Goal: Task Accomplishment & Management: Manage account settings

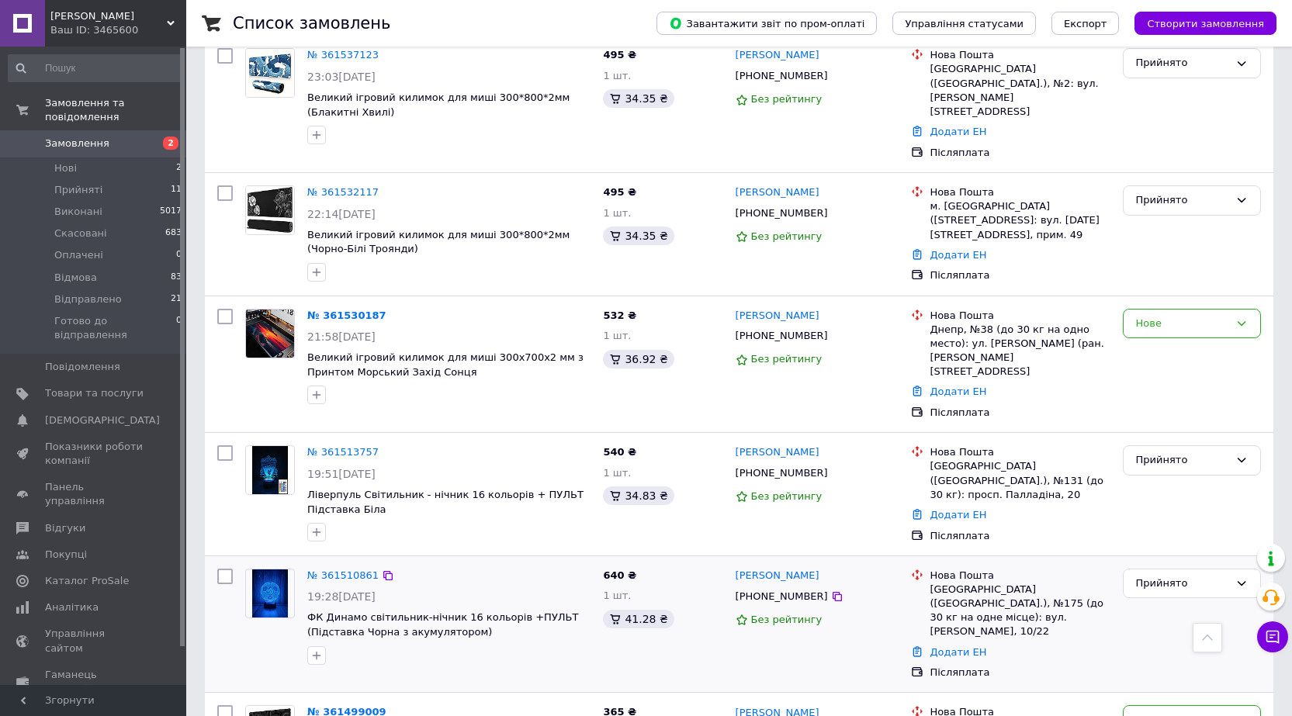
scroll to position [1397, 0]
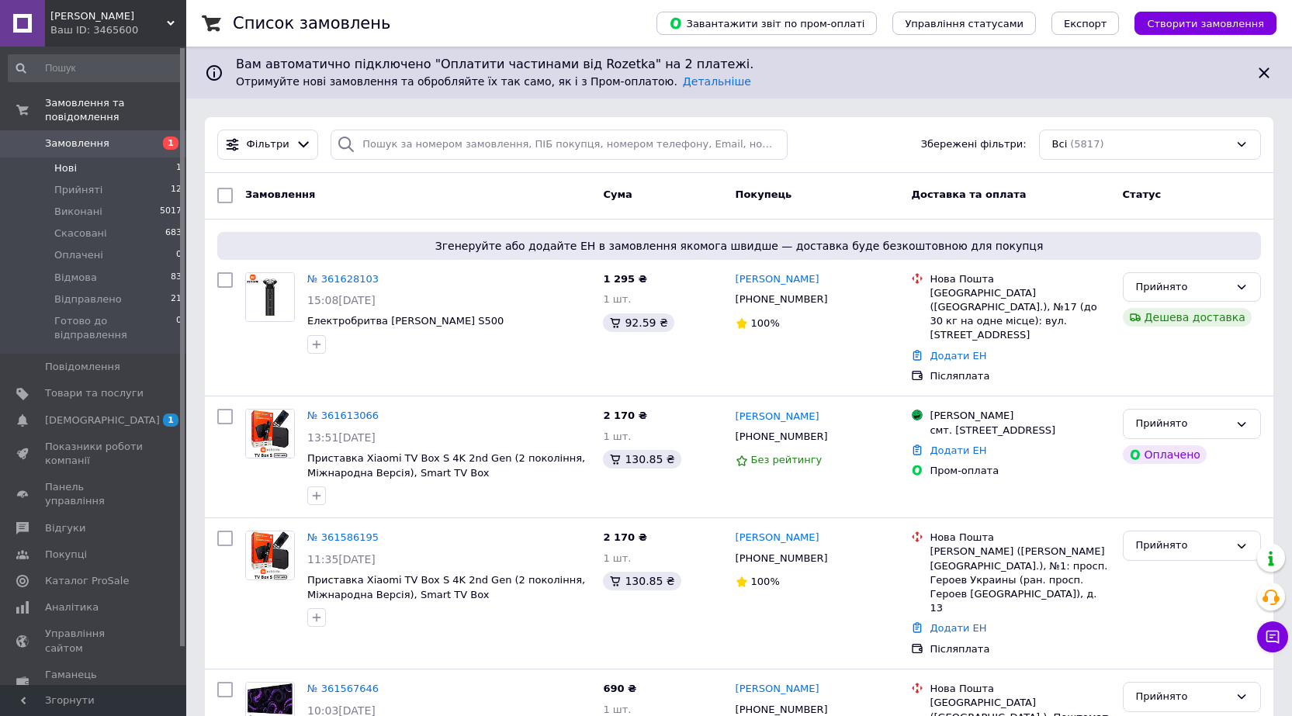
click at [120, 159] on li "Нові 1" at bounding box center [95, 169] width 191 height 22
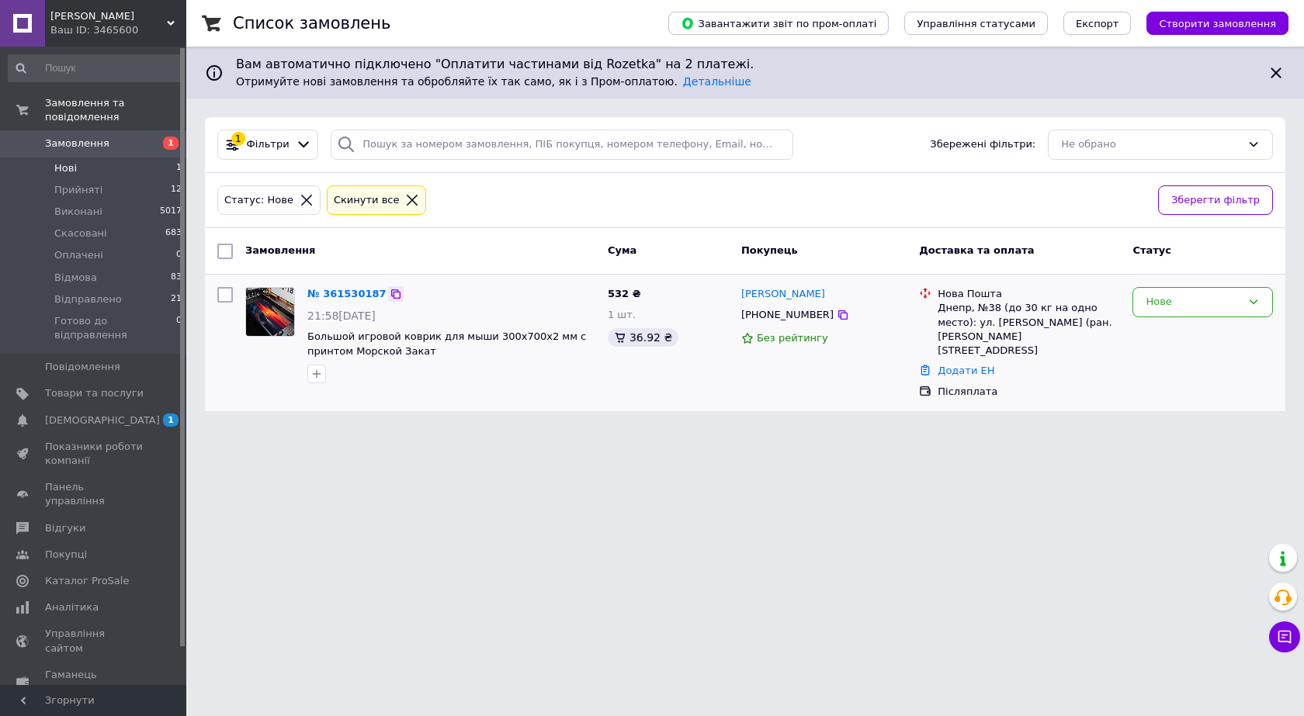
click at [390, 293] on icon at bounding box center [396, 294] width 12 height 12
click at [92, 414] on span "[DEMOGRAPHIC_DATA]" at bounding box center [102, 421] width 115 height 14
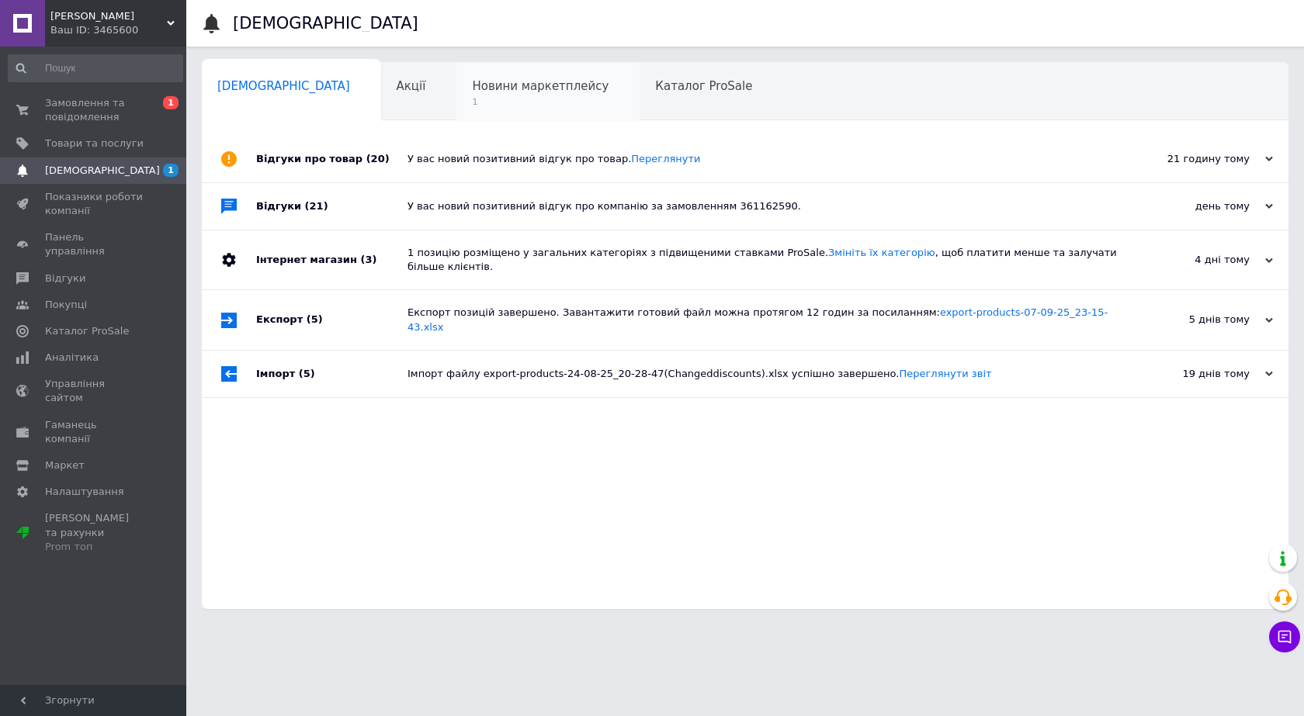
click at [475, 95] on div "Новини маркетплейсу 1" at bounding box center [547, 92] width 183 height 59
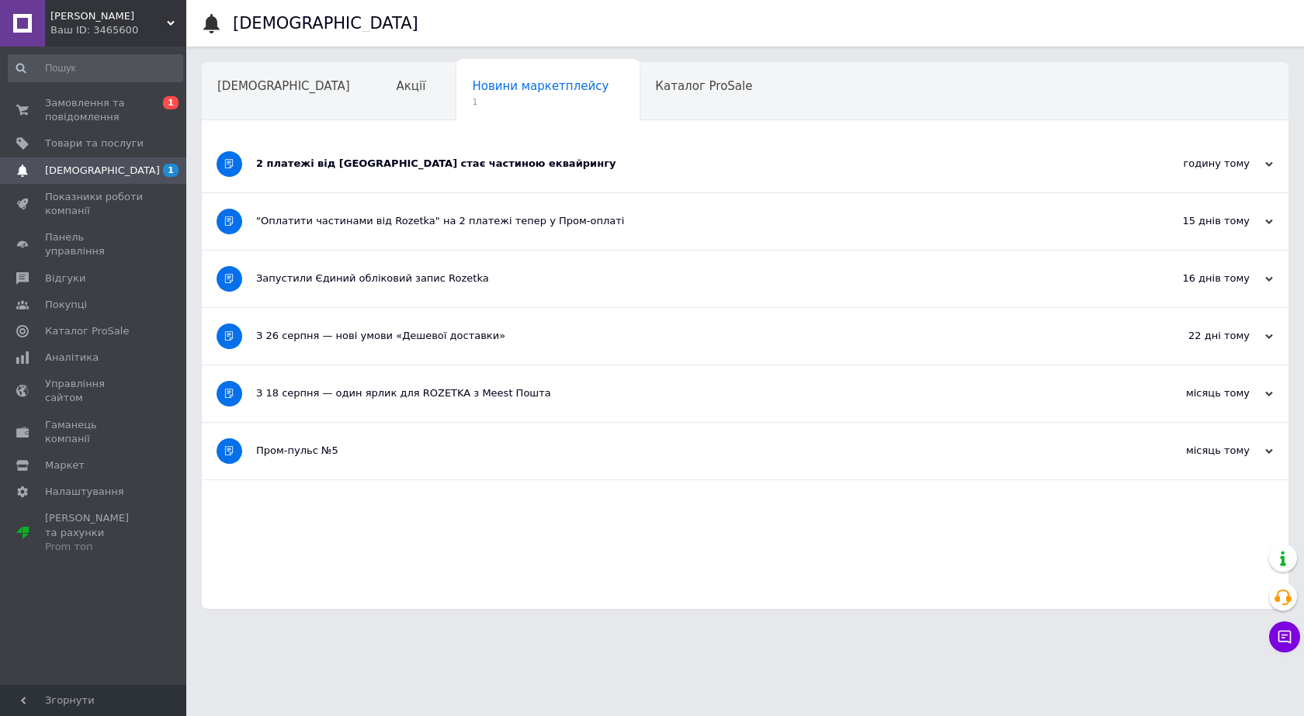
click at [603, 164] on div "2 платежі від Rozetka стає частиною еквайрингу" at bounding box center [687, 164] width 862 height 14
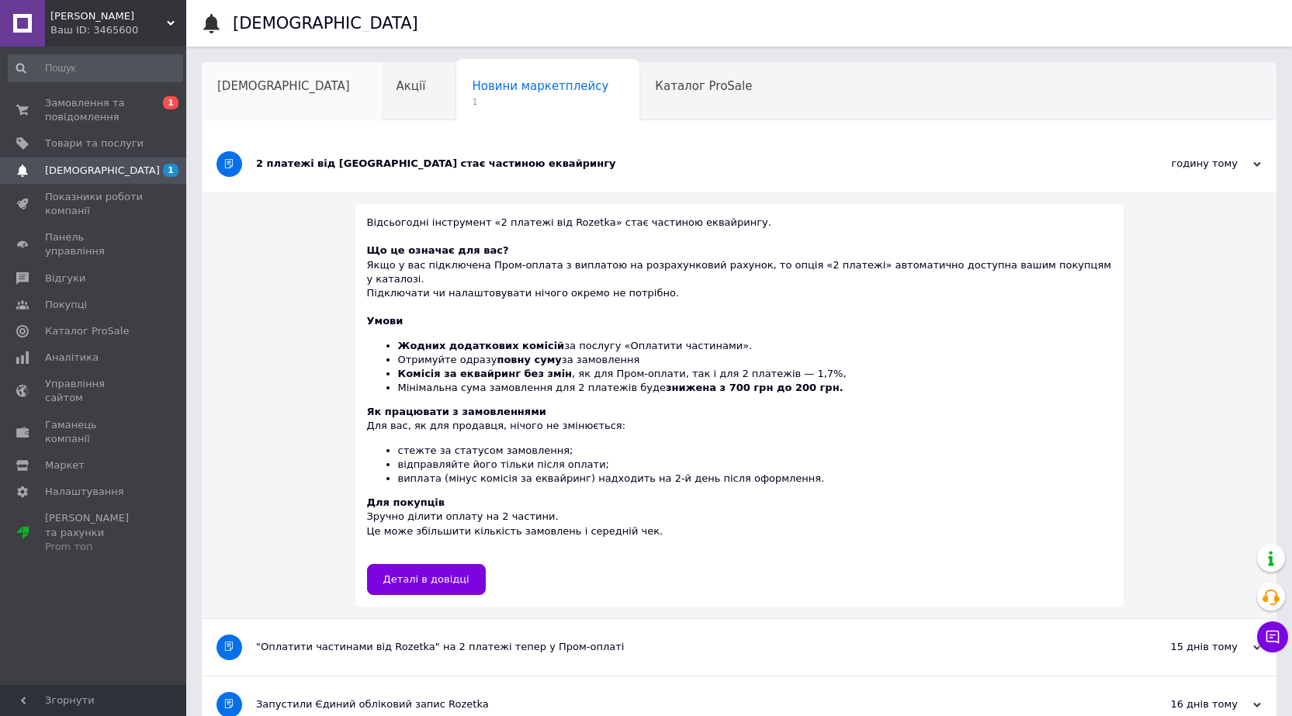
click at [293, 100] on div "[DEMOGRAPHIC_DATA]" at bounding box center [291, 92] width 179 height 59
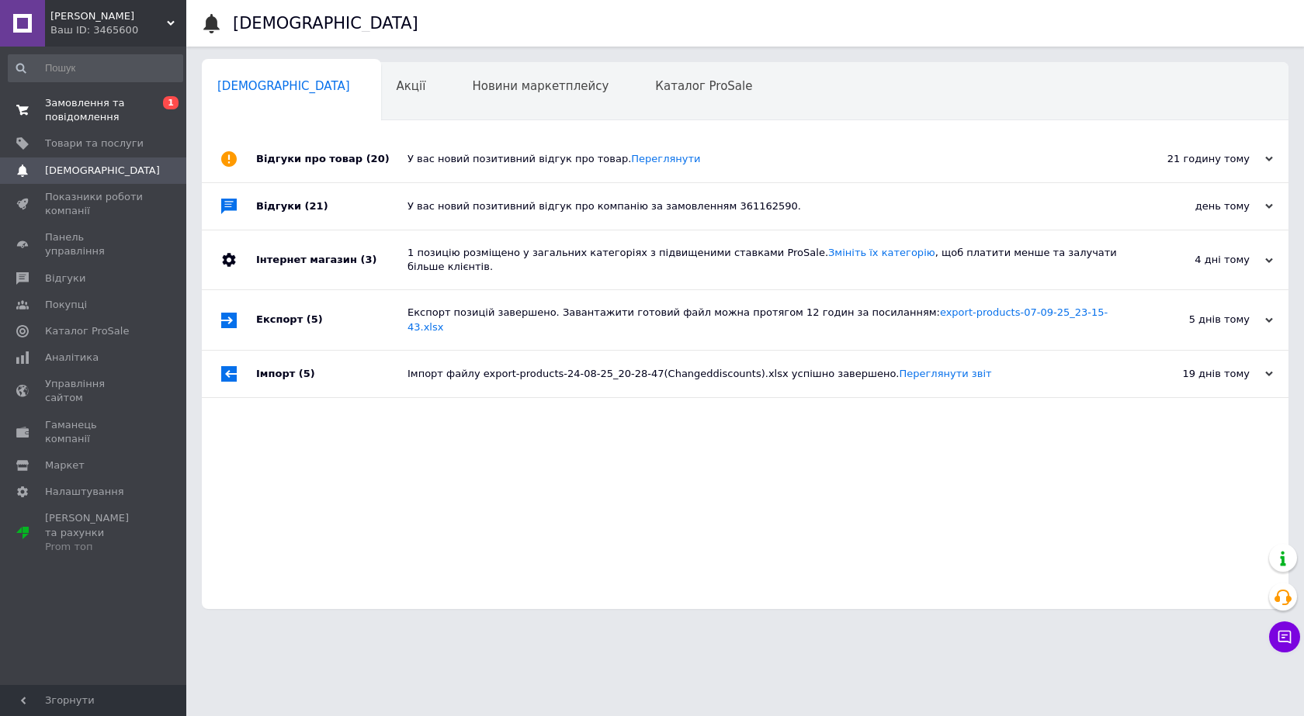
click at [106, 106] on span "Замовлення та повідомлення" at bounding box center [94, 110] width 99 height 28
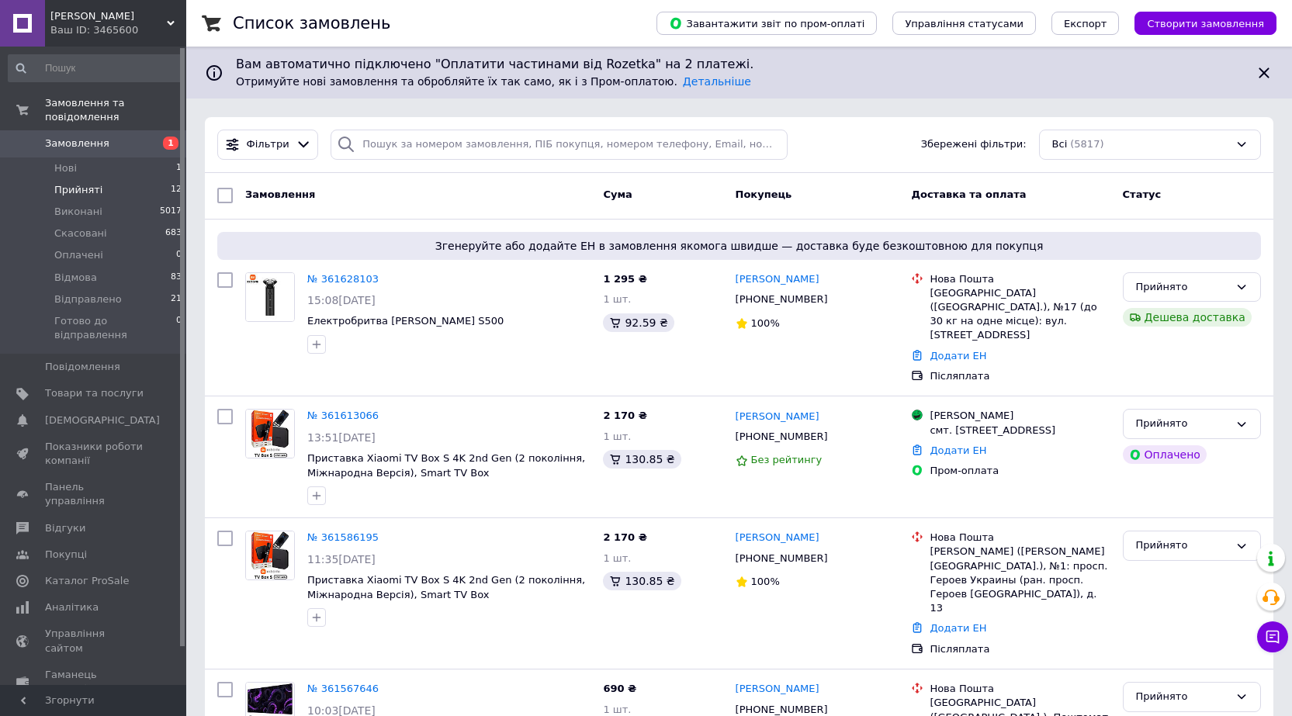
click at [99, 179] on li "Прийняті 12" at bounding box center [95, 190] width 191 height 22
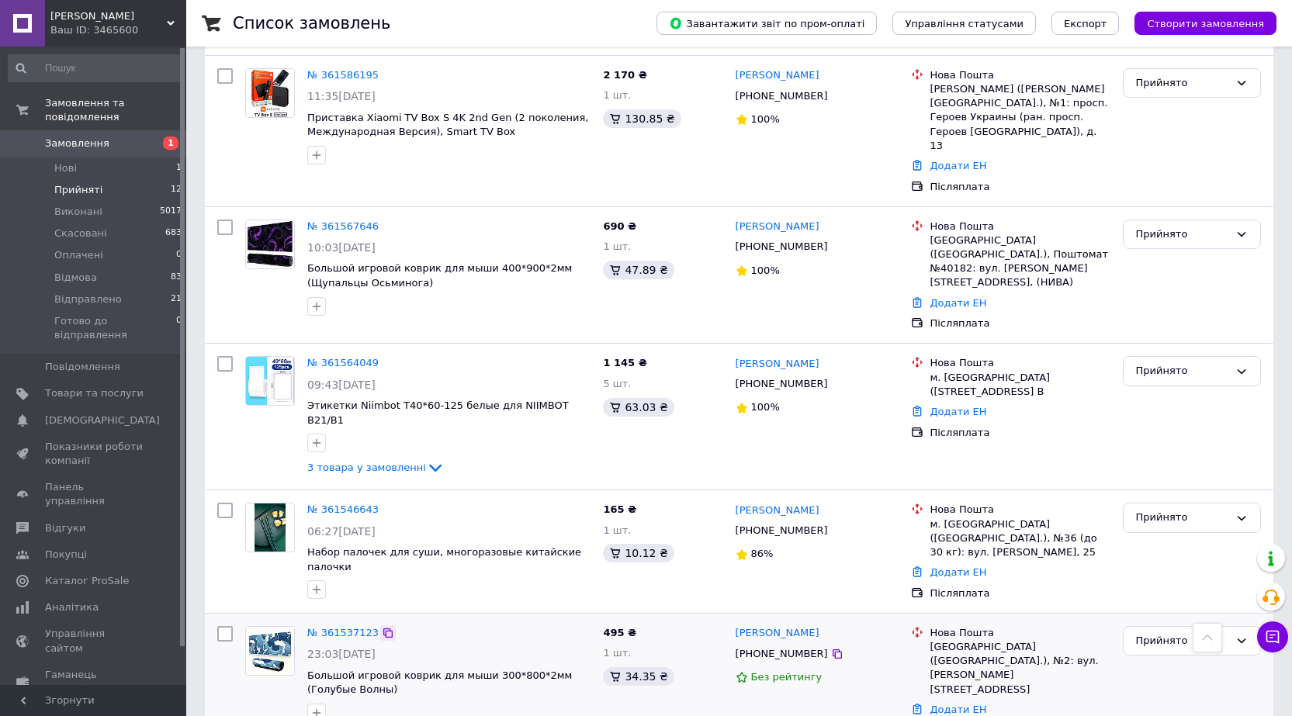
scroll to position [543, 0]
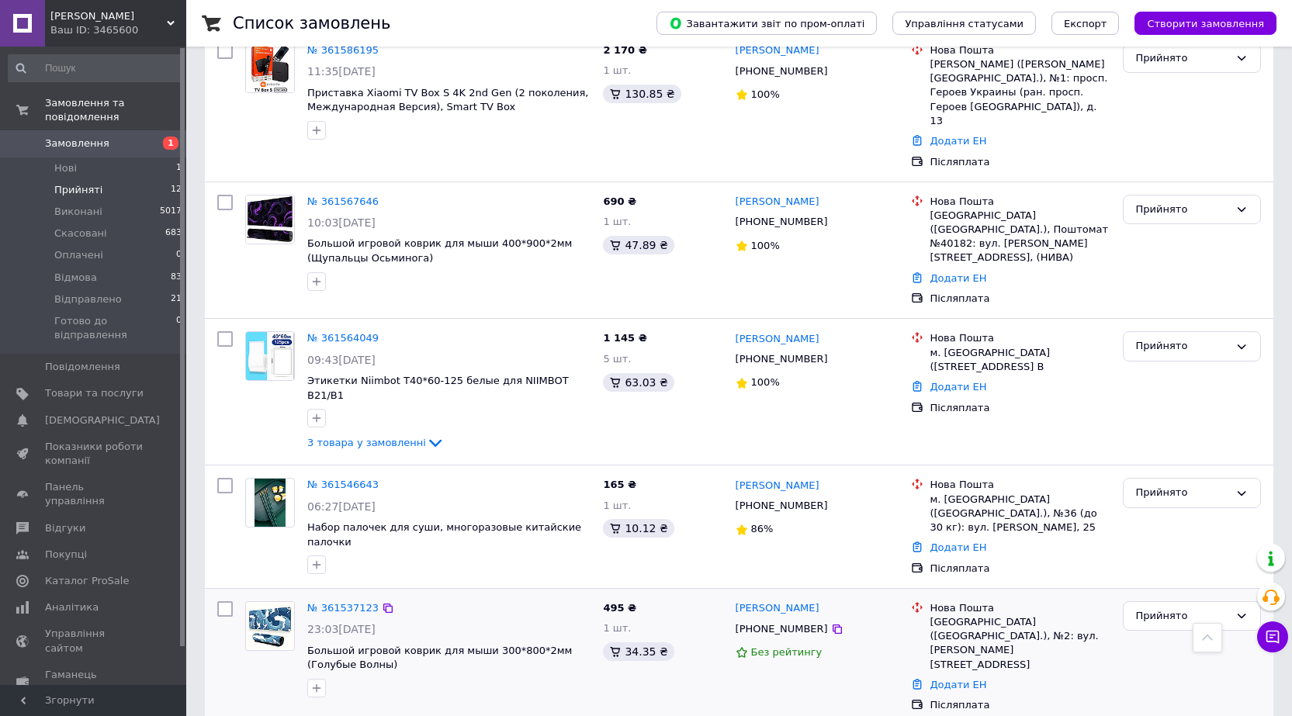
drag, startPoint x: 336, startPoint y: 507, endPoint x: 338, endPoint y: 494, distance: 12.6
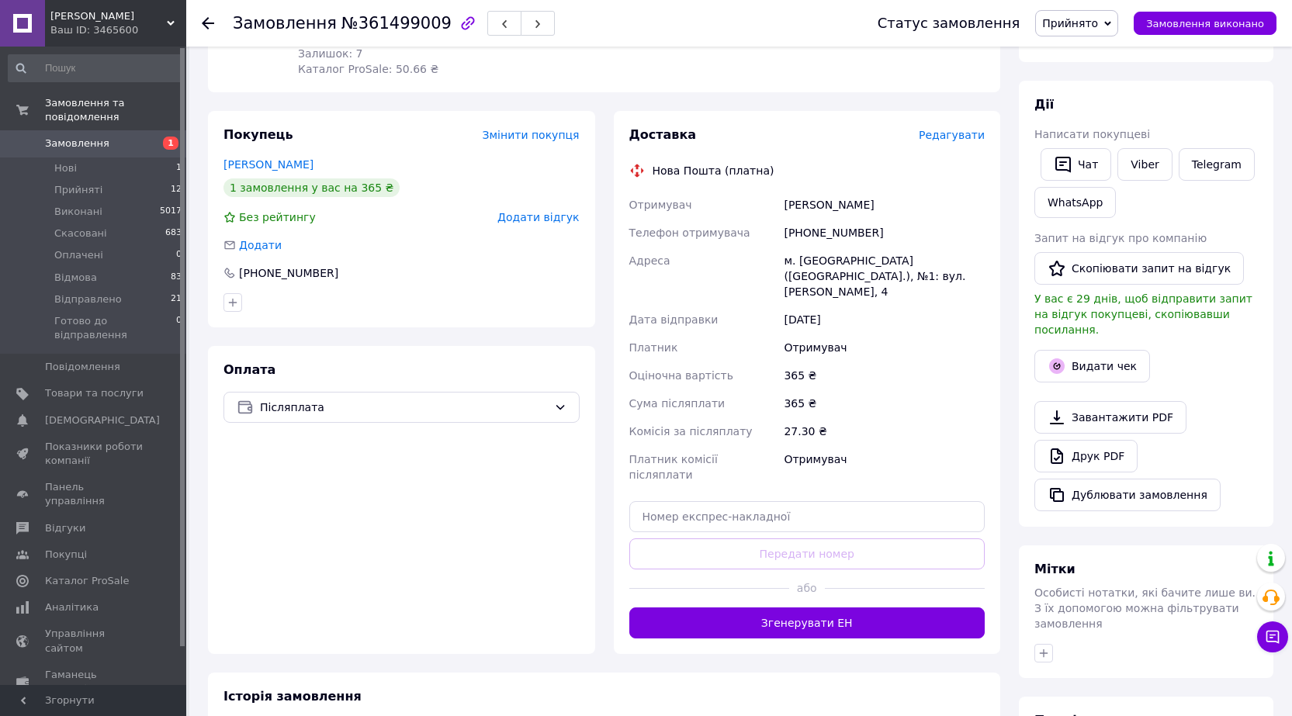
scroll to position [155, 0]
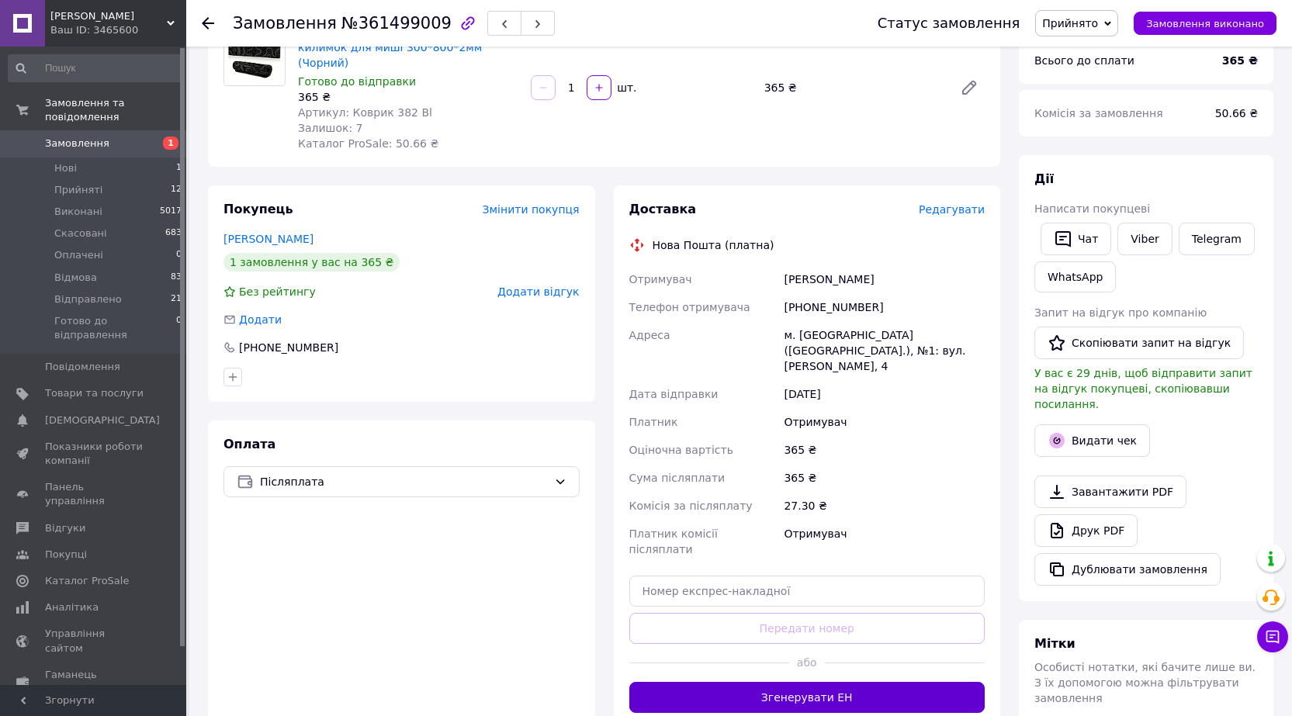
click at [837, 682] on button "Згенерувати ЕН" at bounding box center [807, 697] width 356 height 31
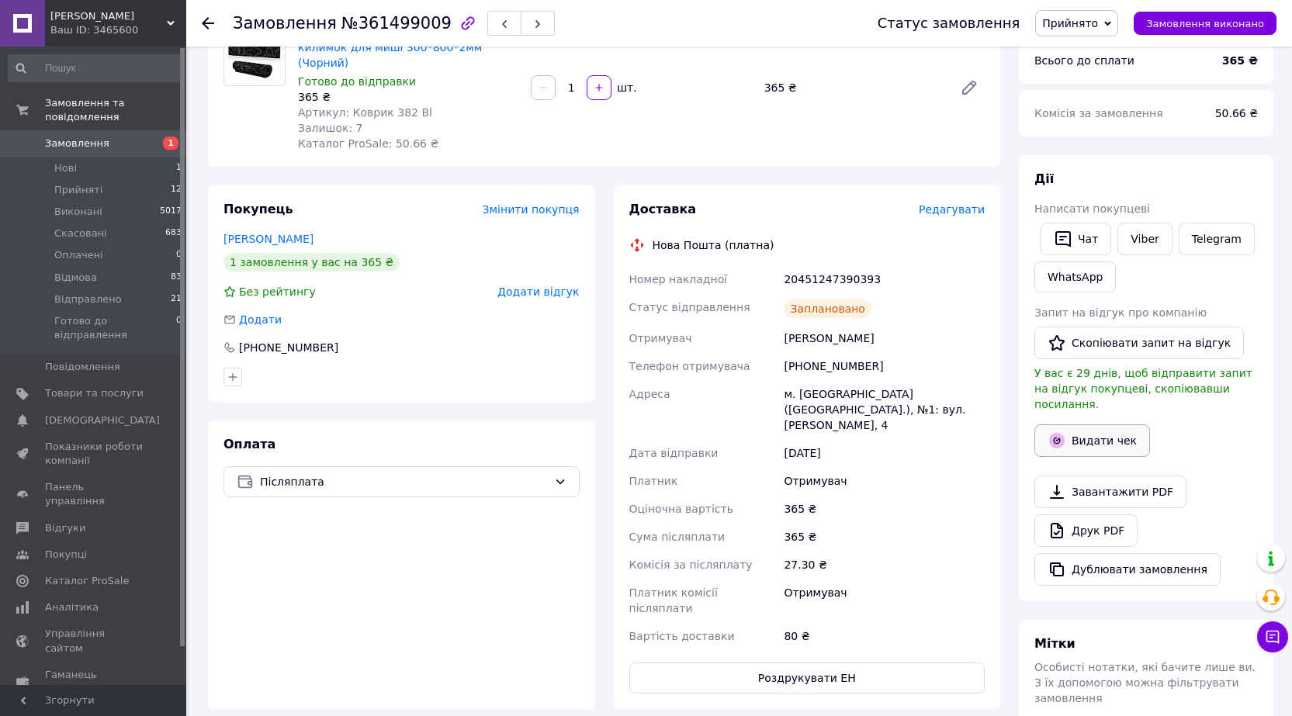
click at [1129, 425] on button "Видати чек" at bounding box center [1093, 441] width 116 height 33
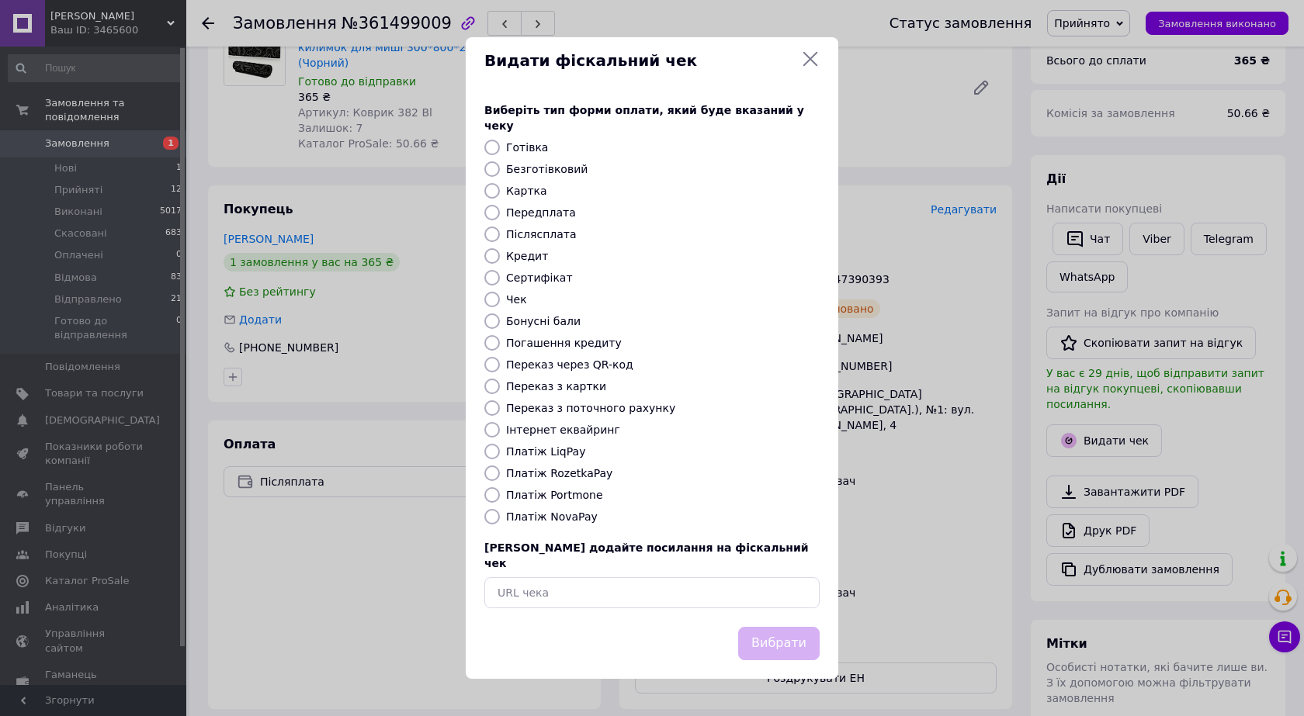
click at [556, 522] on label "Платіж NovaPay" at bounding box center [552, 517] width 92 height 12
click at [500, 522] on input "Платіж NovaPay" at bounding box center [492, 517] width 16 height 16
radio input "true"
click at [757, 603] on div "Виберіть тип форми оплати, який буде вказаний у чеку Готівка Безготівковий Карт…" at bounding box center [652, 355] width 373 height 543
click at [773, 627] on button "Вибрати" at bounding box center [778, 643] width 81 height 33
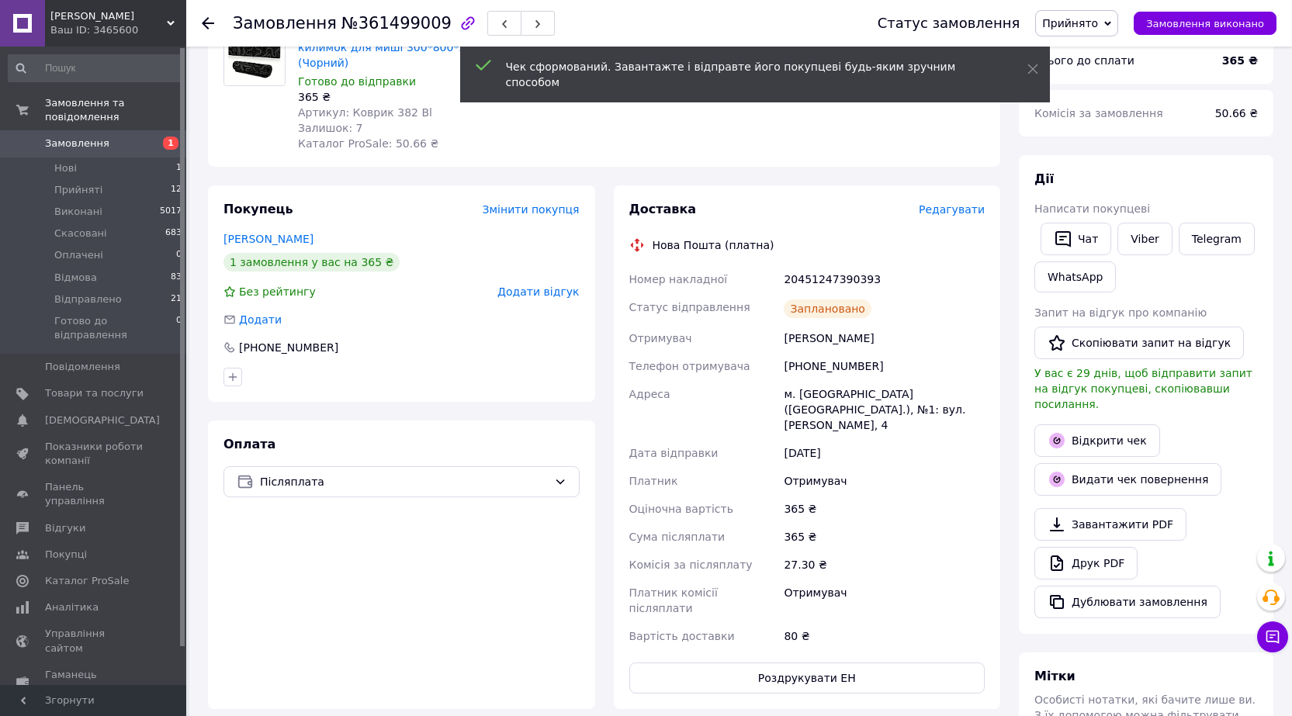
click at [1098, 24] on span "Прийнято" at bounding box center [1070, 23] width 56 height 12
click at [1101, 175] on li "Готово до відправлення" at bounding box center [1108, 170] width 144 height 23
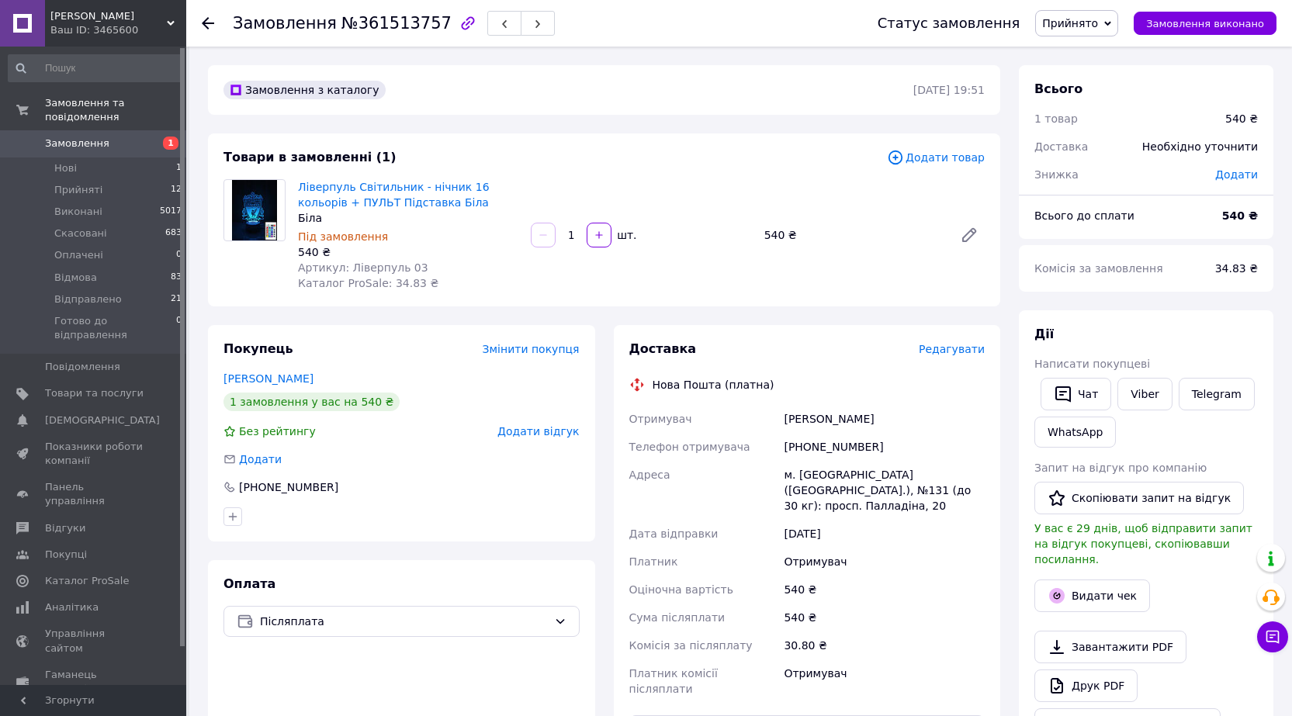
scroll to position [78, 0]
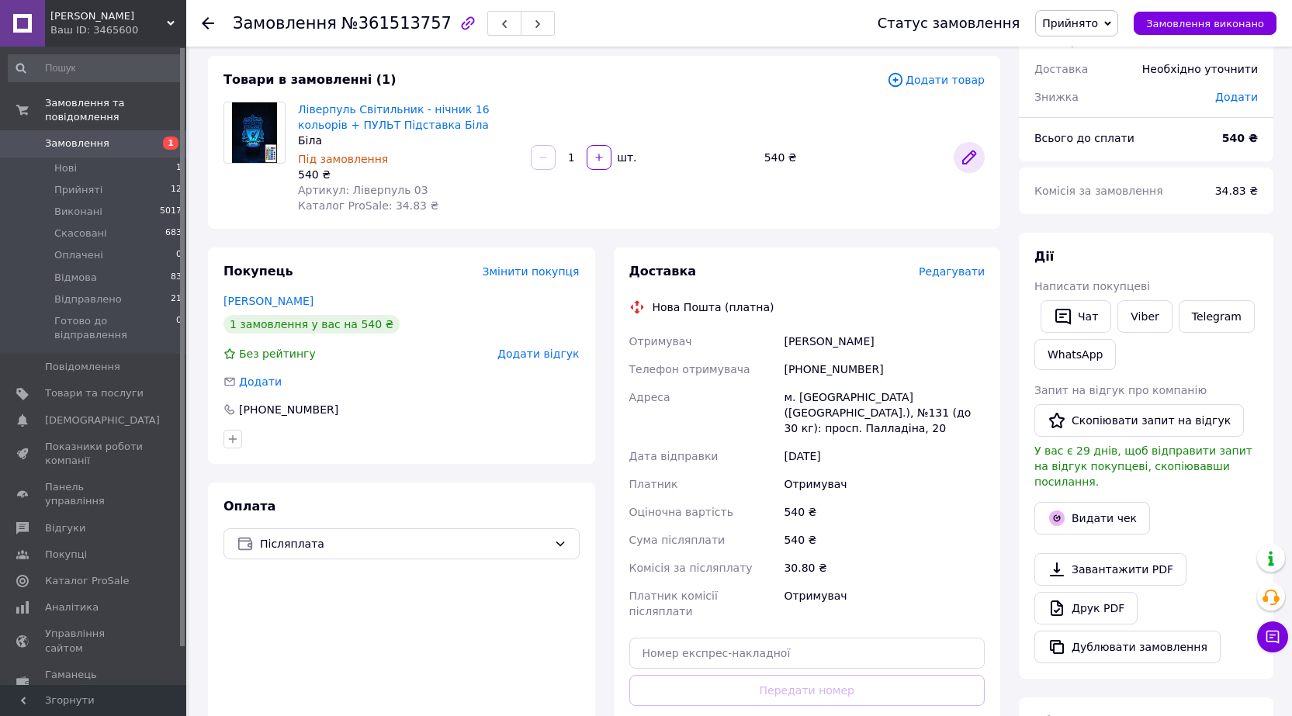
click at [971, 154] on icon at bounding box center [969, 157] width 12 height 12
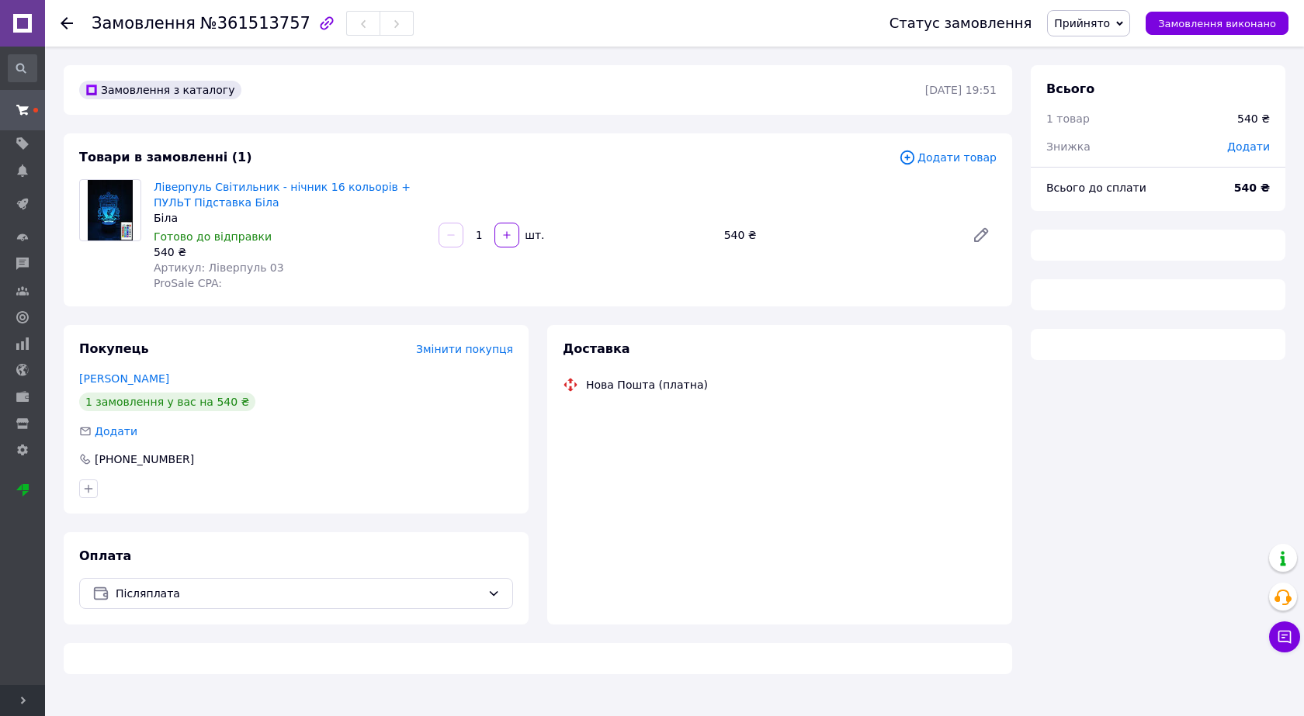
click at [11, 699] on span "Розгорнути" at bounding box center [22, 700] width 45 height 31
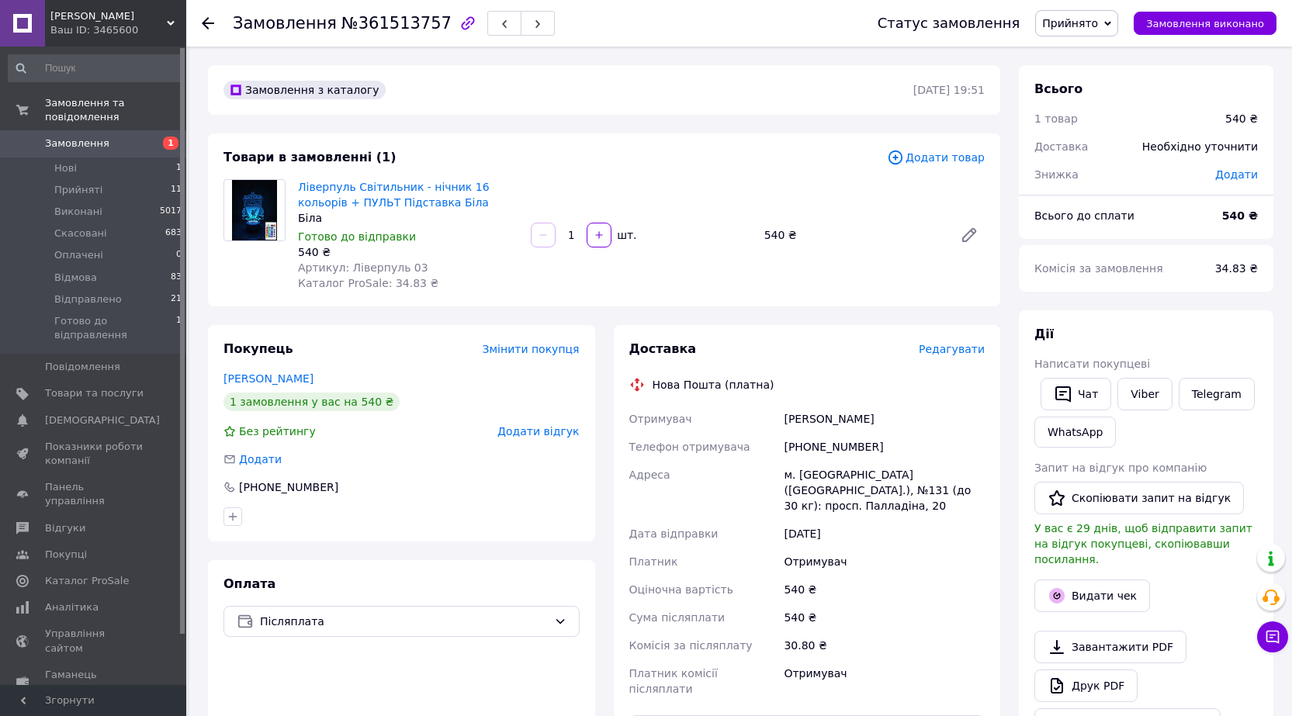
click at [954, 352] on span "Редагувати" at bounding box center [952, 349] width 66 height 12
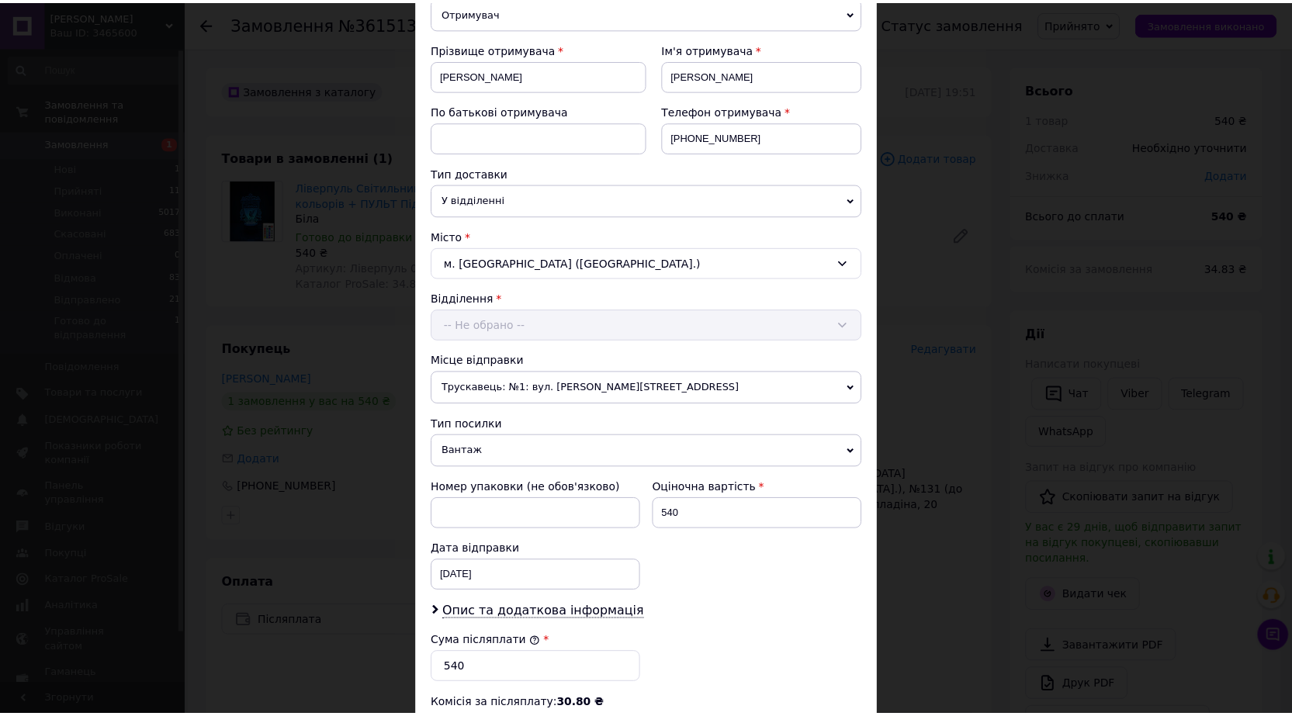
scroll to position [468, 0]
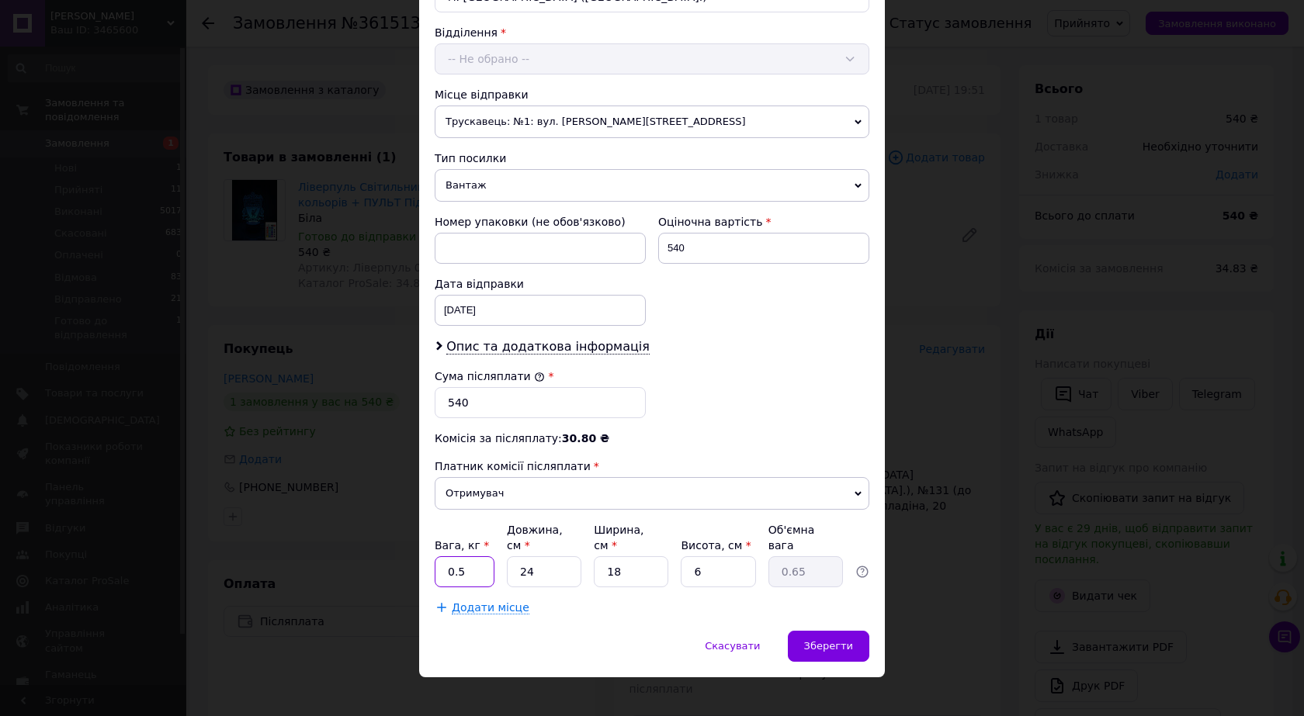
click at [482, 561] on input "0.5" at bounding box center [465, 571] width 60 height 31
type input "1"
click at [835, 640] on span "Зберегти" at bounding box center [828, 646] width 49 height 12
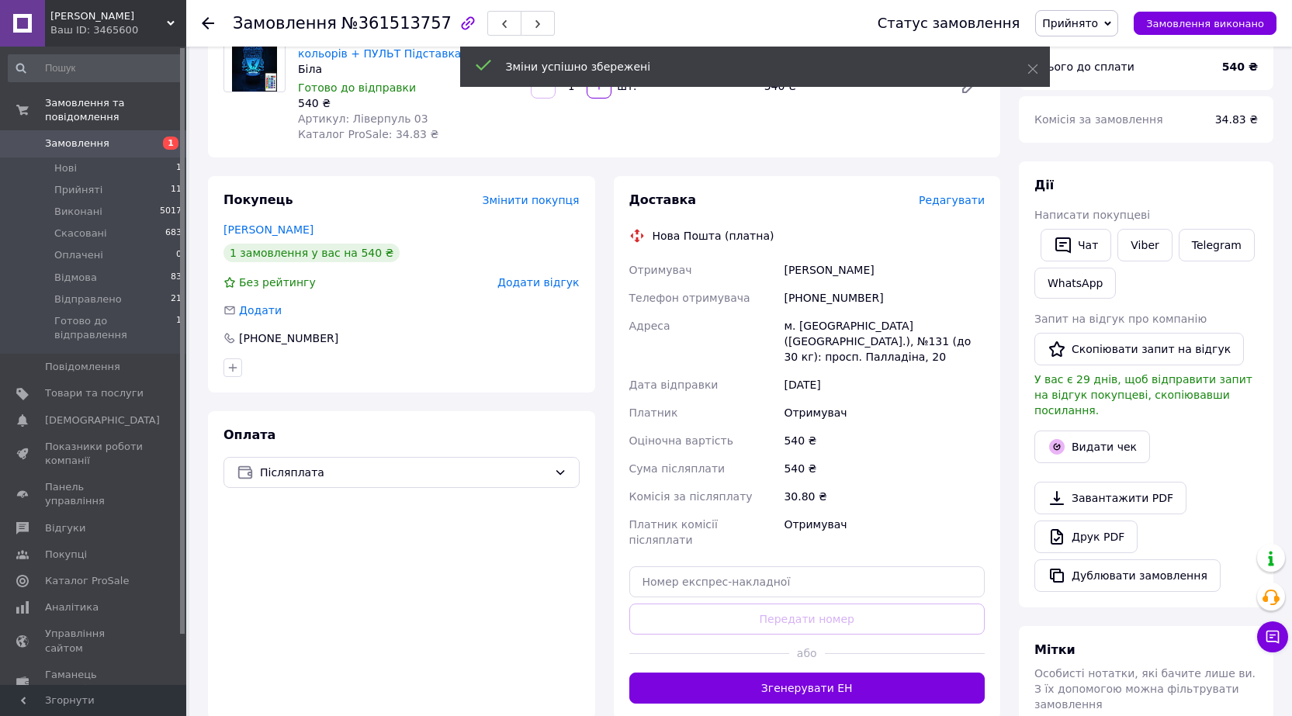
scroll to position [155, 0]
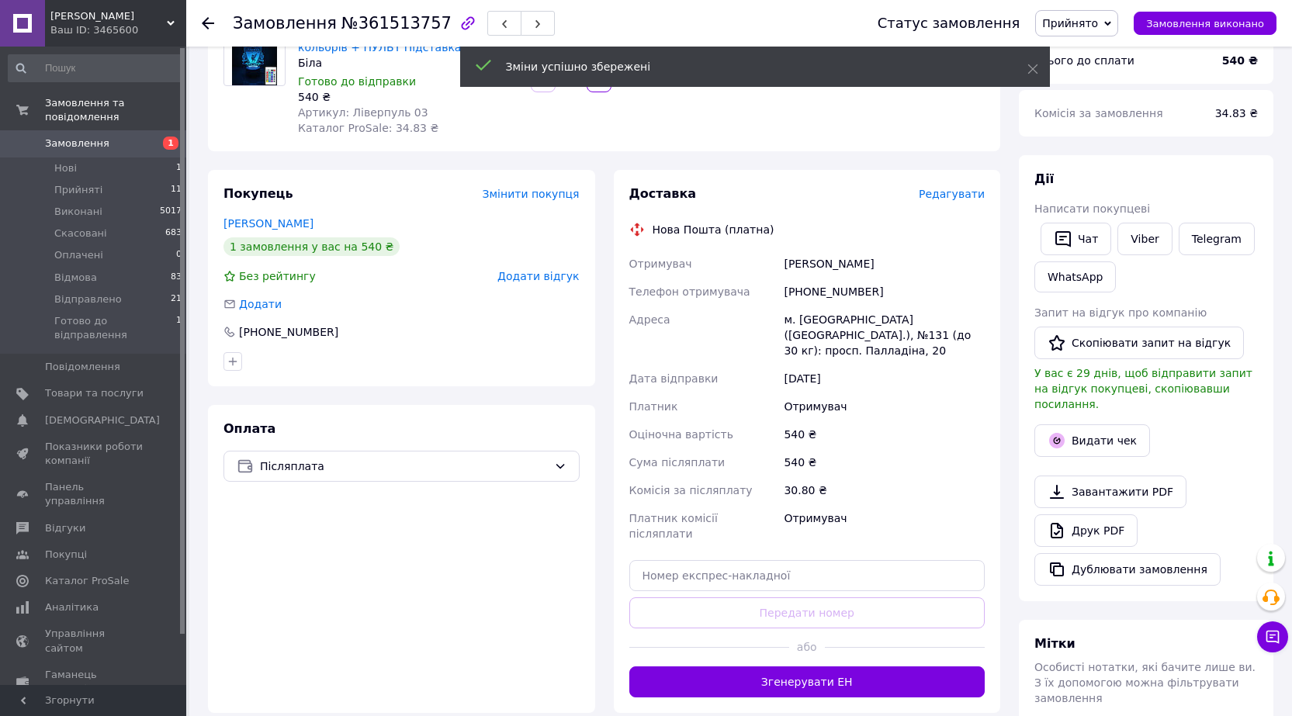
drag, startPoint x: 854, startPoint y: 646, endPoint x: 844, endPoint y: 647, distance: 9.3
click at [851, 667] on button "Згенерувати ЕН" at bounding box center [807, 682] width 356 height 31
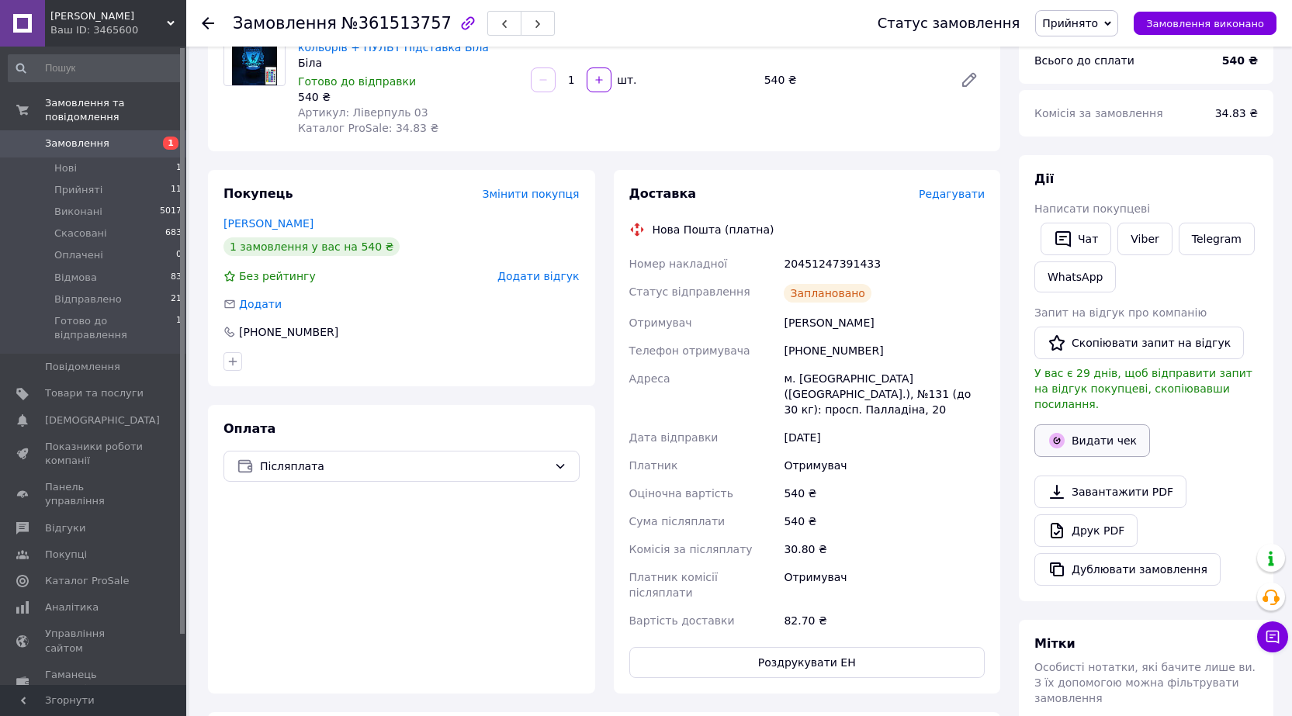
click at [1120, 425] on button "Видати чек" at bounding box center [1093, 441] width 116 height 33
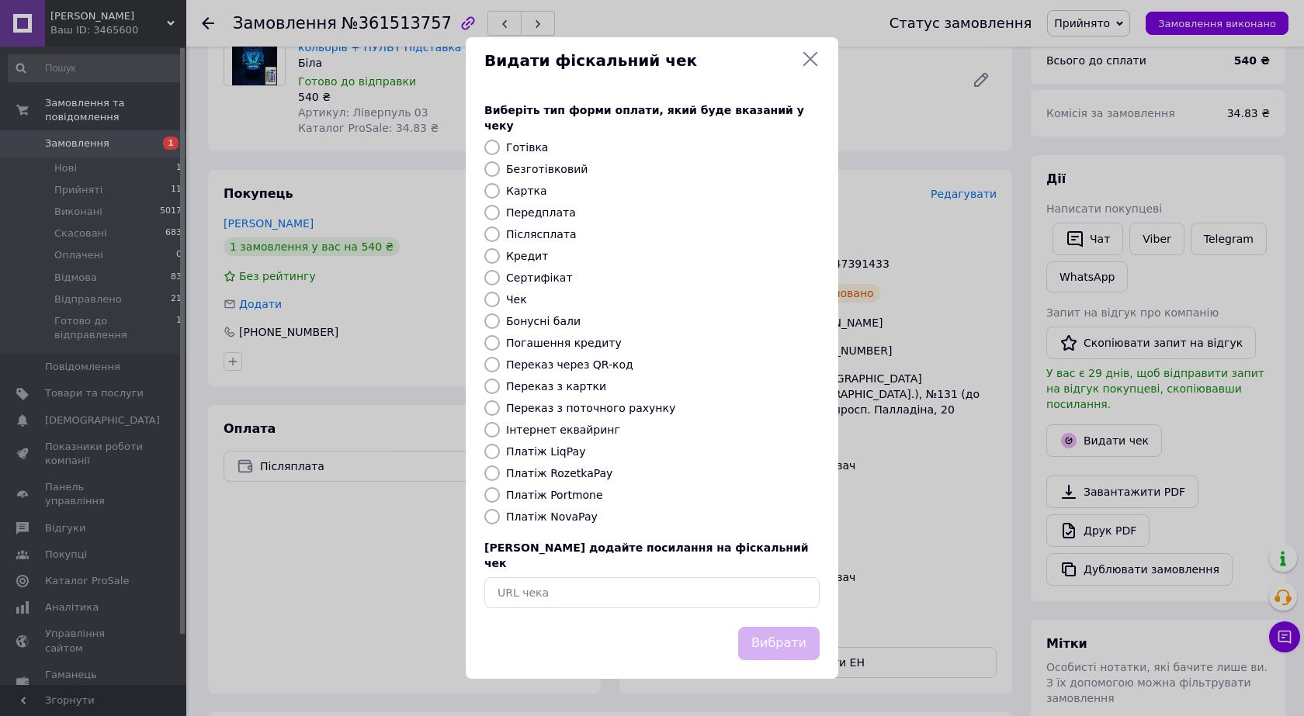
click at [486, 515] on input "Платіж NovaPay" at bounding box center [492, 517] width 16 height 16
radio input "true"
click at [771, 627] on button "Вибрати" at bounding box center [778, 643] width 81 height 33
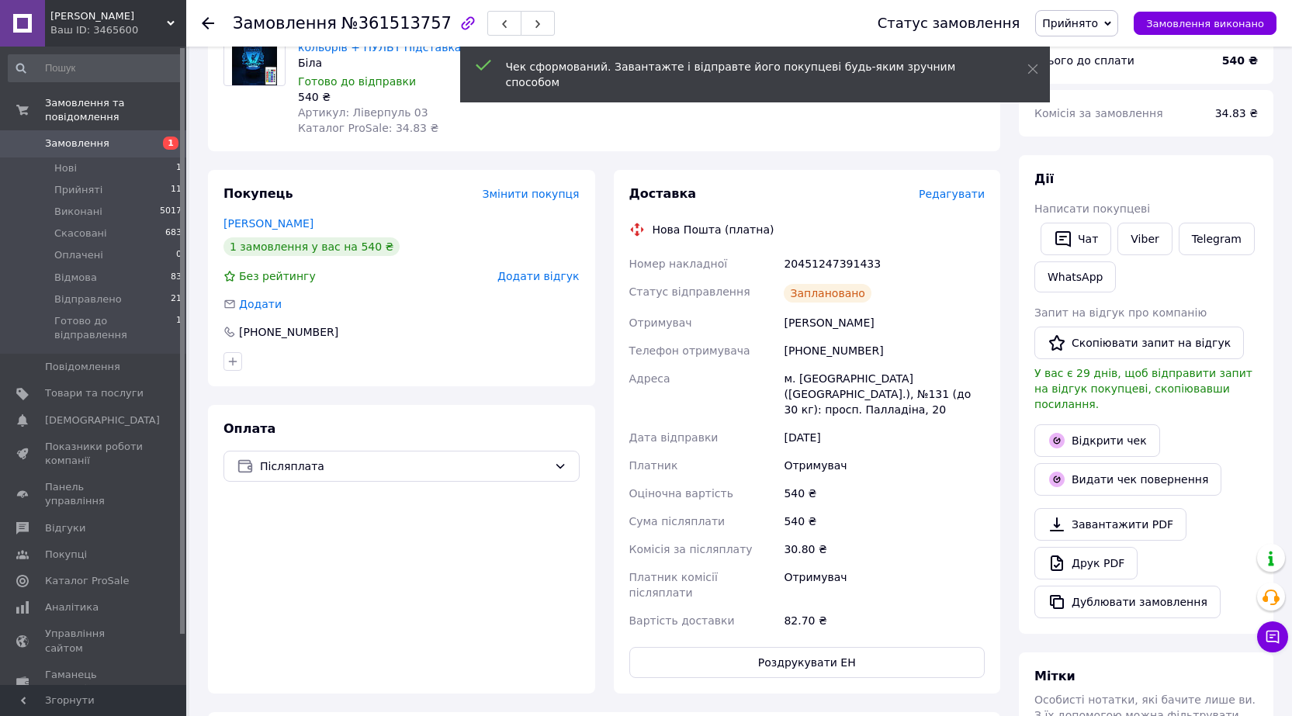
click at [1098, 22] on span "Прийнято" at bounding box center [1070, 23] width 56 height 12
click at [1101, 170] on li "Готово до відправлення" at bounding box center [1108, 170] width 144 height 23
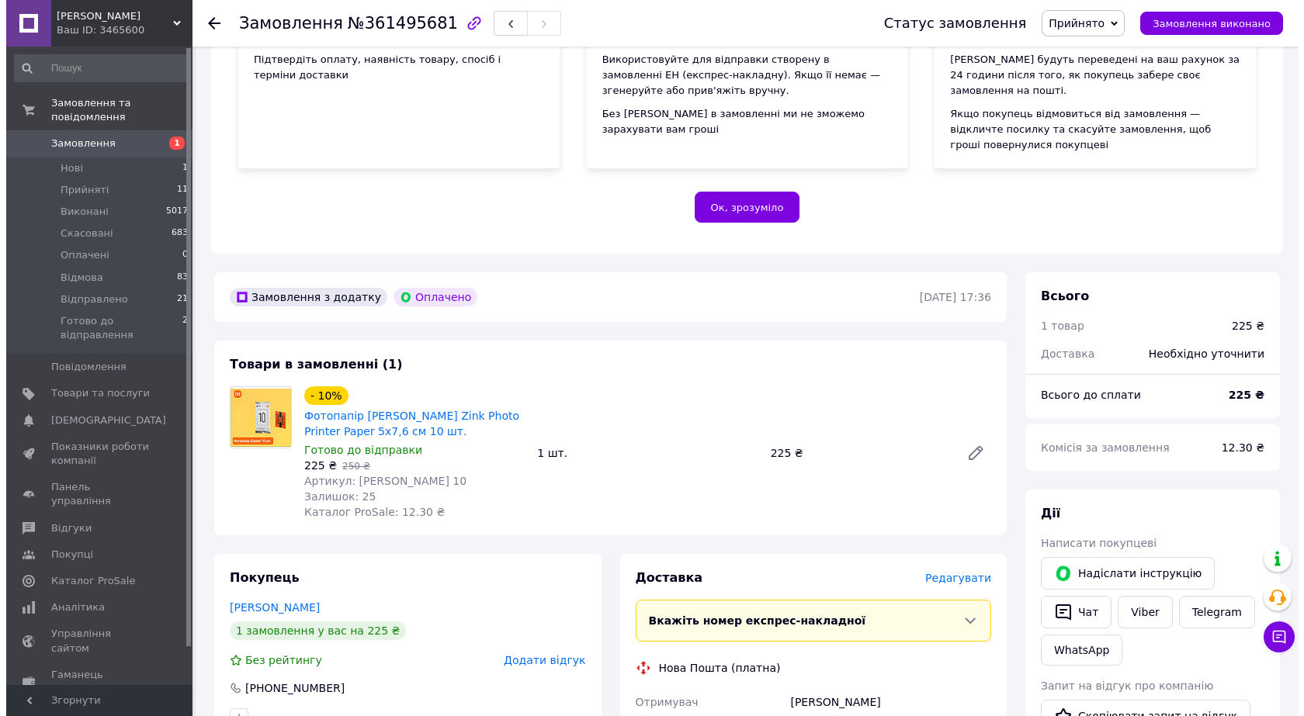
scroll to position [466, 0]
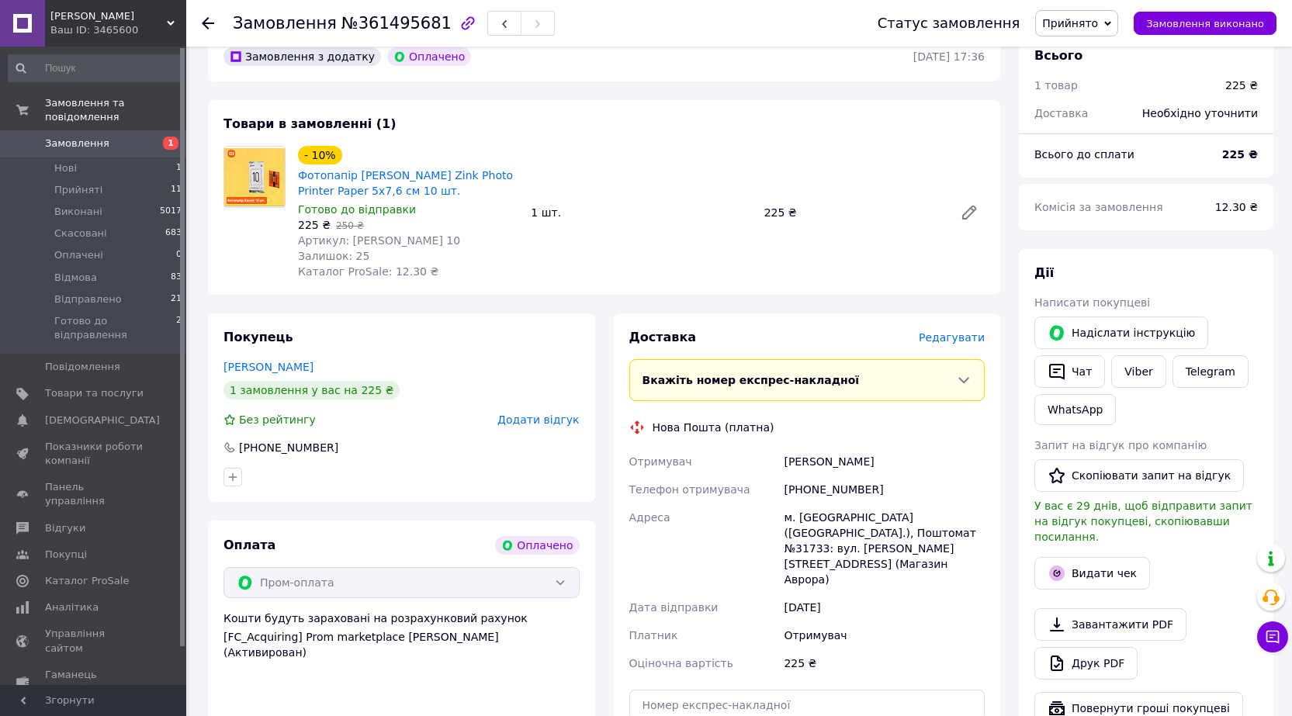
click at [969, 331] on span "Редагувати" at bounding box center [952, 337] width 66 height 12
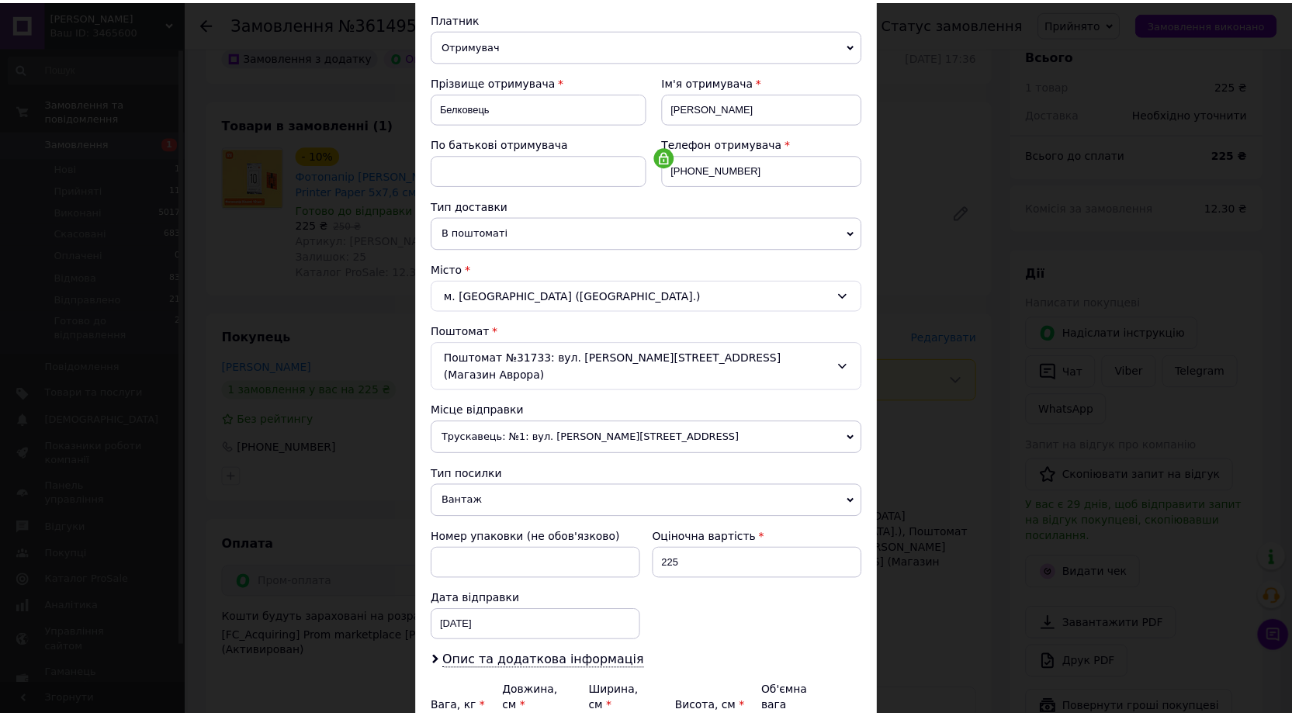
scroll to position [314, 0]
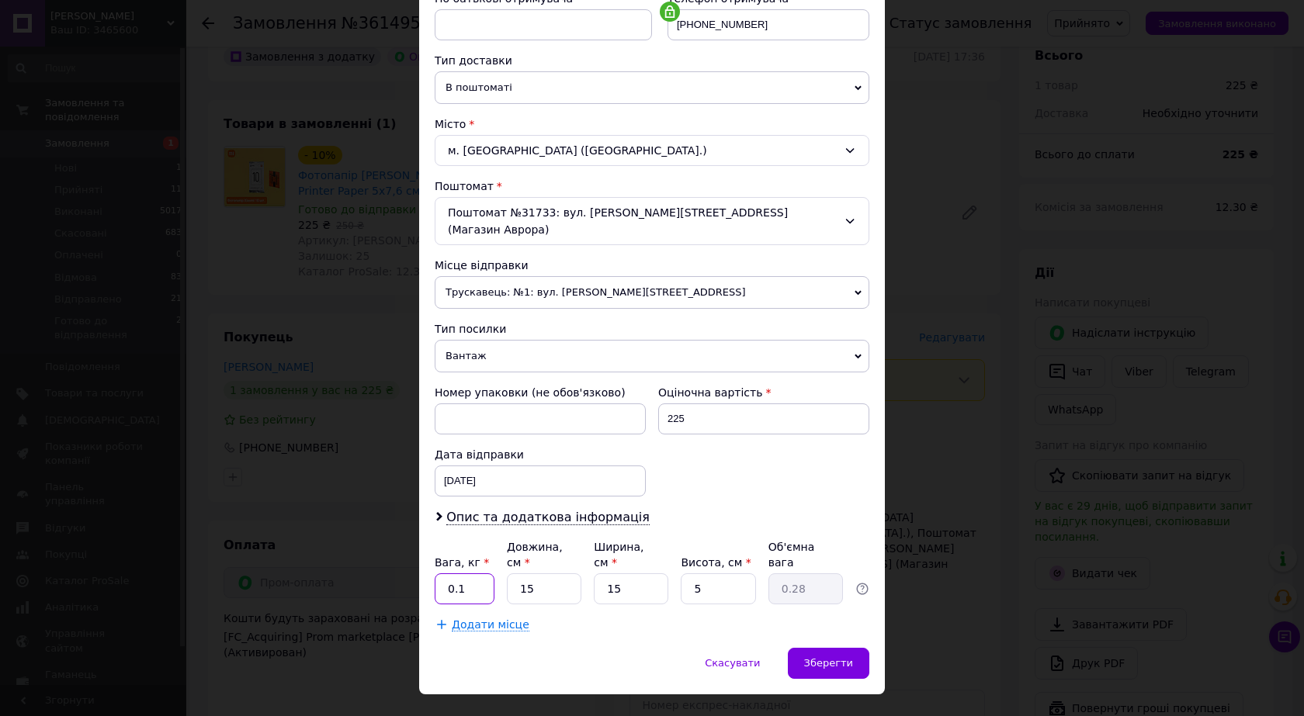
click at [463, 574] on input "0.1" at bounding box center [465, 589] width 60 height 31
type input "0.5"
click at [841, 657] on span "Зберегти" at bounding box center [828, 663] width 49 height 12
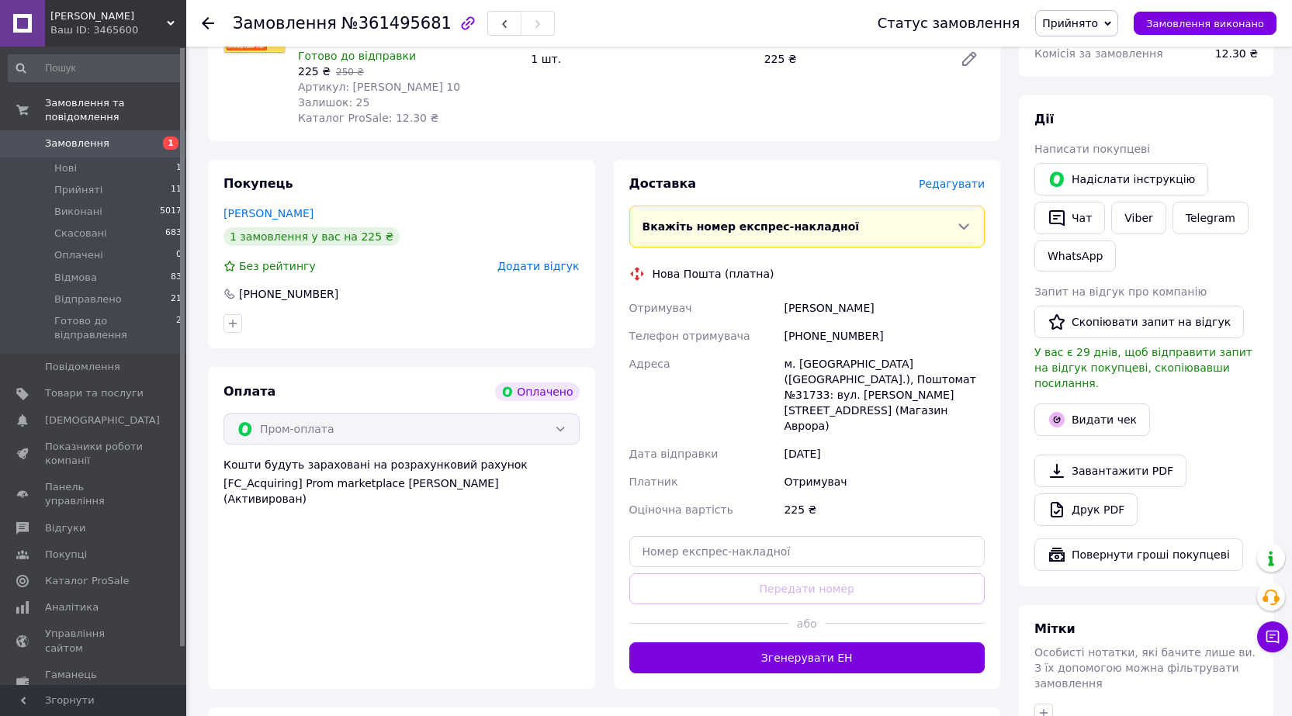
scroll to position [621, 0]
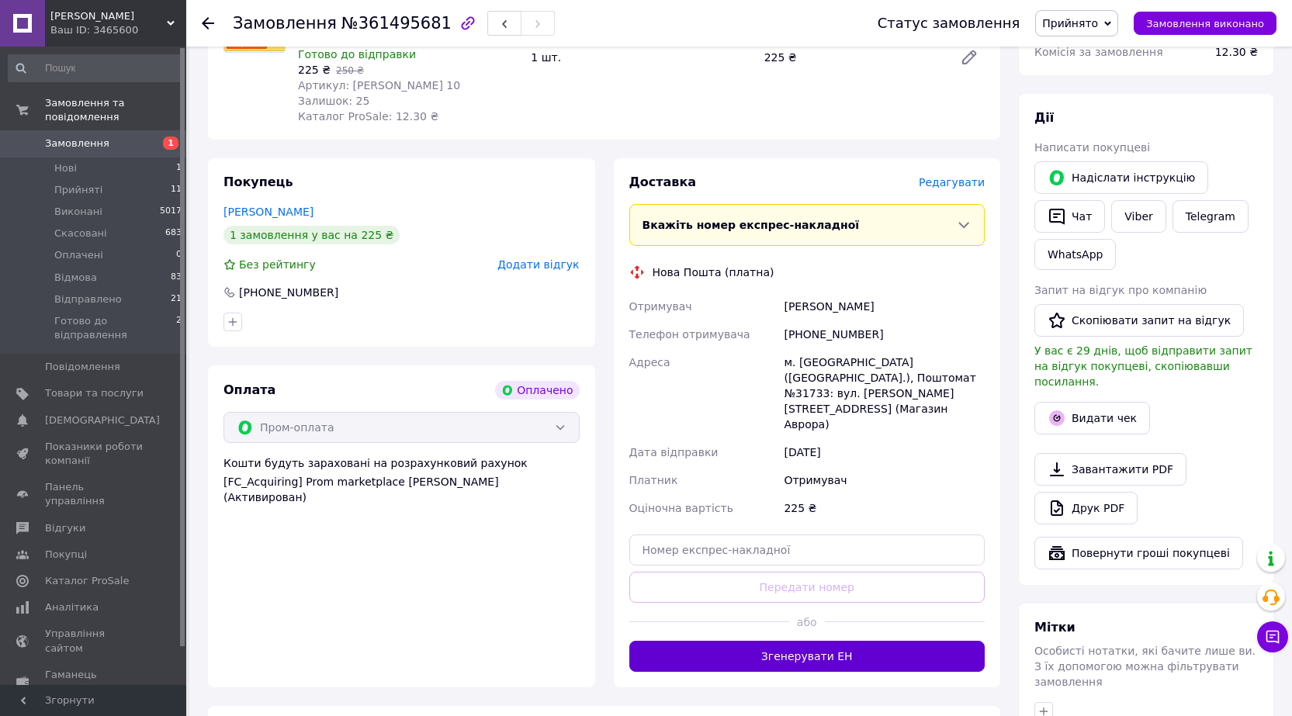
click at [872, 641] on button "Згенерувати ЕН" at bounding box center [807, 656] width 356 height 31
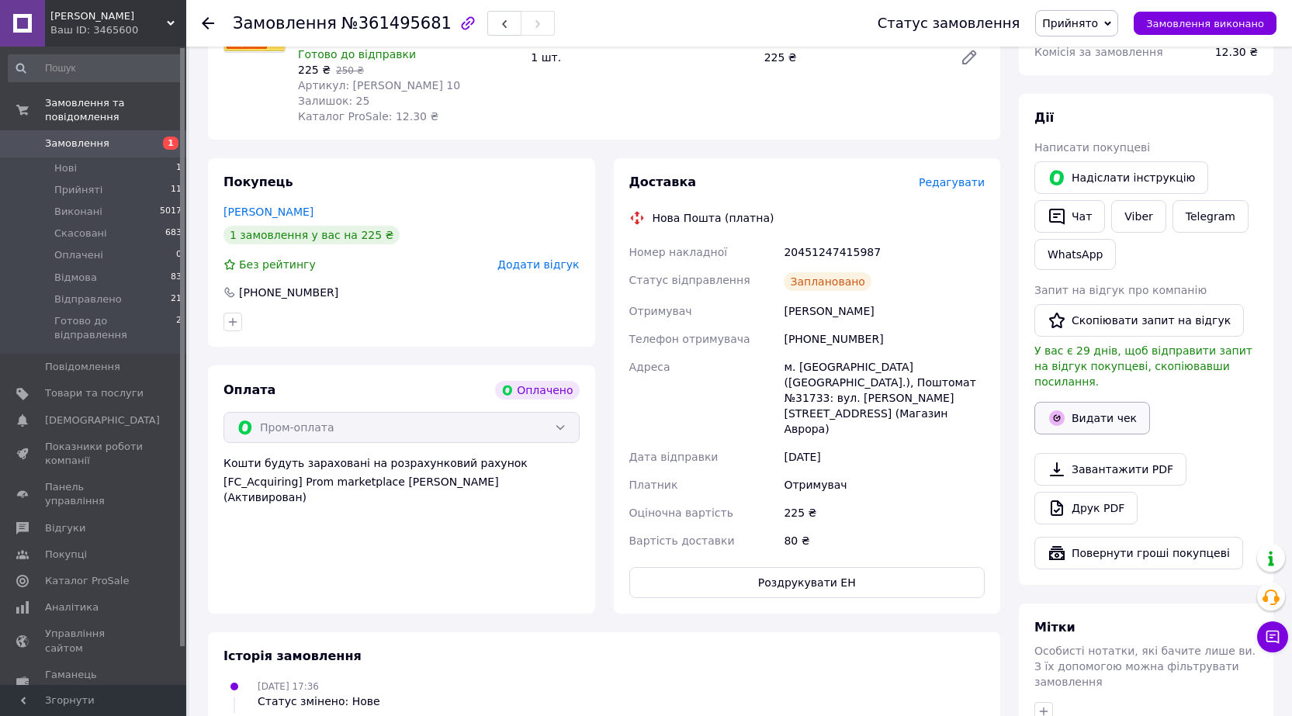
click at [1111, 402] on button "Видати чек" at bounding box center [1093, 418] width 116 height 33
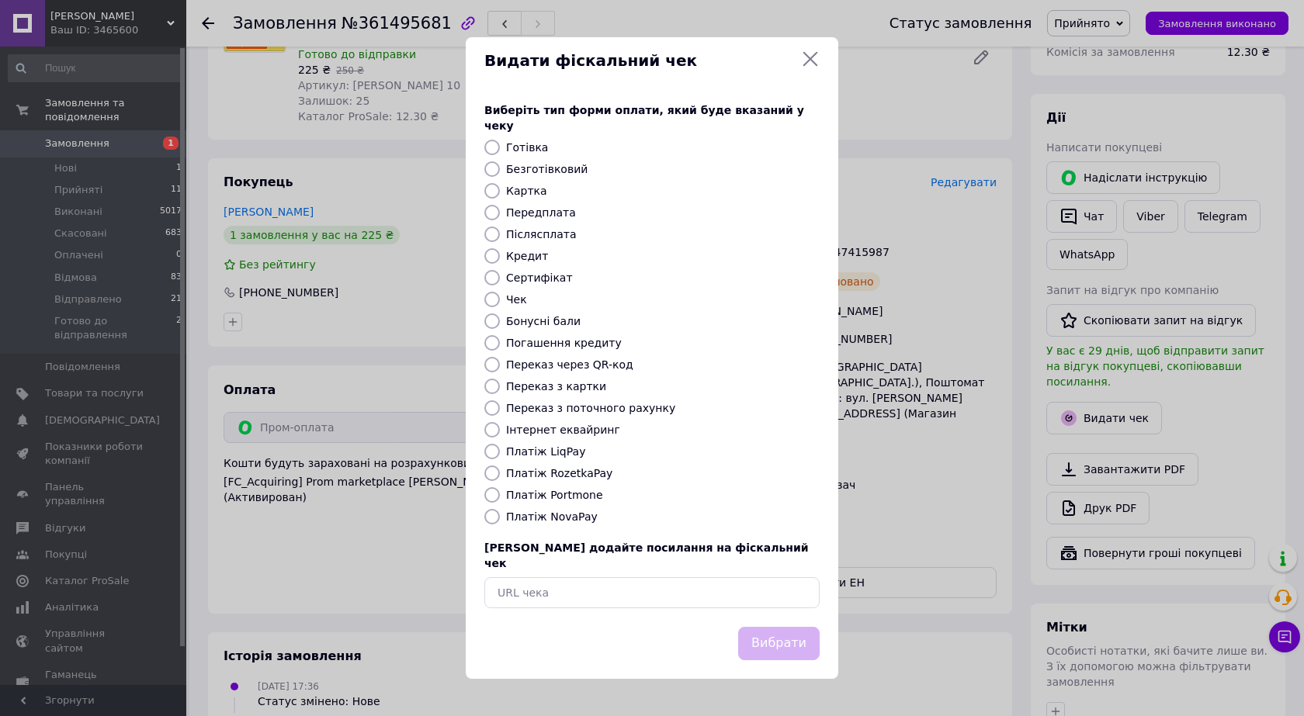
click at [564, 472] on label "Платіж RozetkaPay" at bounding box center [559, 473] width 106 height 12
click at [500, 472] on input "Платіж RozetkaPay" at bounding box center [492, 474] width 16 height 16
radio input "true"
click at [798, 634] on button "Вибрати" at bounding box center [778, 643] width 81 height 33
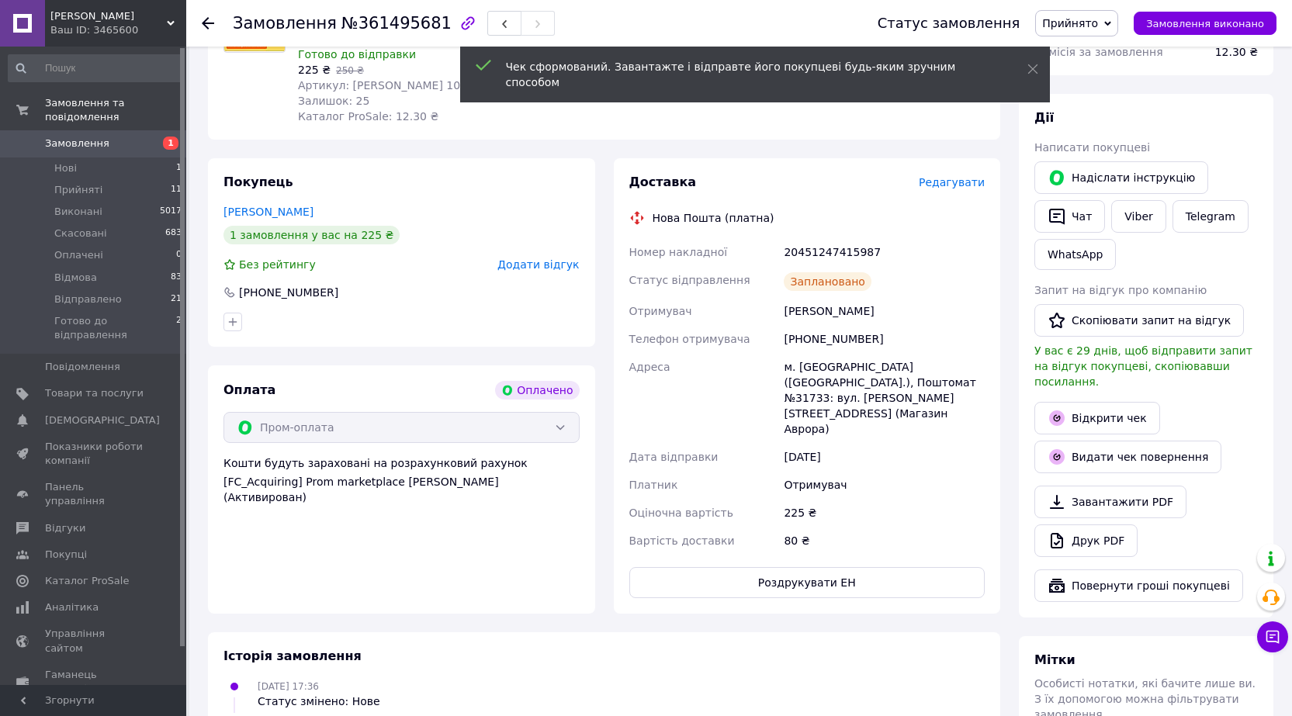
click at [1097, 17] on span "Прийнято" at bounding box center [1070, 23] width 56 height 12
click at [1066, 164] on li "Готово до відправлення" at bounding box center [1108, 170] width 144 height 23
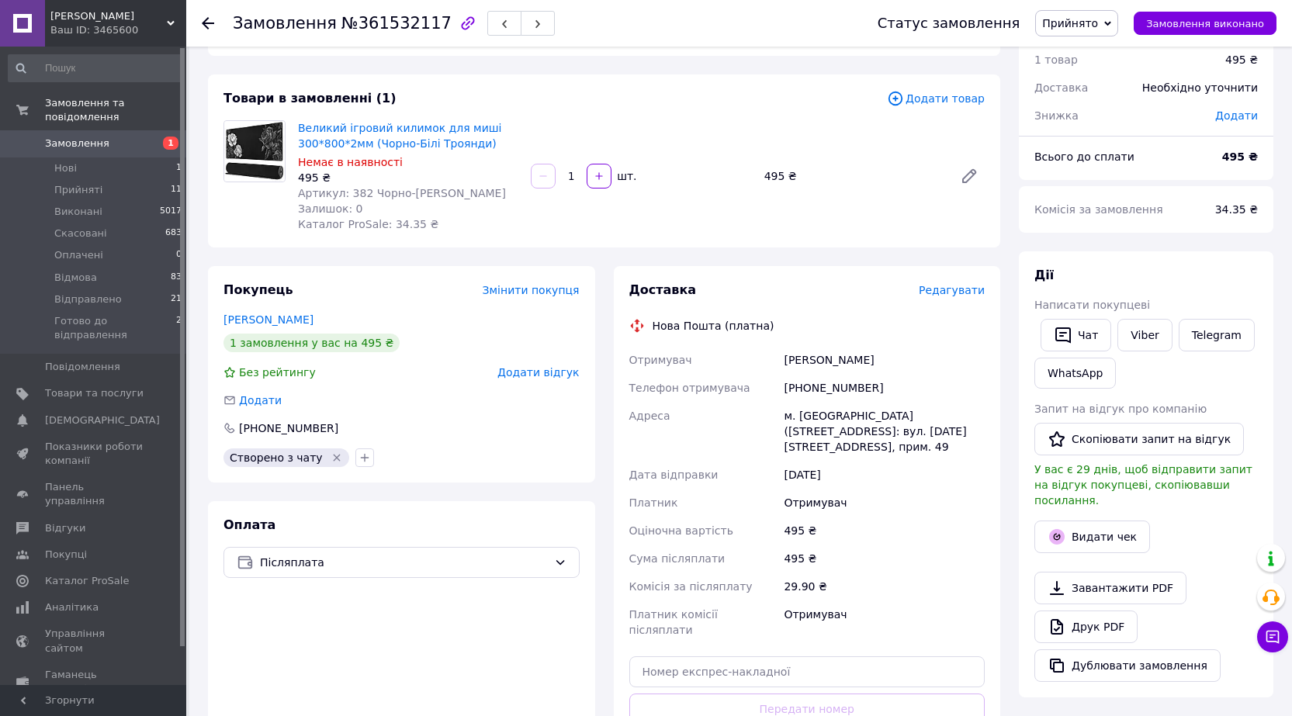
scroll to position [155, 0]
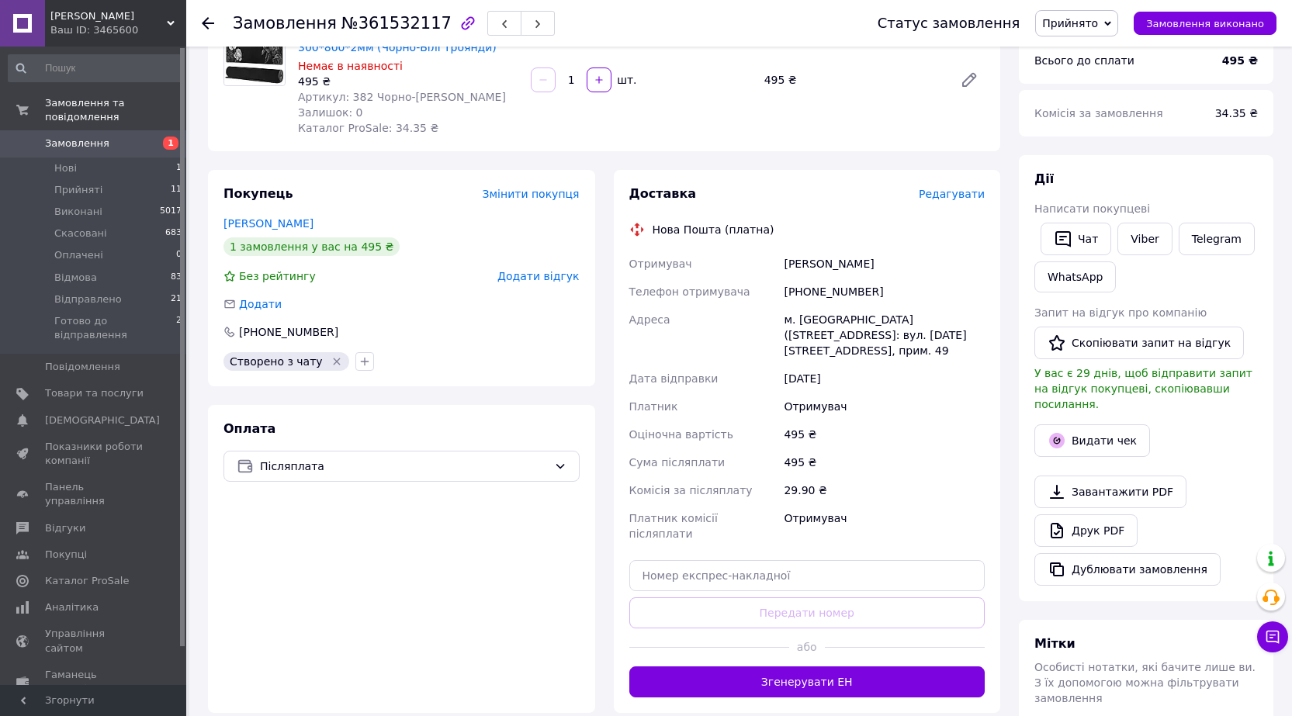
drag, startPoint x: 837, startPoint y: 670, endPoint x: 820, endPoint y: 673, distance: 17.4
click at [836, 671] on button "Згенерувати ЕН" at bounding box center [807, 682] width 356 height 31
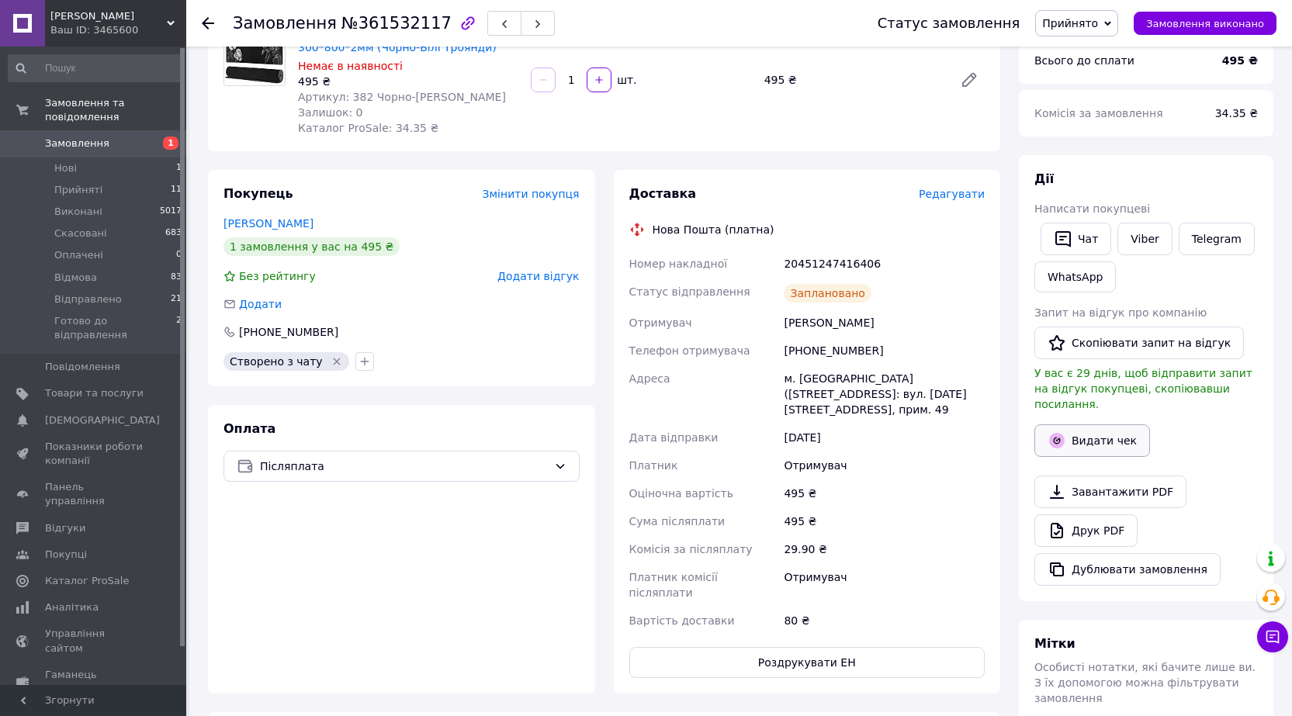
click at [1106, 425] on button "Видати чек" at bounding box center [1093, 441] width 116 height 33
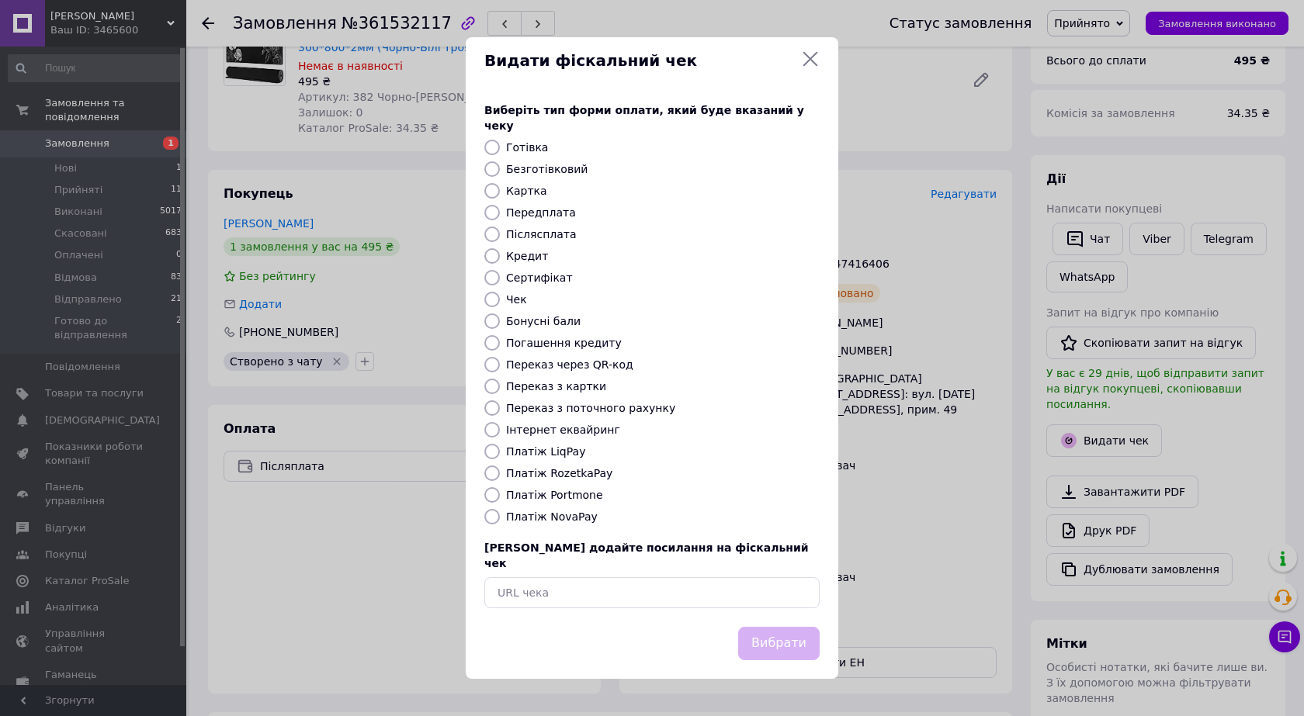
click at [560, 517] on label "Платіж NovaPay" at bounding box center [552, 517] width 92 height 12
click at [500, 517] on input "Платіж NovaPay" at bounding box center [492, 517] width 16 height 16
radio input "true"
click at [782, 632] on button "Вибрати" at bounding box center [778, 643] width 81 height 33
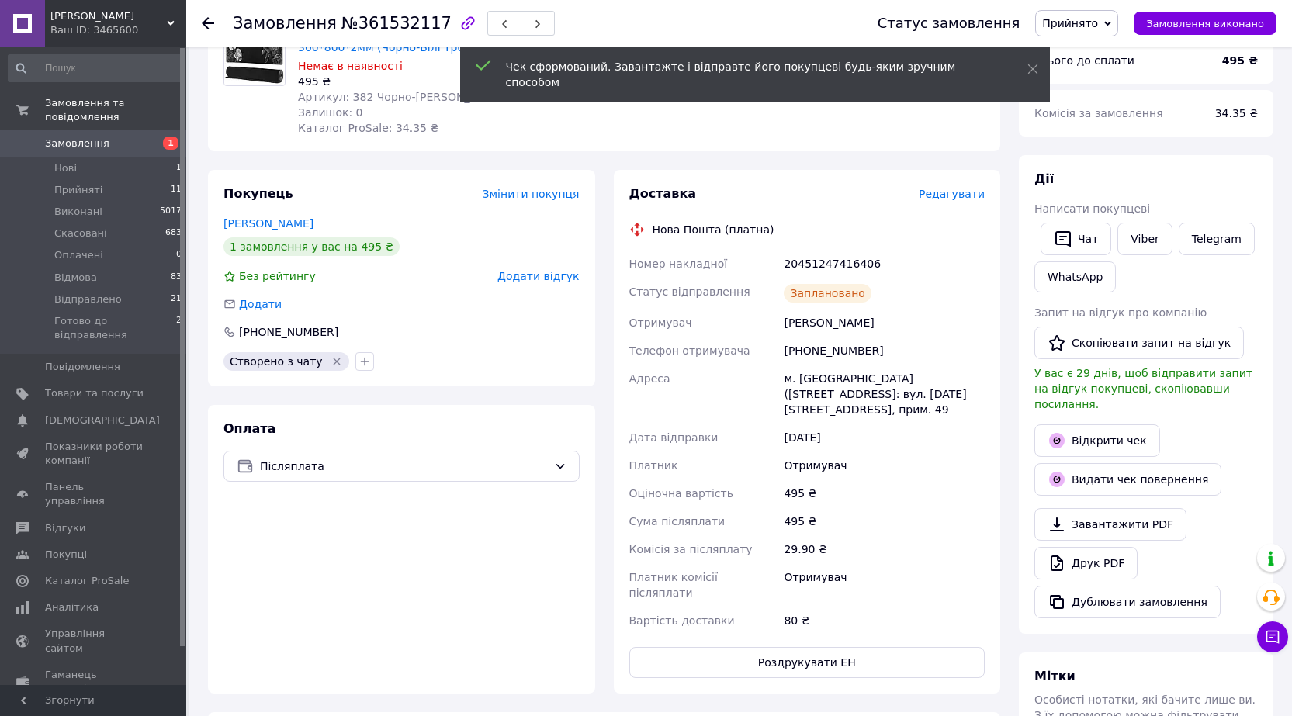
click at [1094, 17] on span "Прийнято" at bounding box center [1070, 23] width 56 height 12
click at [1111, 170] on li "Готово до відправлення" at bounding box center [1108, 170] width 144 height 23
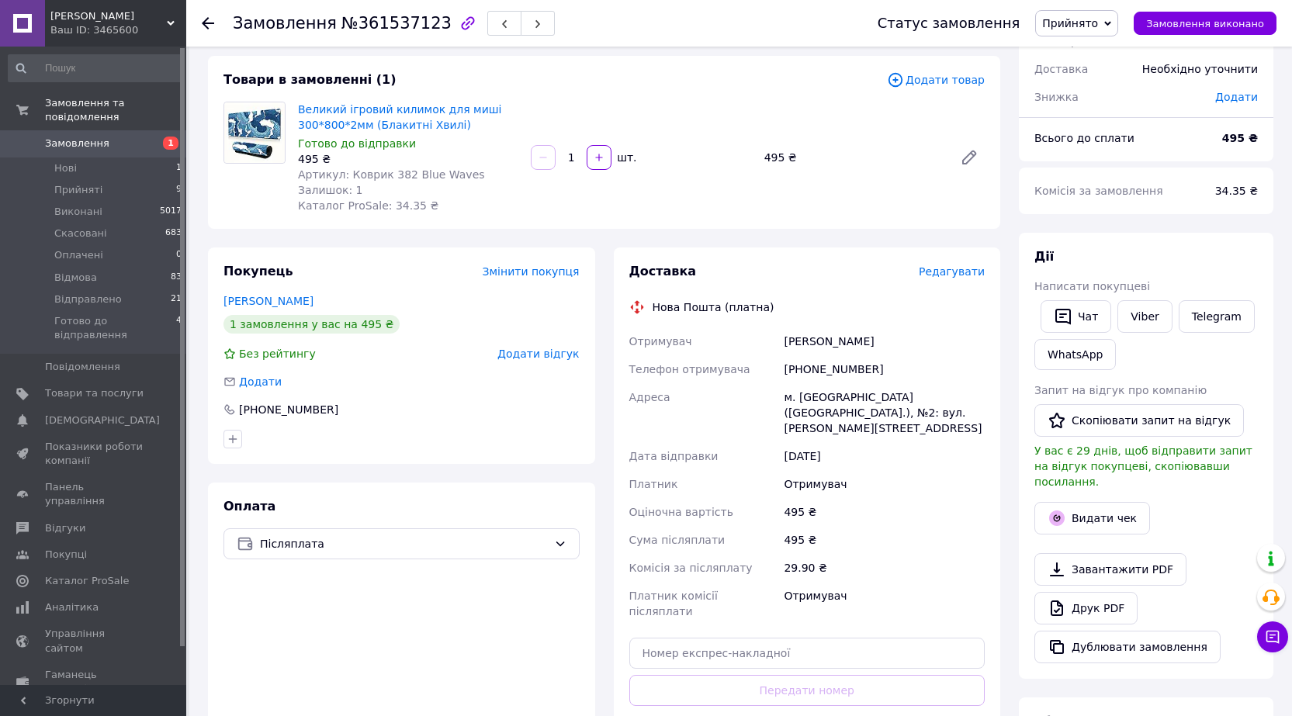
scroll to position [155, 0]
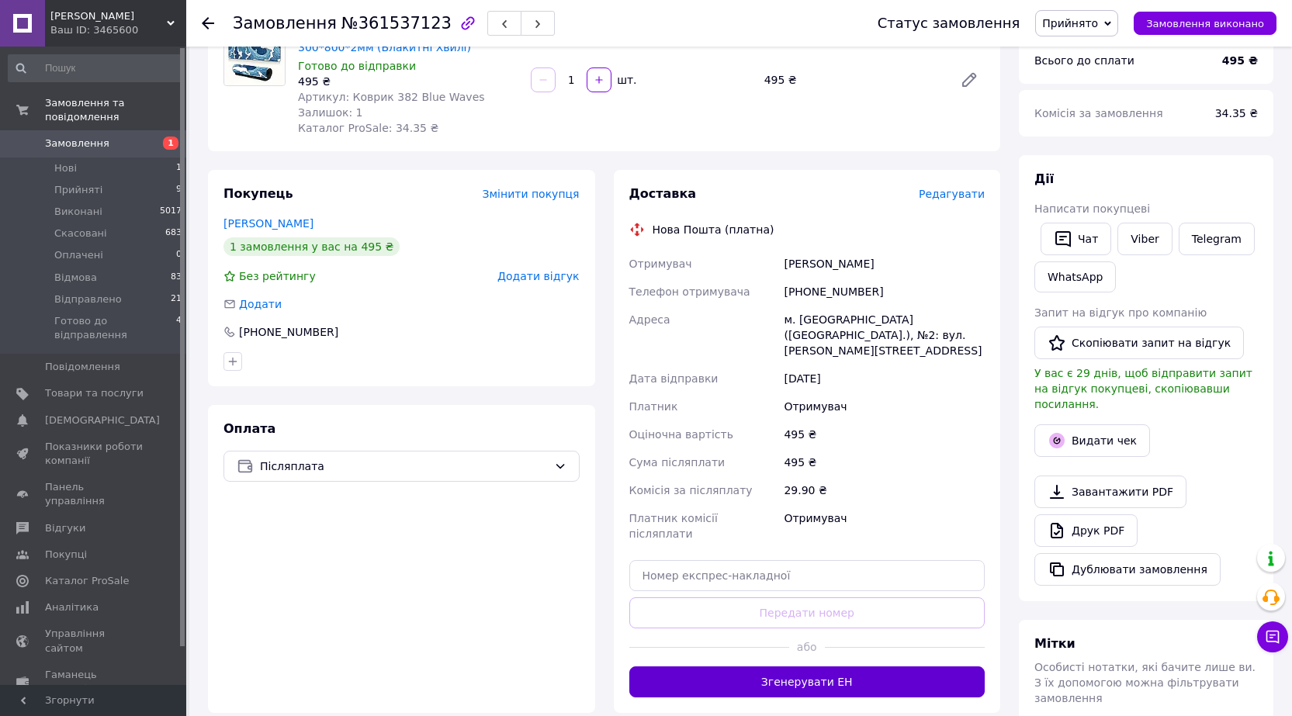
click at [771, 667] on button "Згенерувати ЕН" at bounding box center [807, 682] width 356 height 31
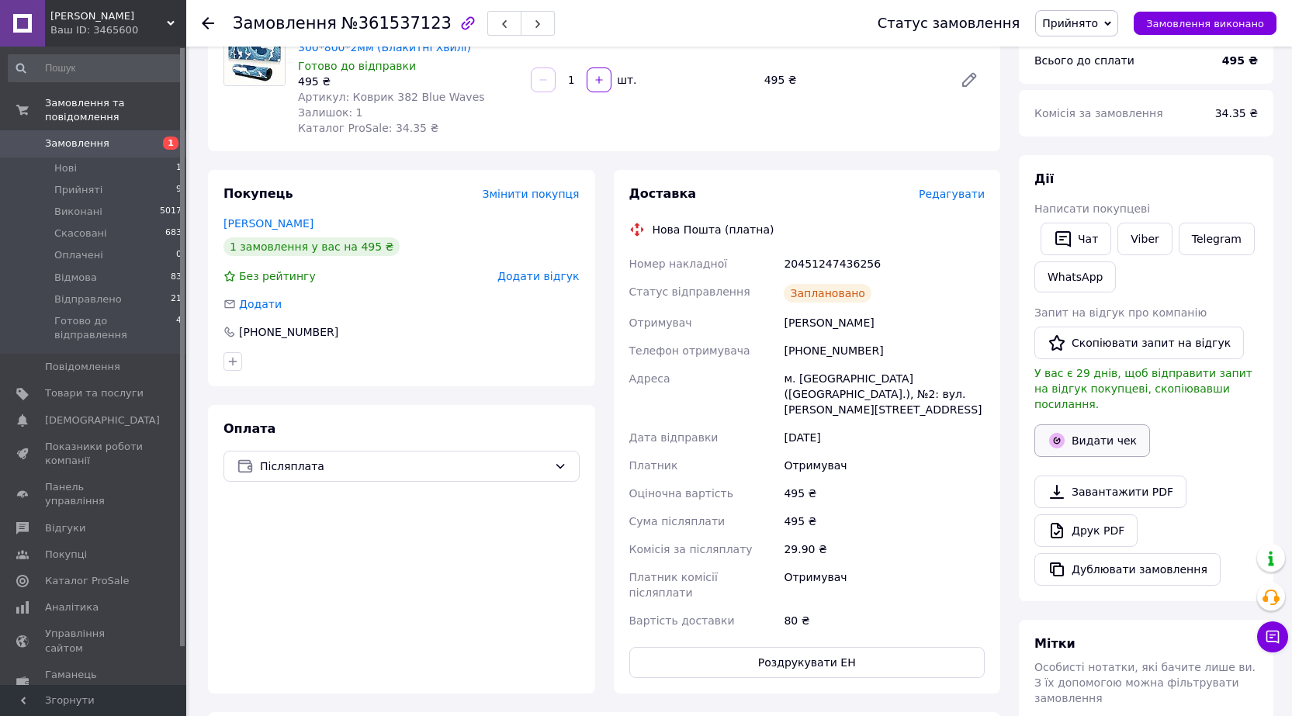
click at [1111, 425] on button "Видати чек" at bounding box center [1093, 441] width 116 height 33
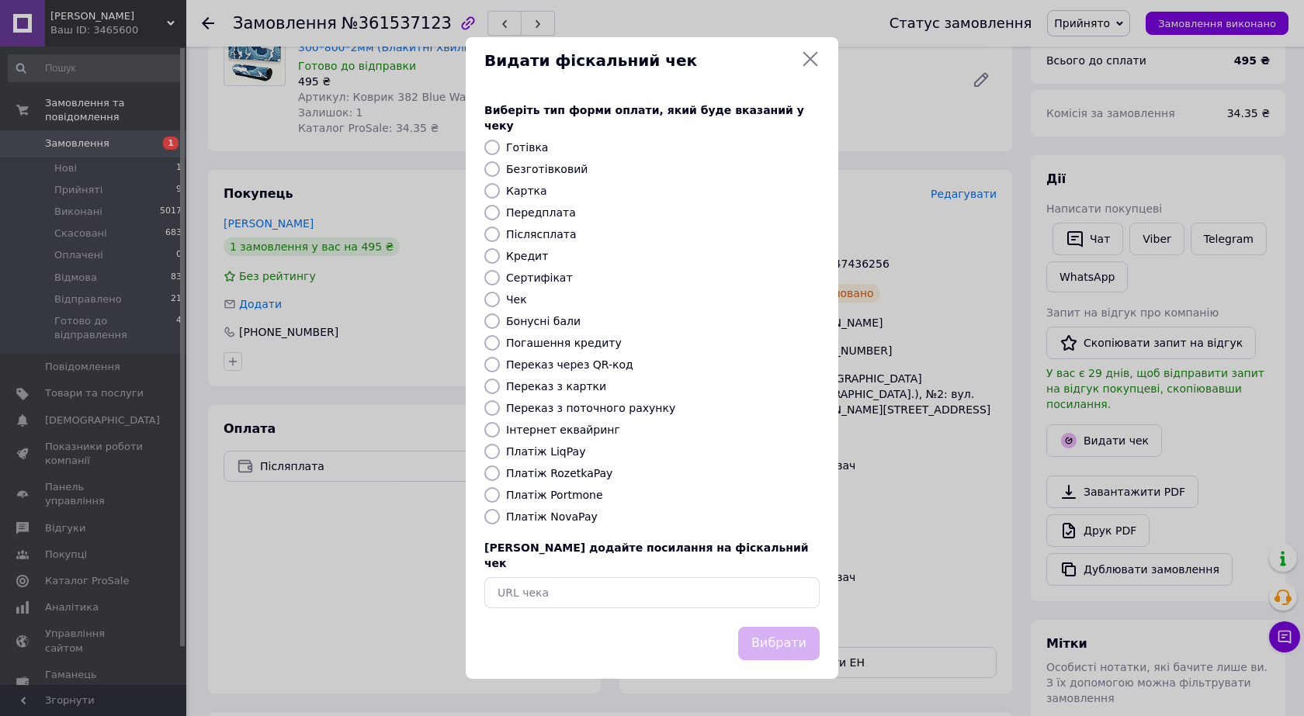
click at [562, 517] on label "Платіж NovaPay" at bounding box center [552, 517] width 92 height 12
click at [500, 517] on input "Платіж NovaPay" at bounding box center [492, 517] width 16 height 16
radio input "true"
drag, startPoint x: 784, startPoint y: 640, endPoint x: 785, endPoint y: 632, distance: 8.6
click at [784, 640] on button "Вибрати" at bounding box center [778, 643] width 81 height 33
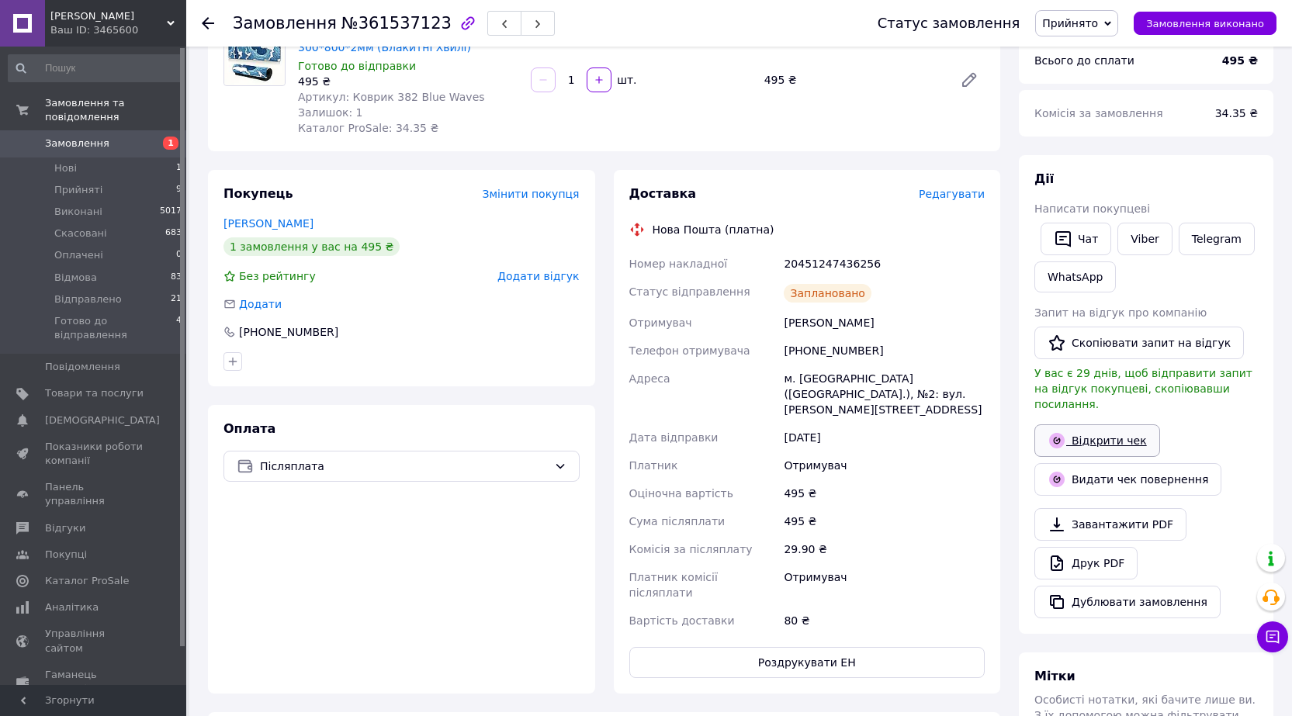
click at [1108, 427] on link "Відкрити чек" at bounding box center [1098, 441] width 126 height 33
click at [1091, 36] on div "Статус замовлення Прийнято Виконано Скасовано Оплачено Відмова Відправлено Гото…" at bounding box center [1062, 23] width 430 height 47
click at [1094, 26] on span "Прийнято" at bounding box center [1070, 23] width 56 height 12
click at [1109, 176] on li "Готово до відправлення" at bounding box center [1108, 170] width 144 height 23
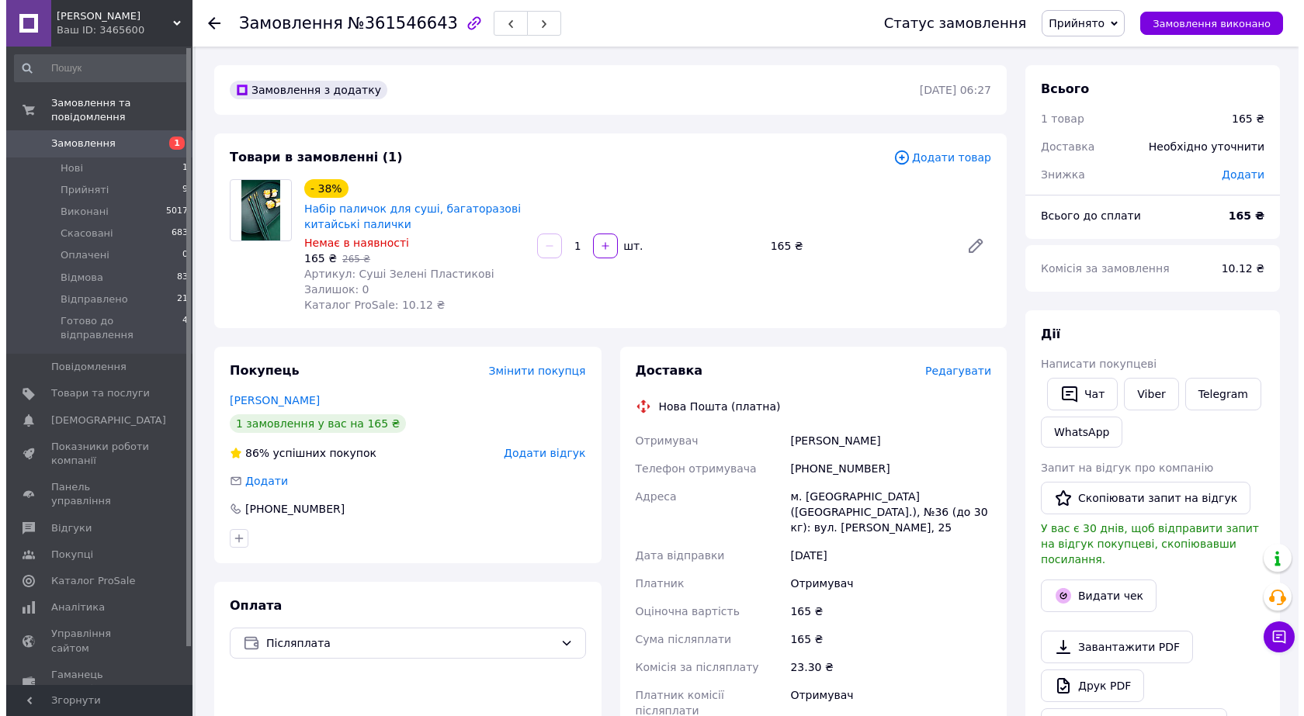
scroll to position [78, 0]
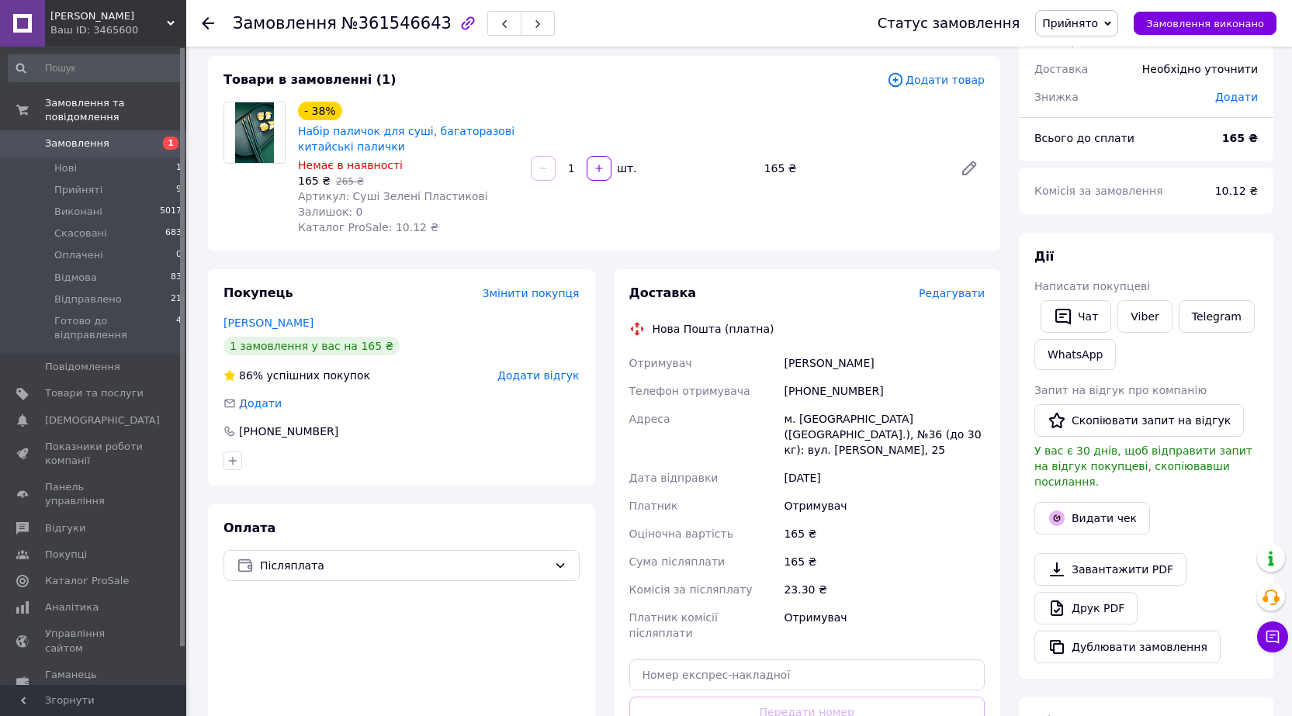
click at [955, 290] on span "Редагувати" at bounding box center [952, 293] width 66 height 12
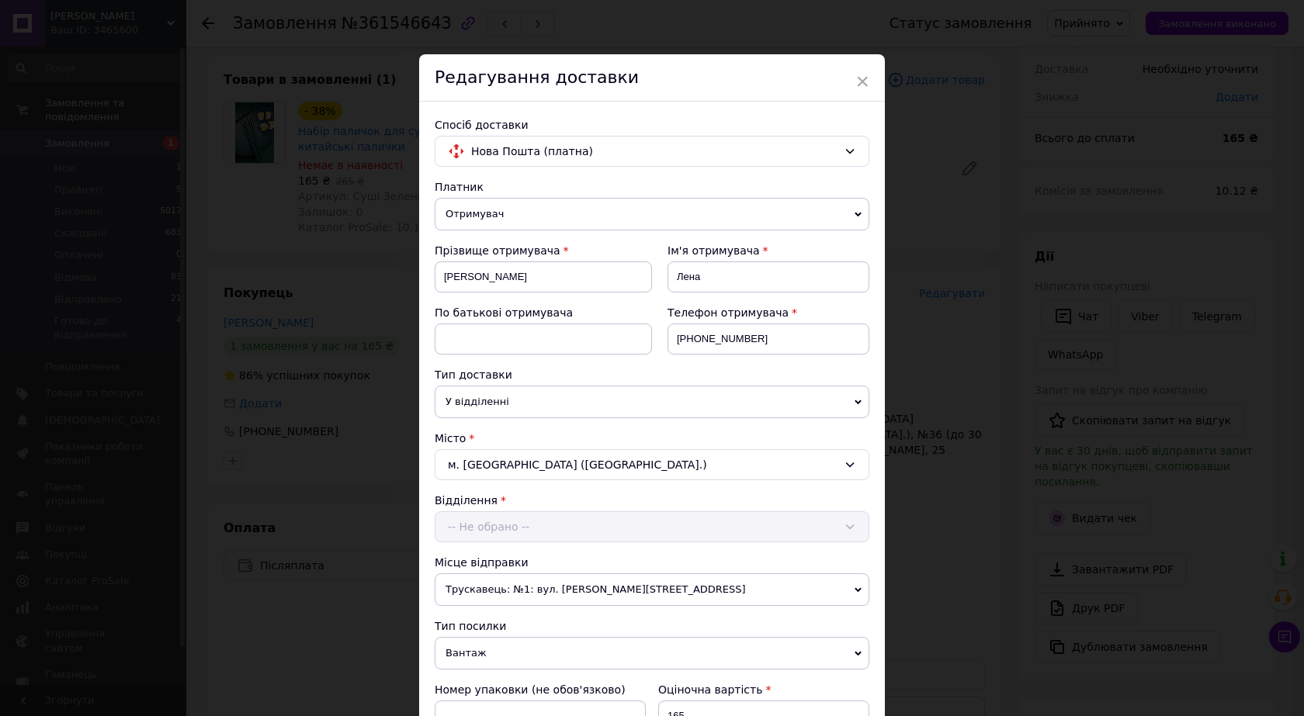
scroll to position [468, 0]
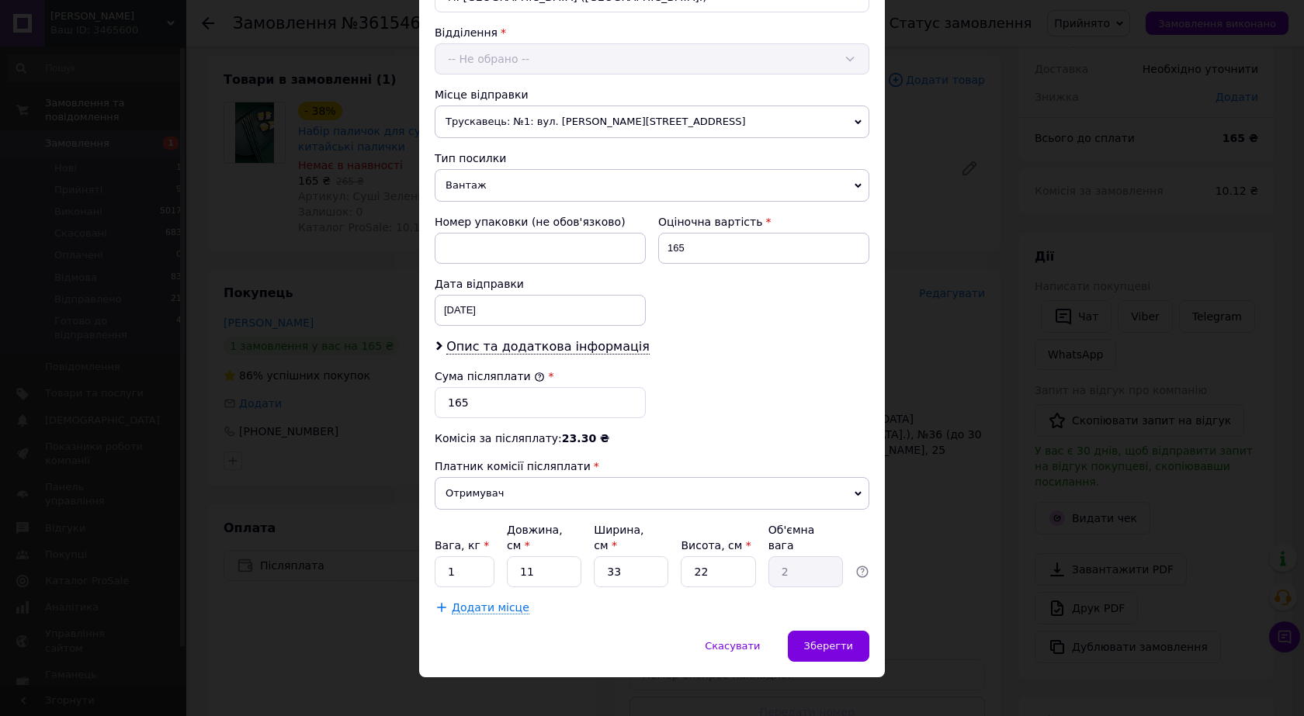
click at [1254, 334] on div "× Редагування доставки Спосіб доставки Нова Пошта (платна) Платник Отримувач Ві…" at bounding box center [652, 358] width 1304 height 716
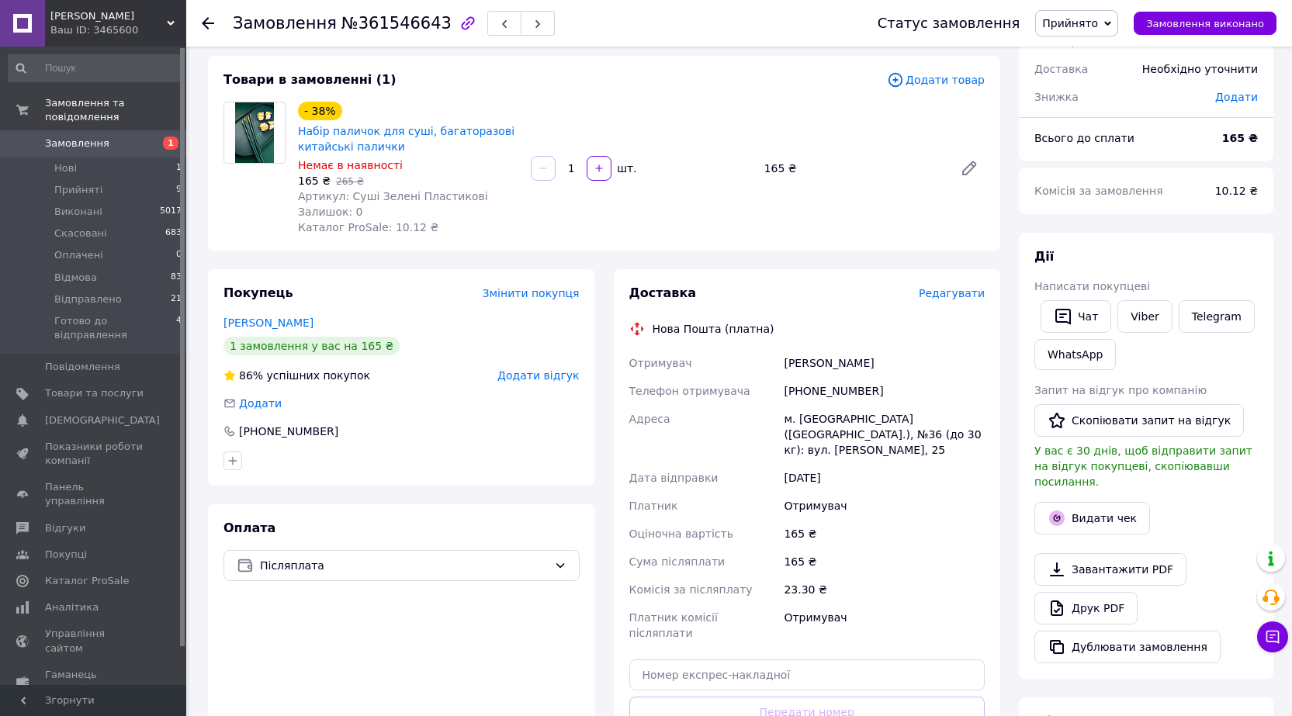
click at [939, 301] on div "Редагувати" at bounding box center [952, 294] width 66 height 16
click at [939, 300] on span "Редагувати" at bounding box center [952, 293] width 66 height 12
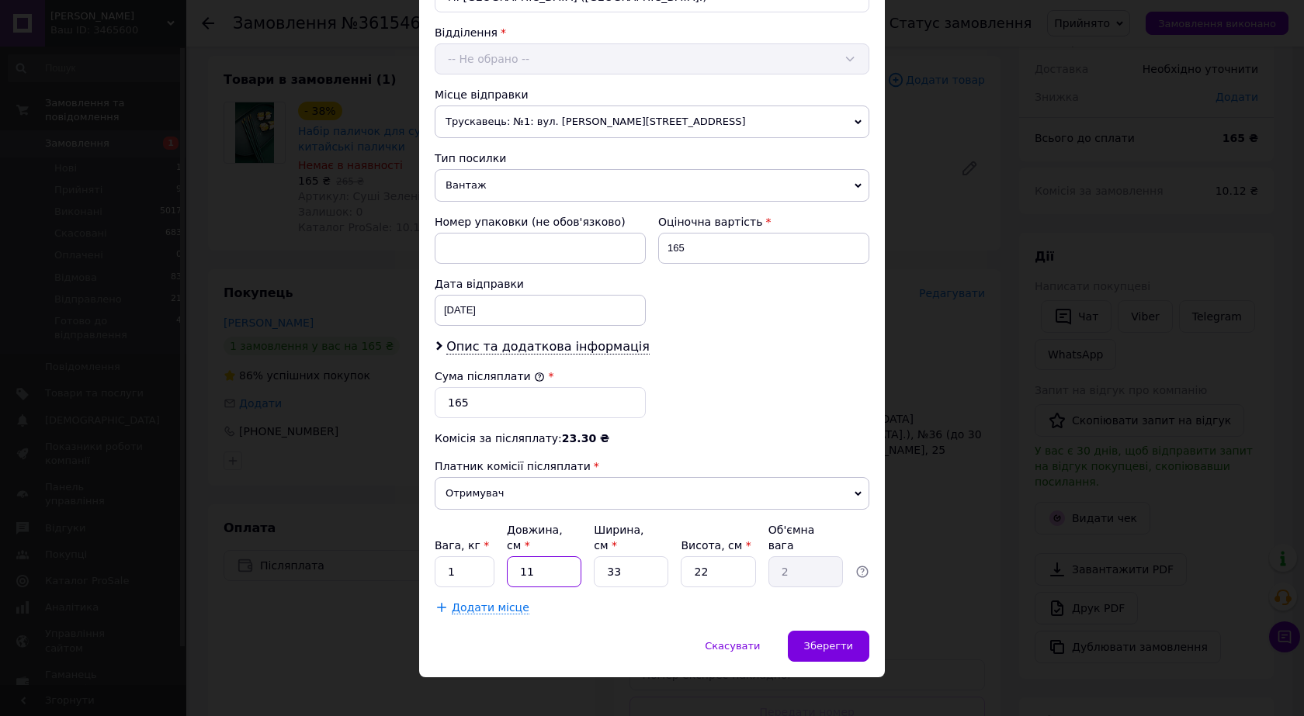
click at [554, 556] on input "11" at bounding box center [544, 571] width 75 height 31
drag, startPoint x: 554, startPoint y: 553, endPoint x: 553, endPoint y: 546, distance: 7.8
click at [553, 556] on input "11" at bounding box center [544, 571] width 75 height 31
type input "2"
type input "0.36"
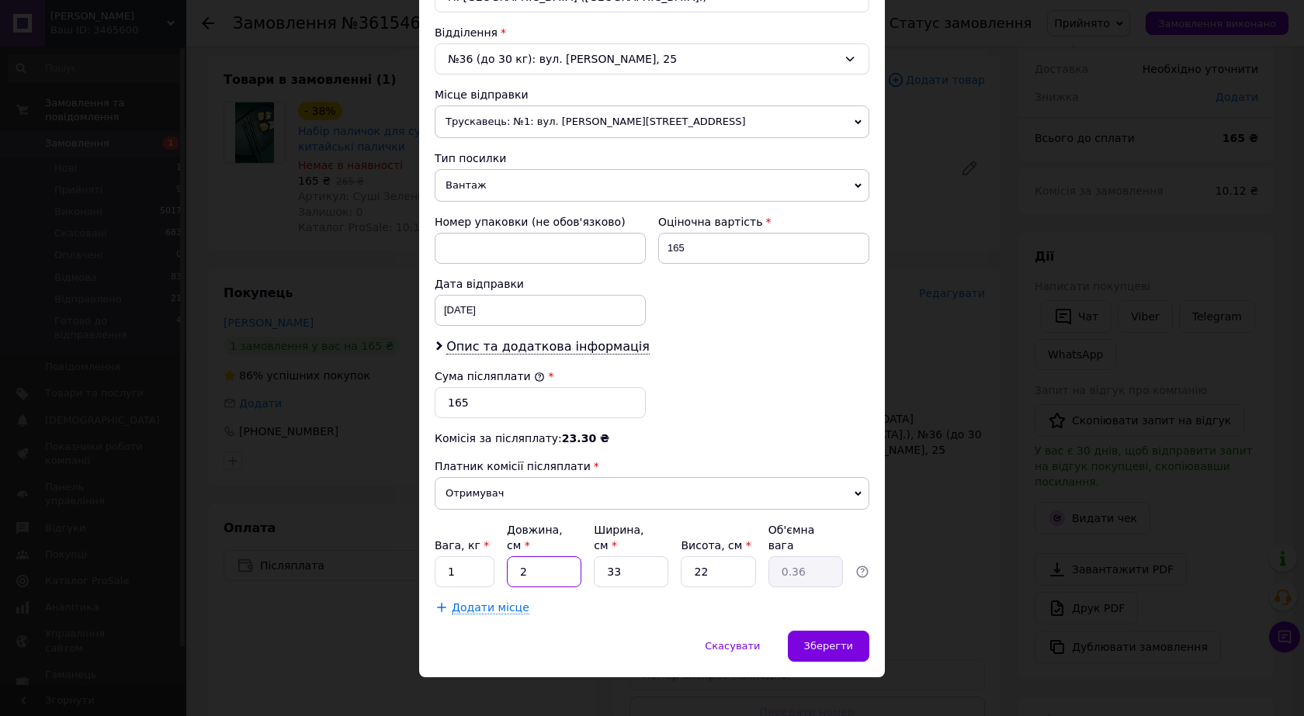
type input "25"
type input "4.54"
type input "25"
click at [635, 557] on input "33" at bounding box center [631, 571] width 75 height 31
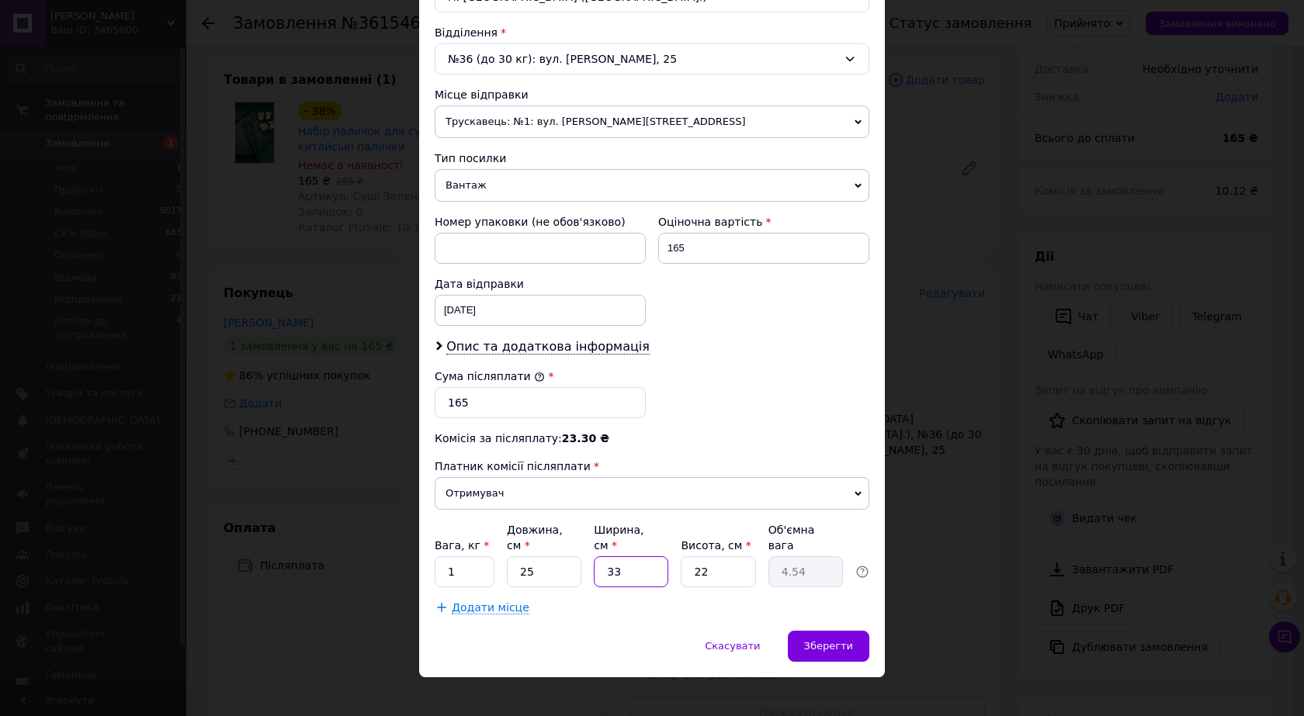
type input "2"
type input "0.28"
type input "24"
type input "3.3"
type input "2"
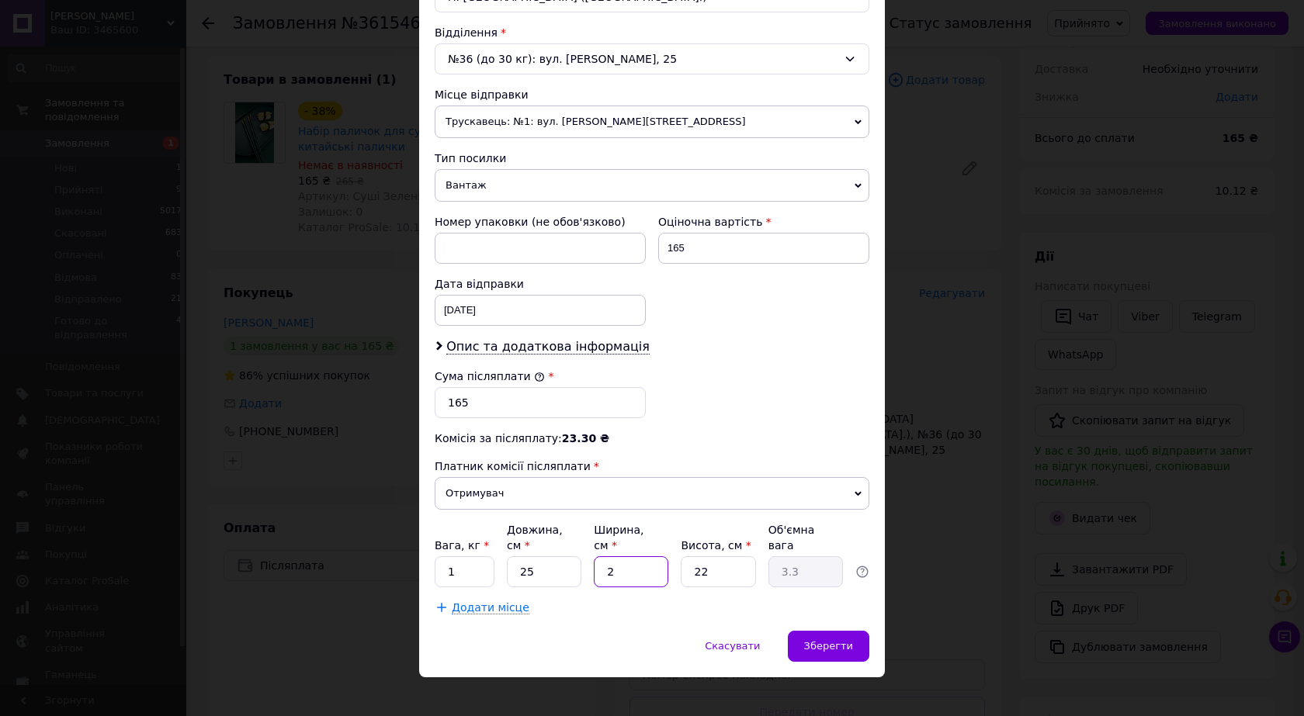
type input "0.28"
type input "1"
type input "0.14"
type input "17"
type input "2.34"
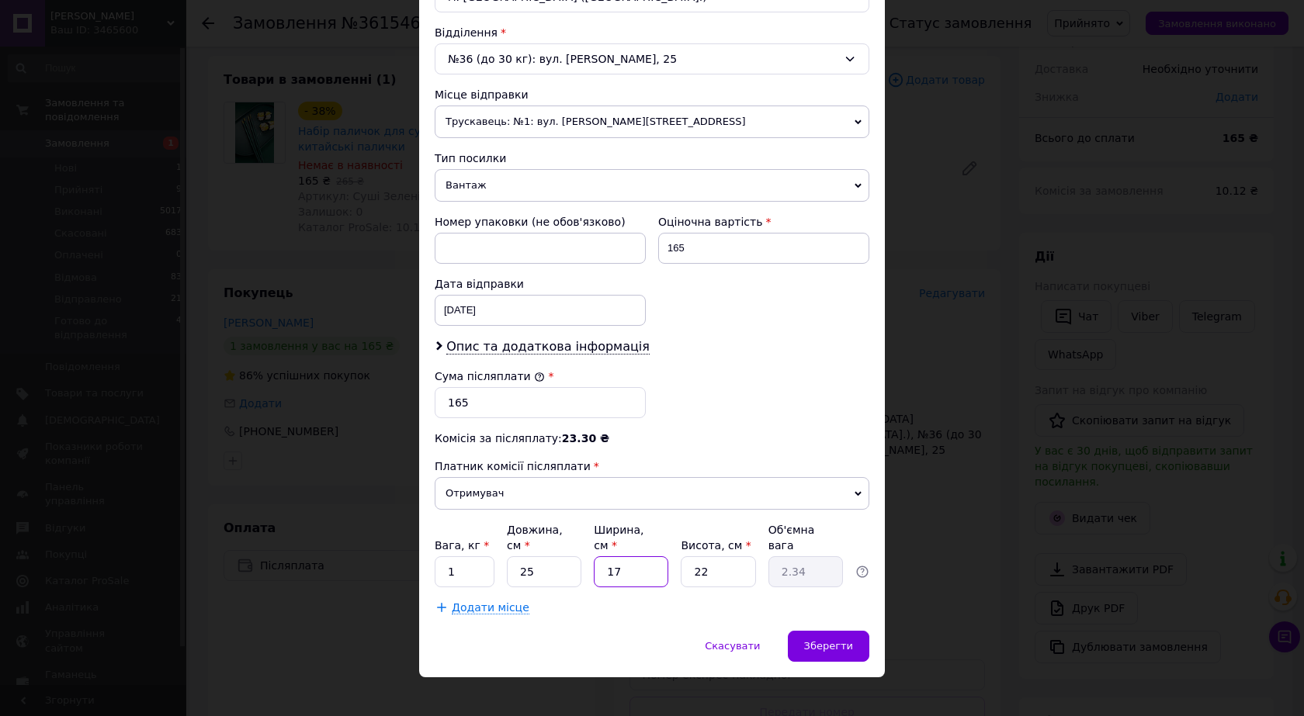
type input "17"
click at [732, 556] on input "22" at bounding box center [718, 571] width 75 height 31
type input "5"
type input "0.53"
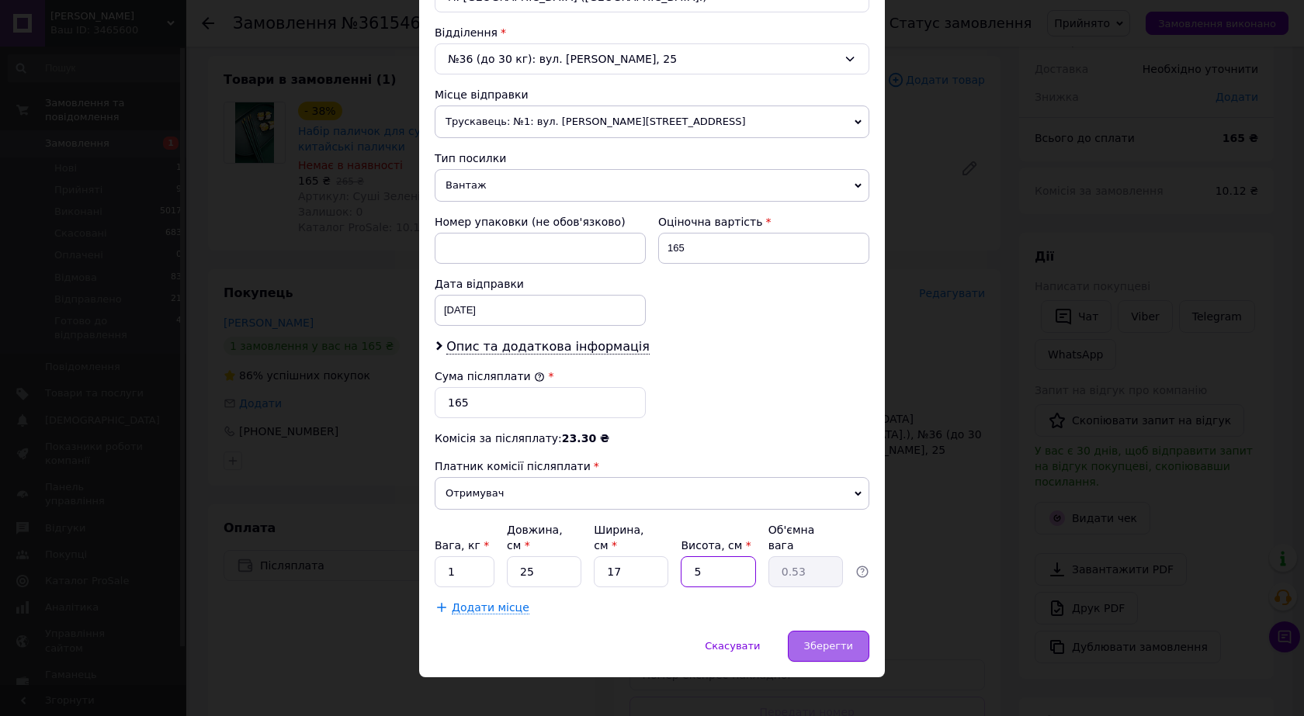
type input "5"
click at [801, 631] on div "Зберегти" at bounding box center [828, 646] width 81 height 31
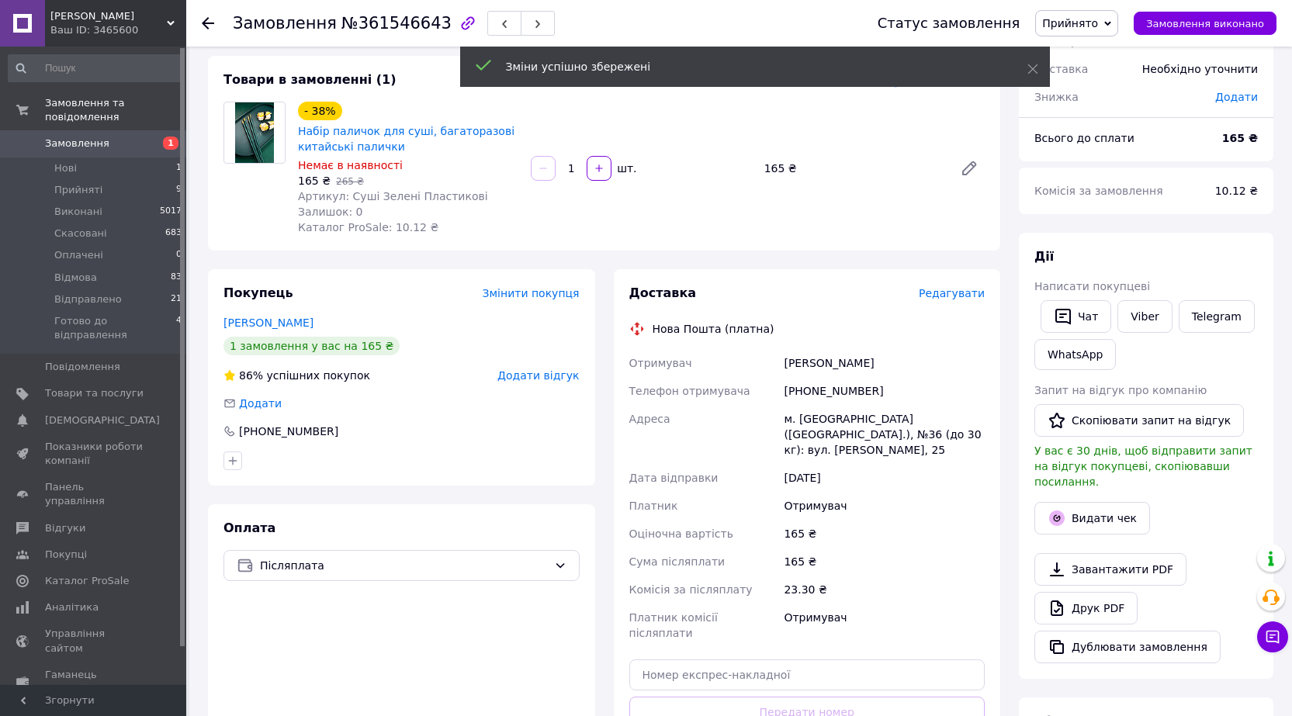
scroll to position [155, 0]
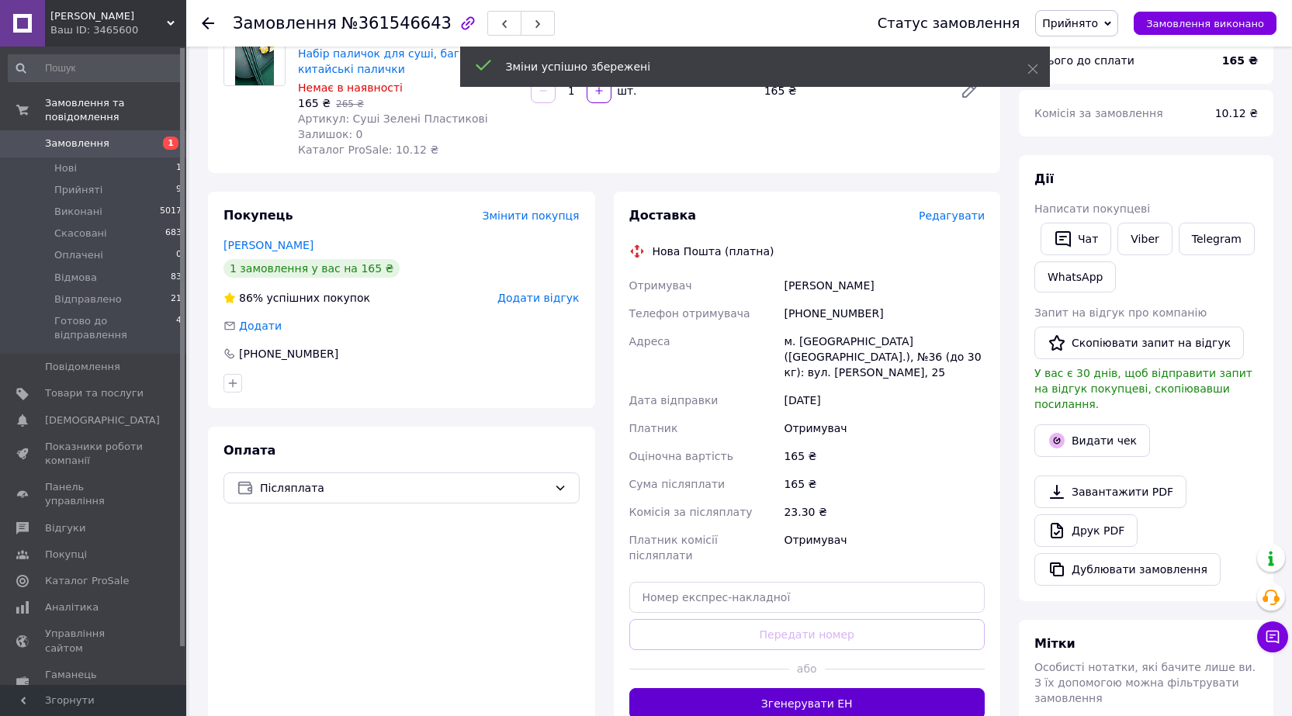
click at [790, 688] on button "Згенерувати ЕН" at bounding box center [807, 703] width 356 height 31
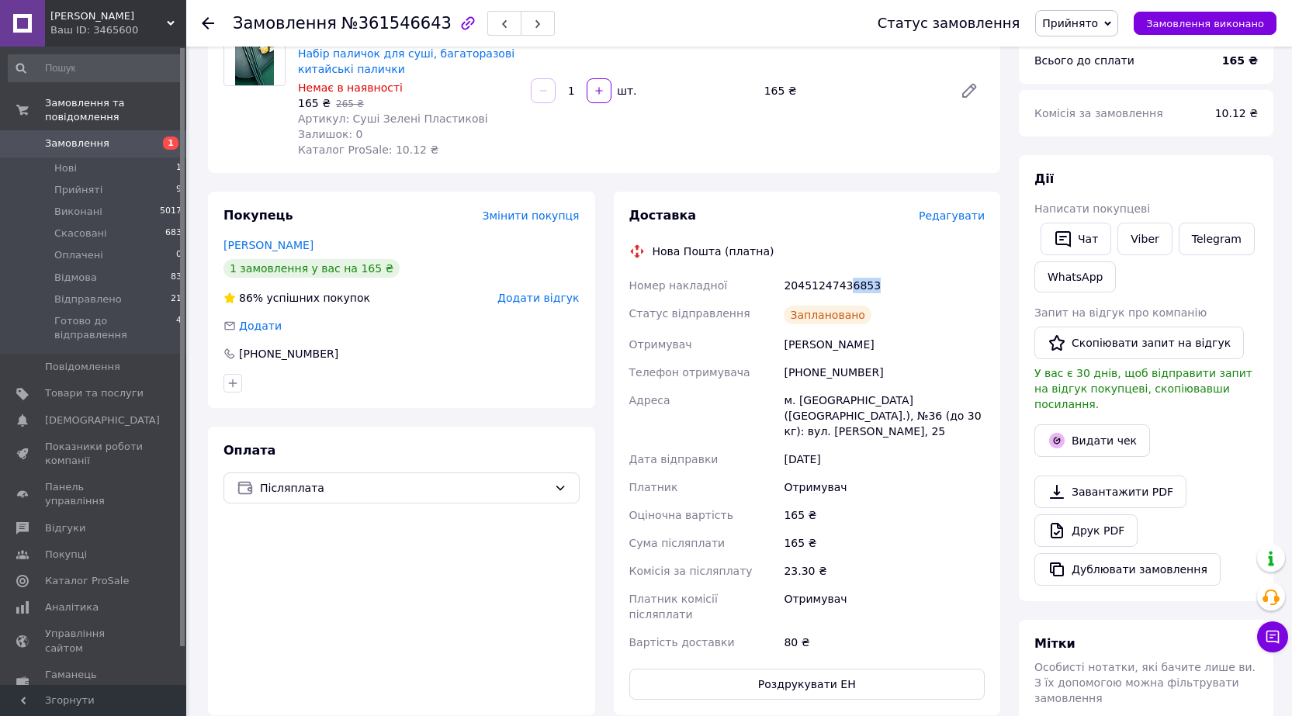
drag, startPoint x: 842, startPoint y: 284, endPoint x: 976, endPoint y: 301, distance: 134.6
click at [923, 286] on div "20451247436853" at bounding box center [884, 286] width 207 height 28
click at [1096, 426] on button "Видати чек" at bounding box center [1093, 441] width 116 height 33
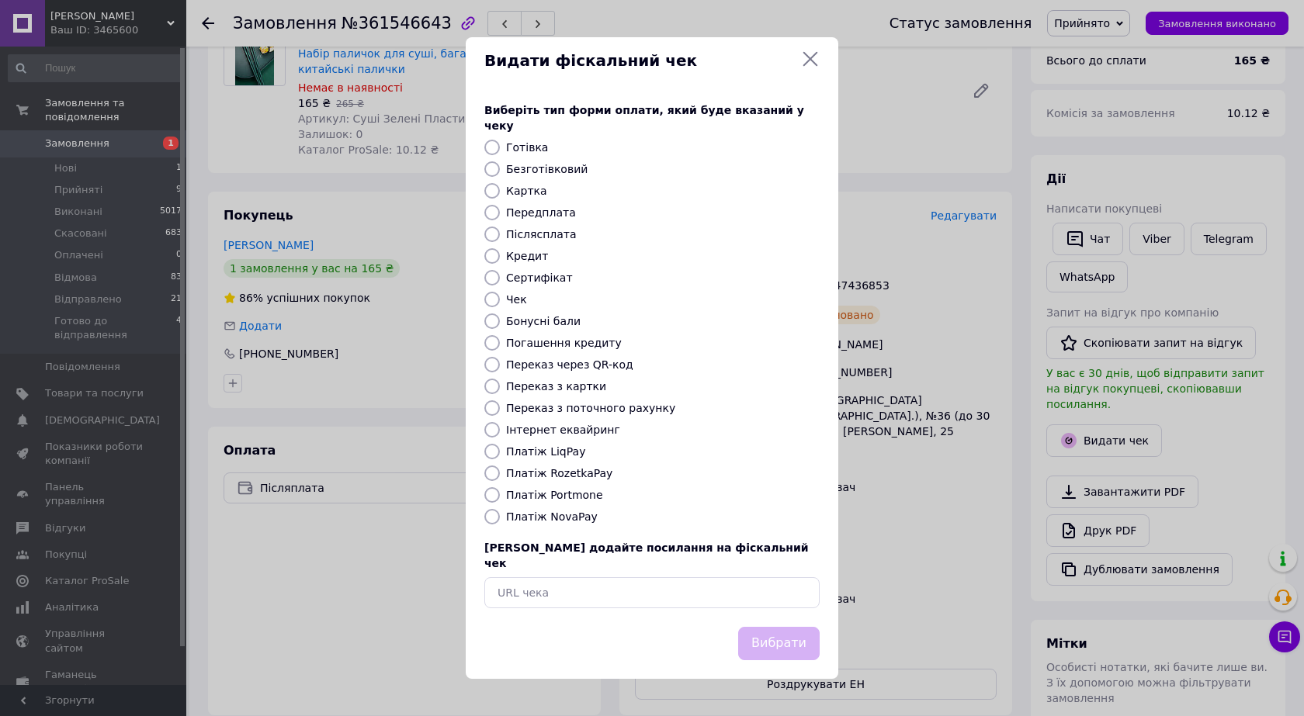
click at [576, 514] on label "Платіж NovaPay" at bounding box center [552, 517] width 92 height 12
click at [500, 514] on input "Платіж NovaPay" at bounding box center [492, 517] width 16 height 16
radio input "true"
click at [767, 627] on button "Вибрати" at bounding box center [778, 643] width 81 height 33
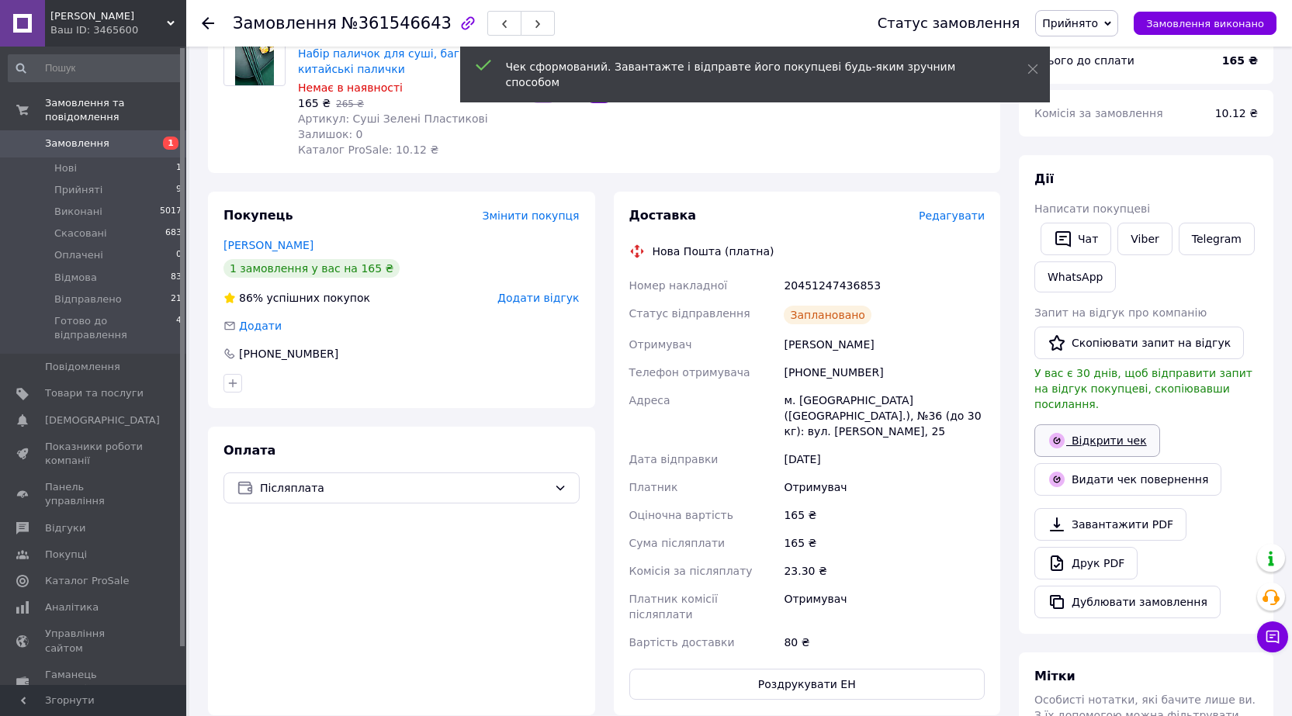
click at [1099, 425] on link "Відкрити чек" at bounding box center [1098, 441] width 126 height 33
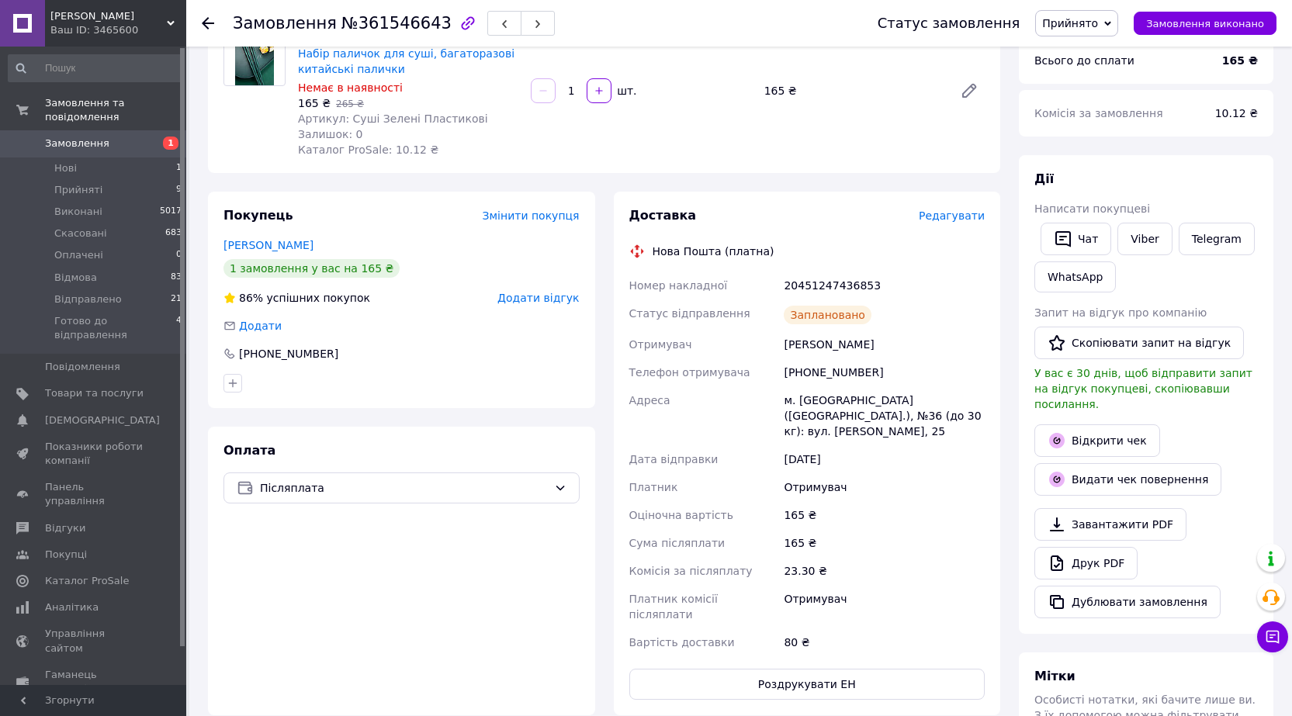
click at [1096, 5] on div "Статус замовлення Прийнято Виконано Скасовано Оплачено Відмова Відправлено Гото…" at bounding box center [1062, 23] width 430 height 47
click at [1094, 23] on span "Прийнято" at bounding box center [1070, 23] width 56 height 12
click at [1087, 168] on li "Готово до відправлення" at bounding box center [1108, 170] width 144 height 23
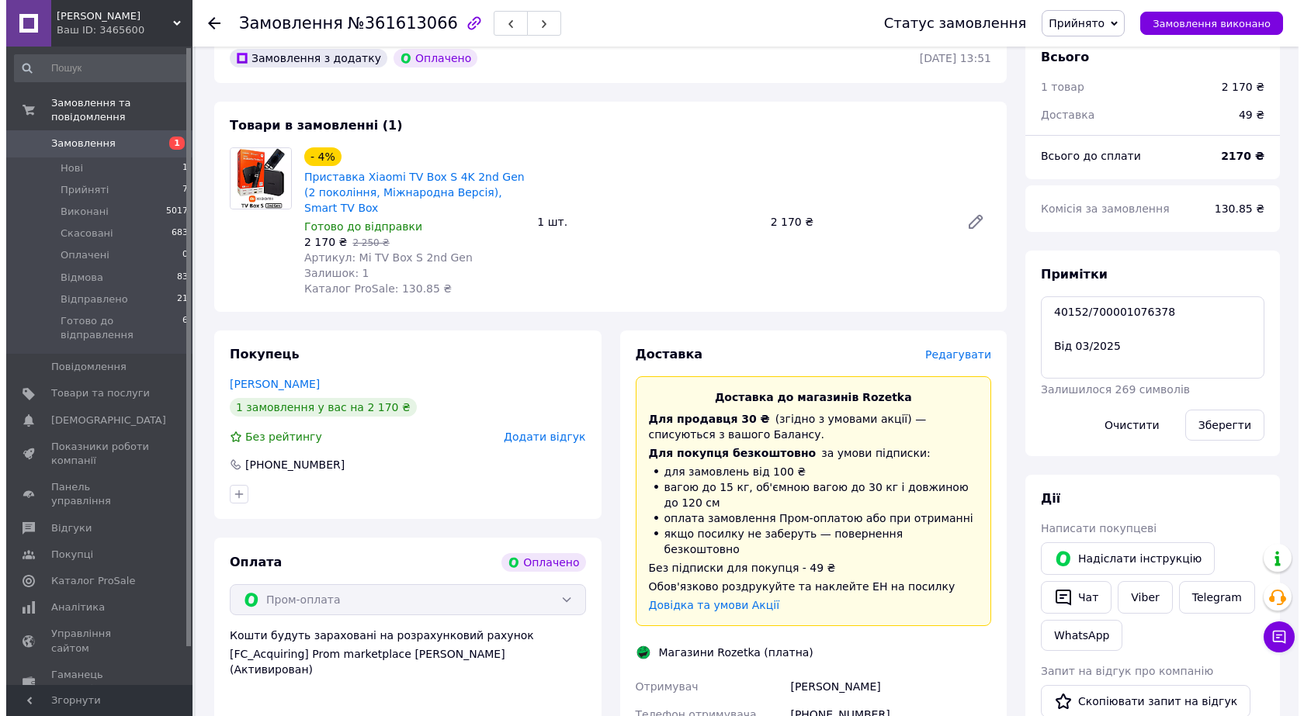
scroll to position [466, 0]
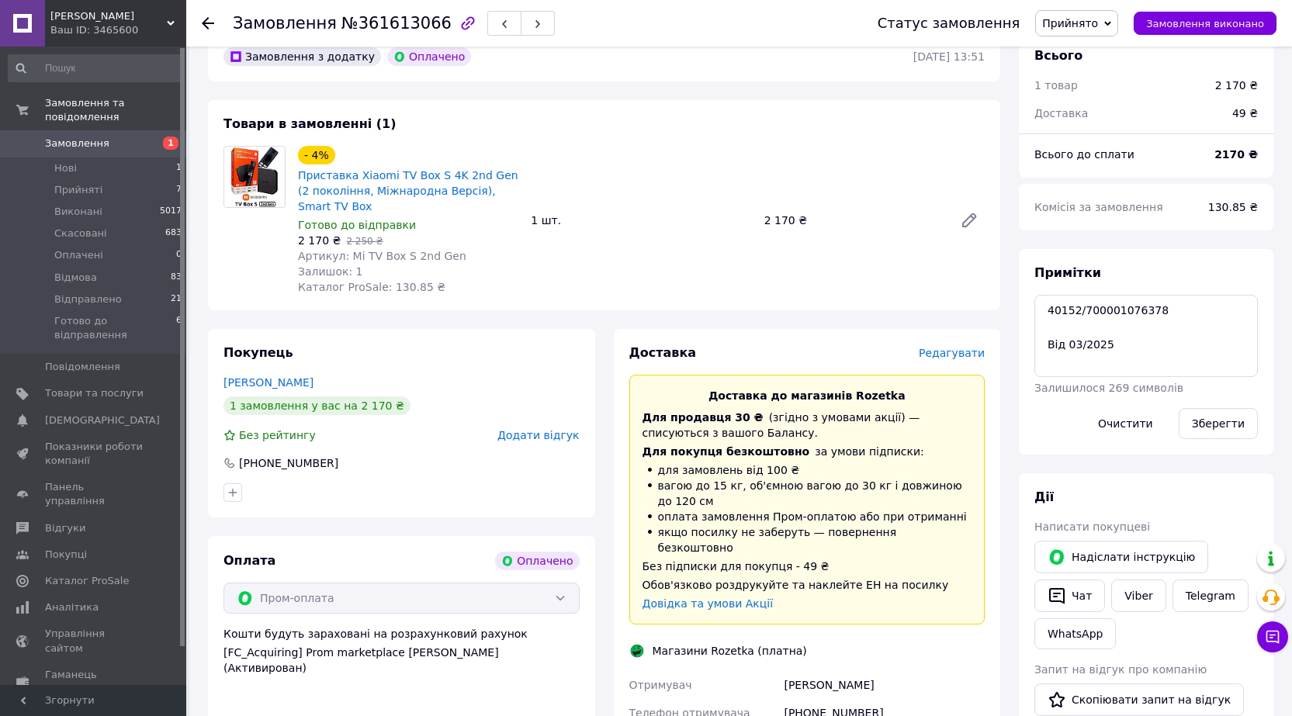
click at [945, 347] on span "Редагувати" at bounding box center [952, 353] width 66 height 12
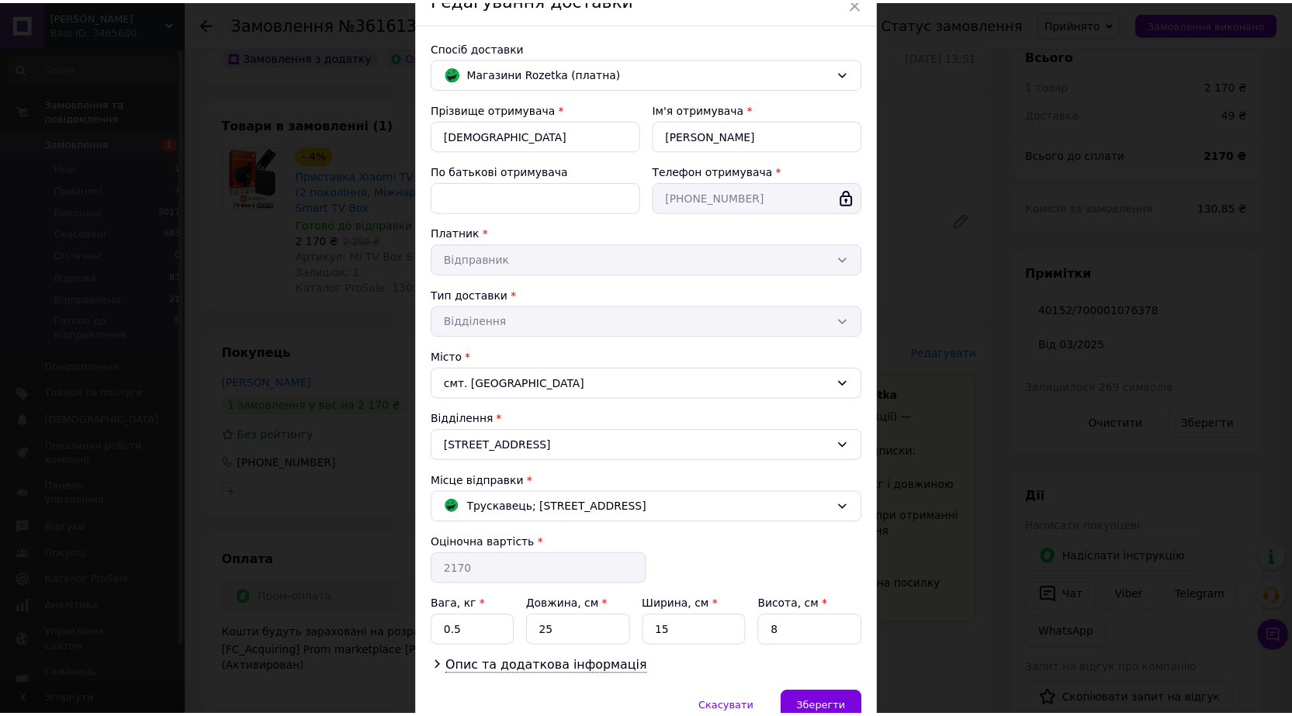
scroll to position [156, 0]
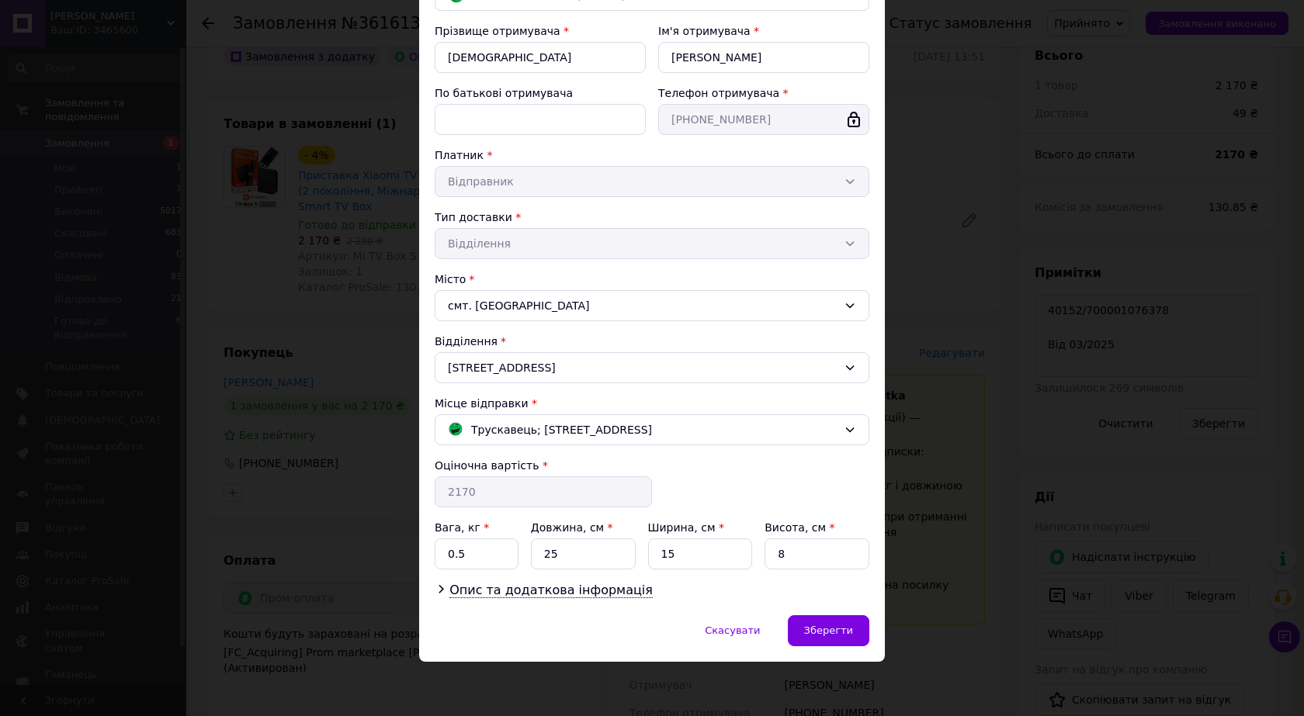
click at [1017, 345] on div "× Редагування доставки Спосіб доставки Магазини Rozetka (платна) Прізвище отрим…" at bounding box center [652, 358] width 1304 height 716
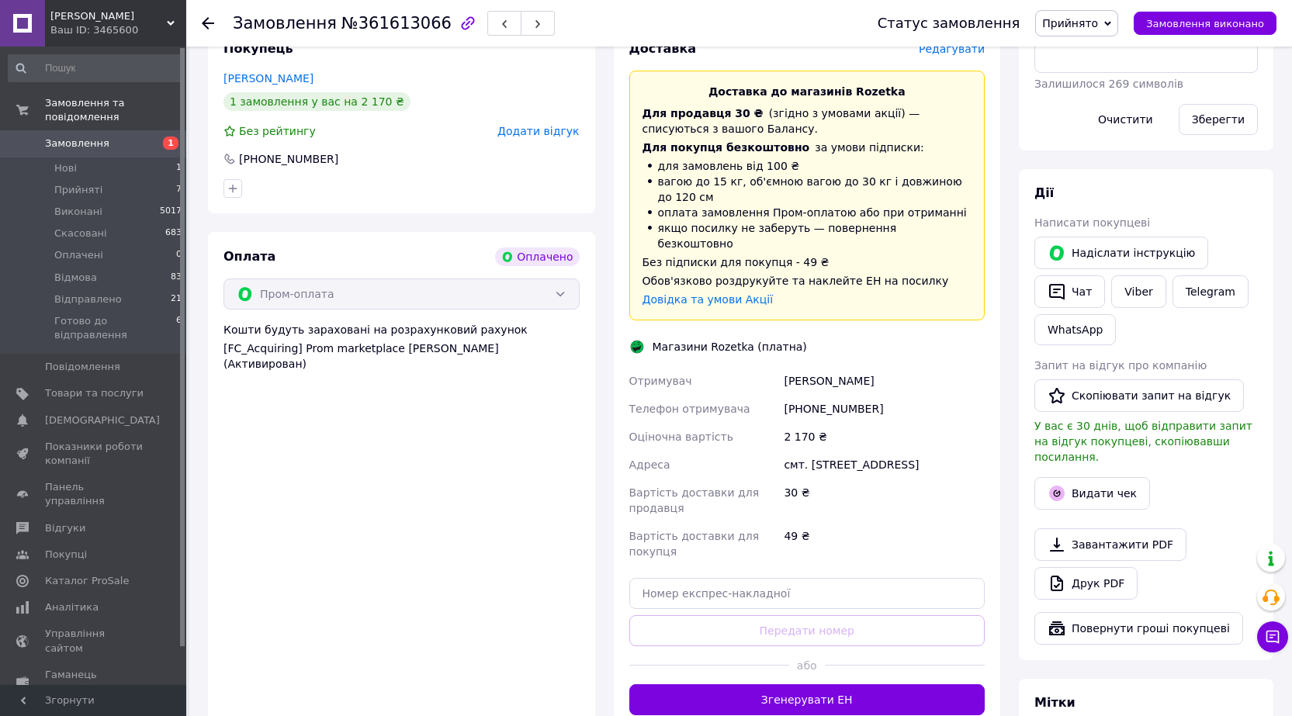
scroll to position [776, 0]
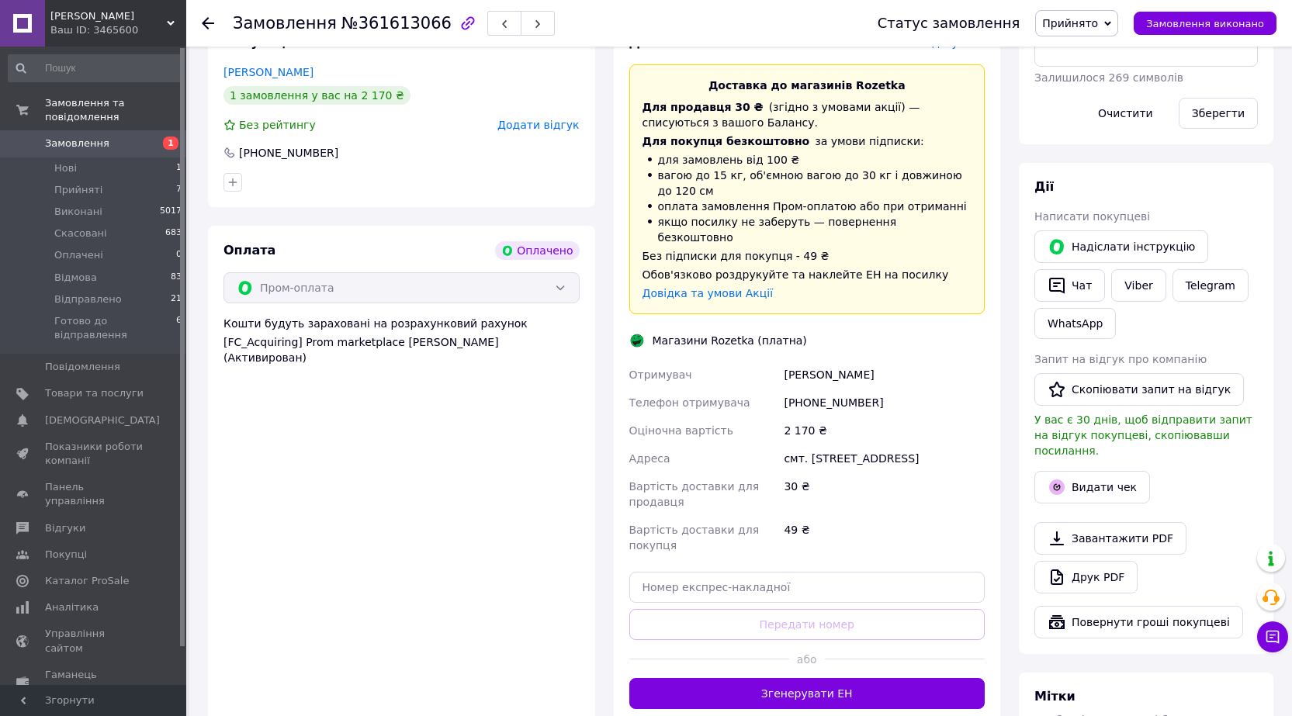
click at [872, 647] on div at bounding box center [905, 659] width 160 height 38
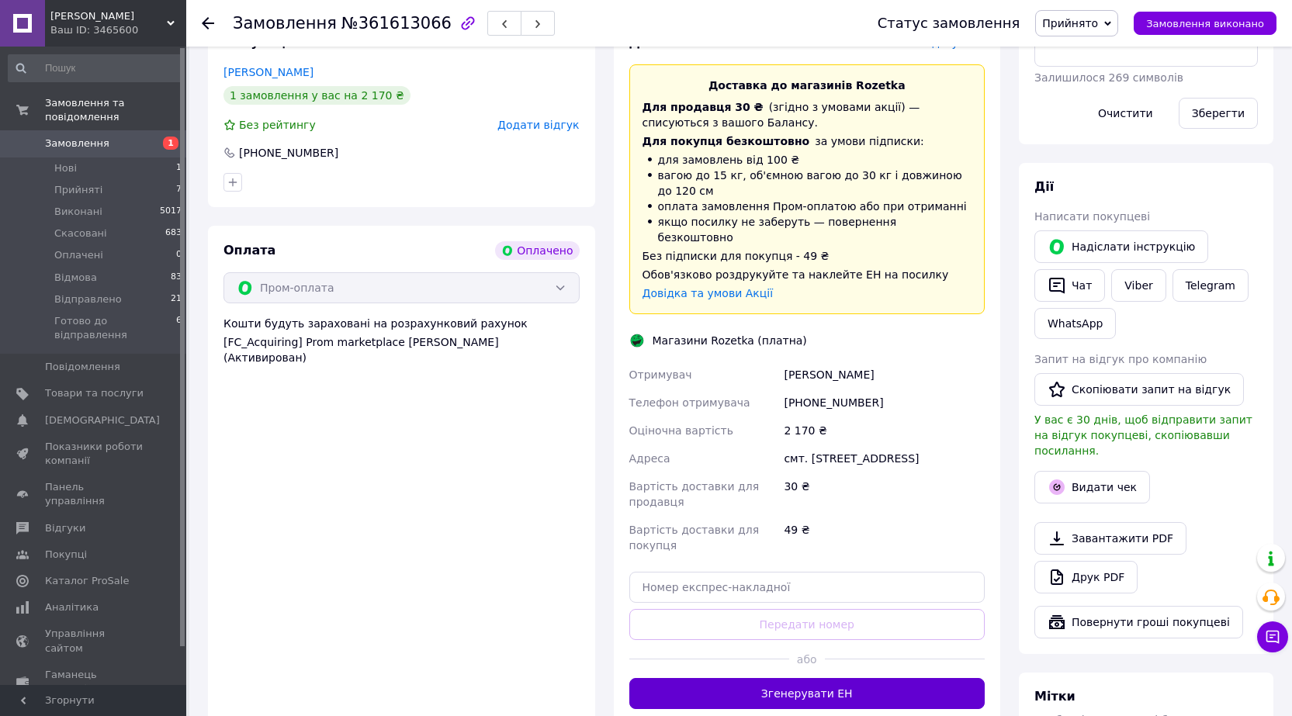
click at [872, 678] on button "Згенерувати ЕН" at bounding box center [807, 693] width 356 height 31
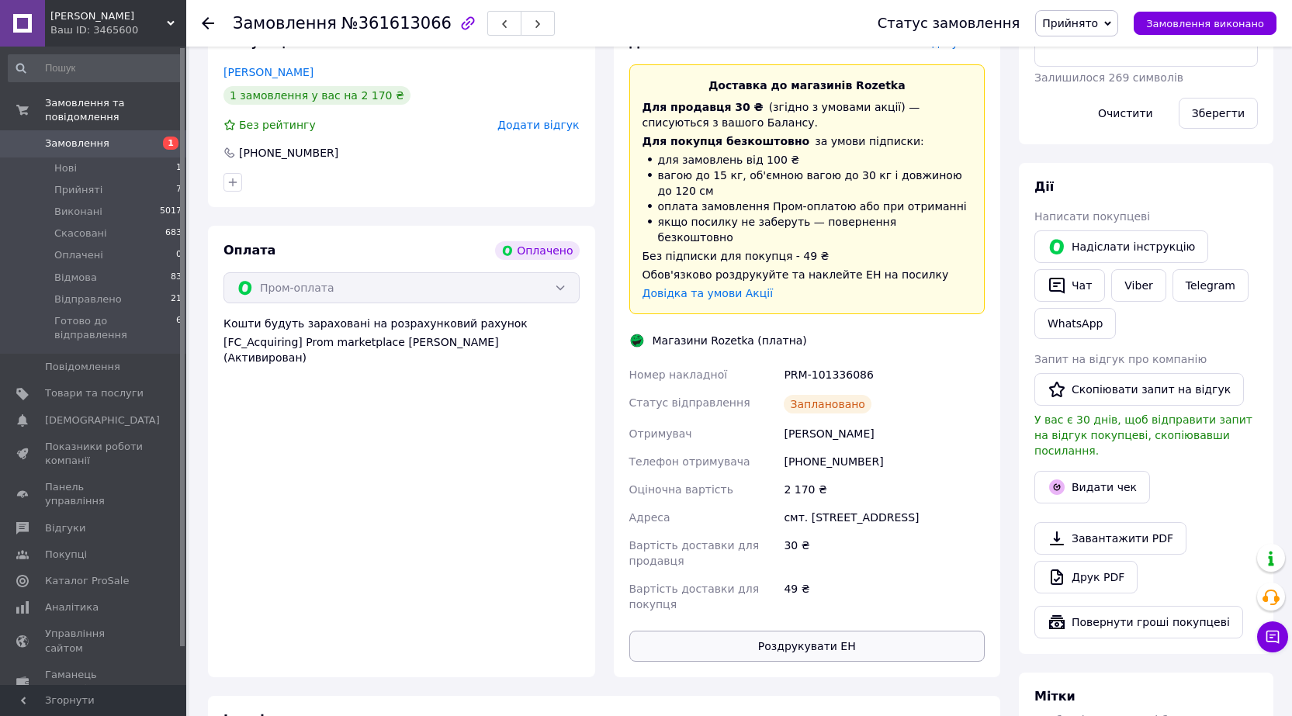
click at [785, 631] on button "Роздрукувати ЕН" at bounding box center [807, 646] width 356 height 31
click at [1084, 471] on button "Видати чек" at bounding box center [1093, 487] width 116 height 33
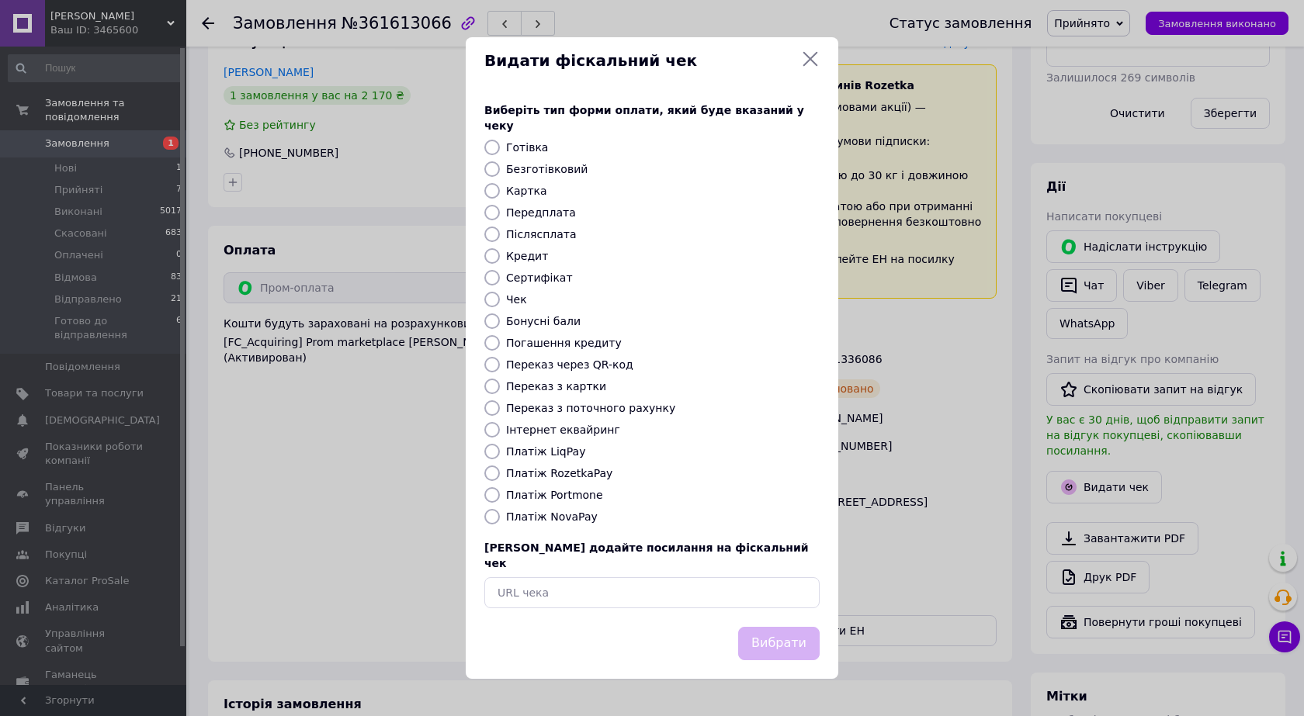
click at [584, 469] on label "Платіж RozetkaPay" at bounding box center [559, 473] width 106 height 12
click at [500, 469] on input "Платіж RozetkaPay" at bounding box center [492, 474] width 16 height 16
radio input "true"
click at [791, 629] on button "Вибрати" at bounding box center [778, 643] width 81 height 33
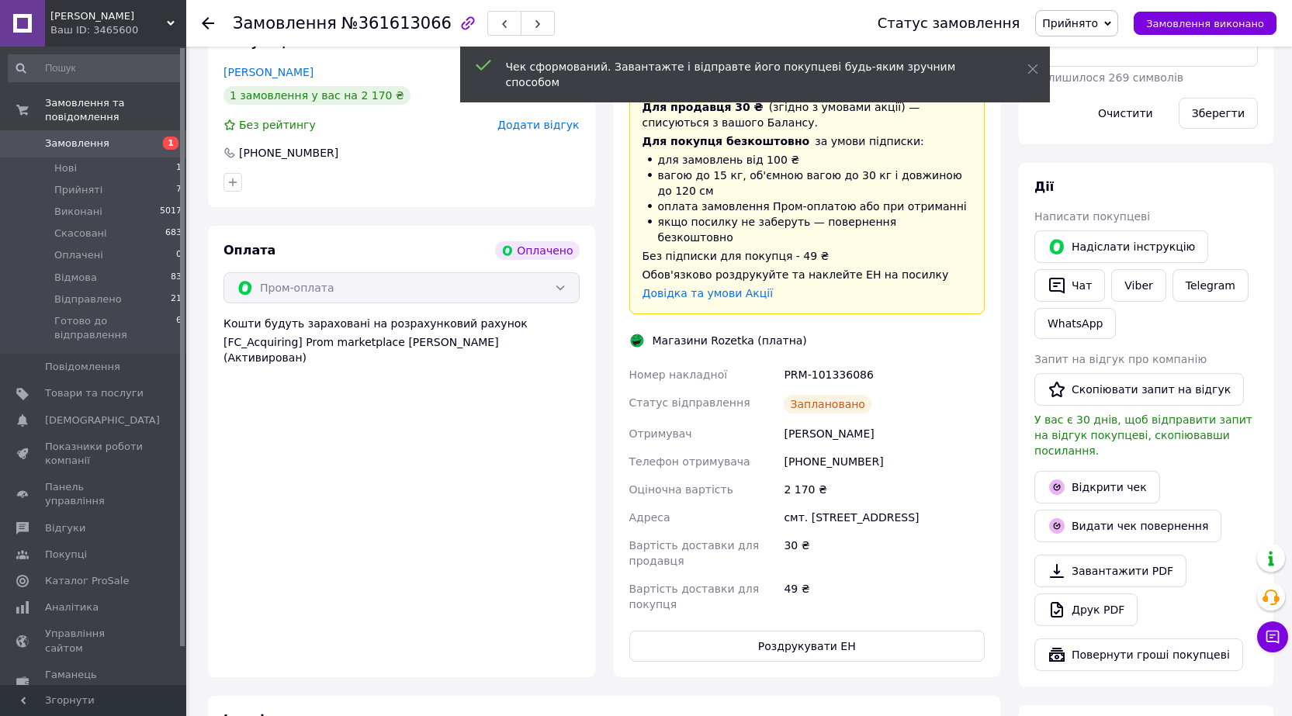
click at [1098, 19] on span "Прийнято" at bounding box center [1070, 23] width 56 height 12
click at [1108, 164] on li "Готово до відправлення" at bounding box center [1108, 170] width 144 height 23
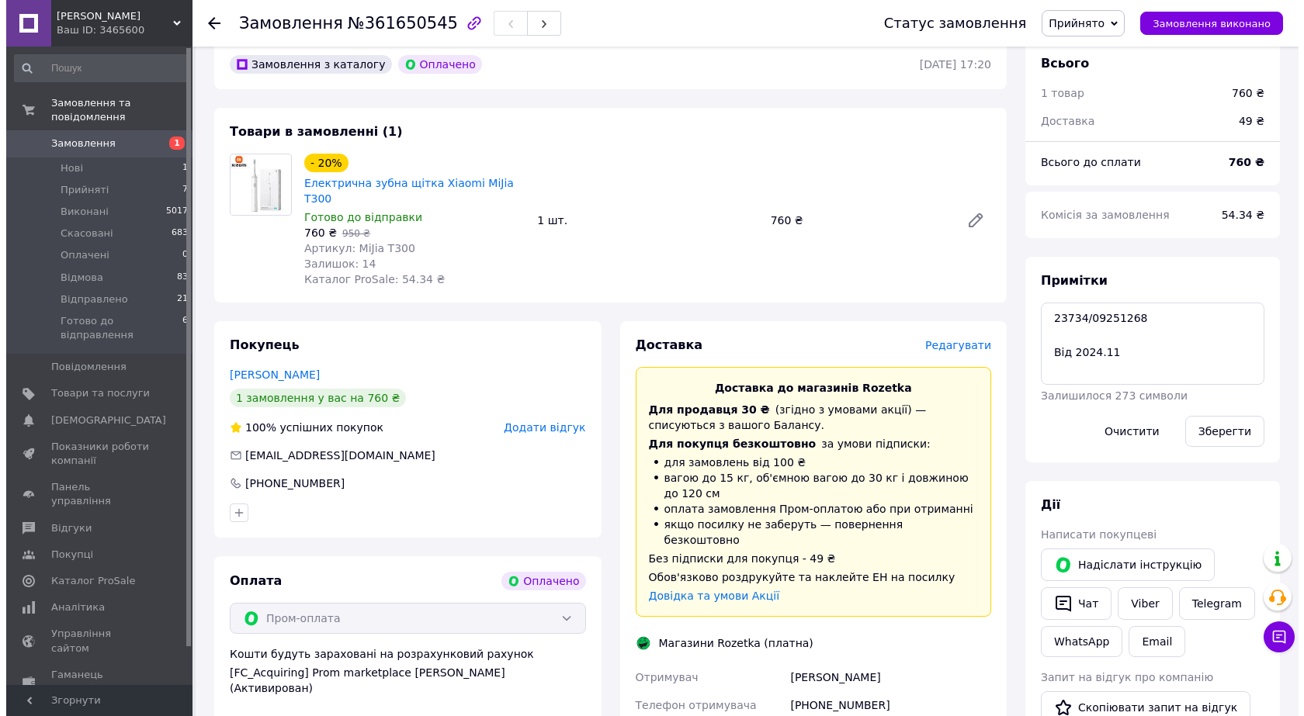
scroll to position [466, 0]
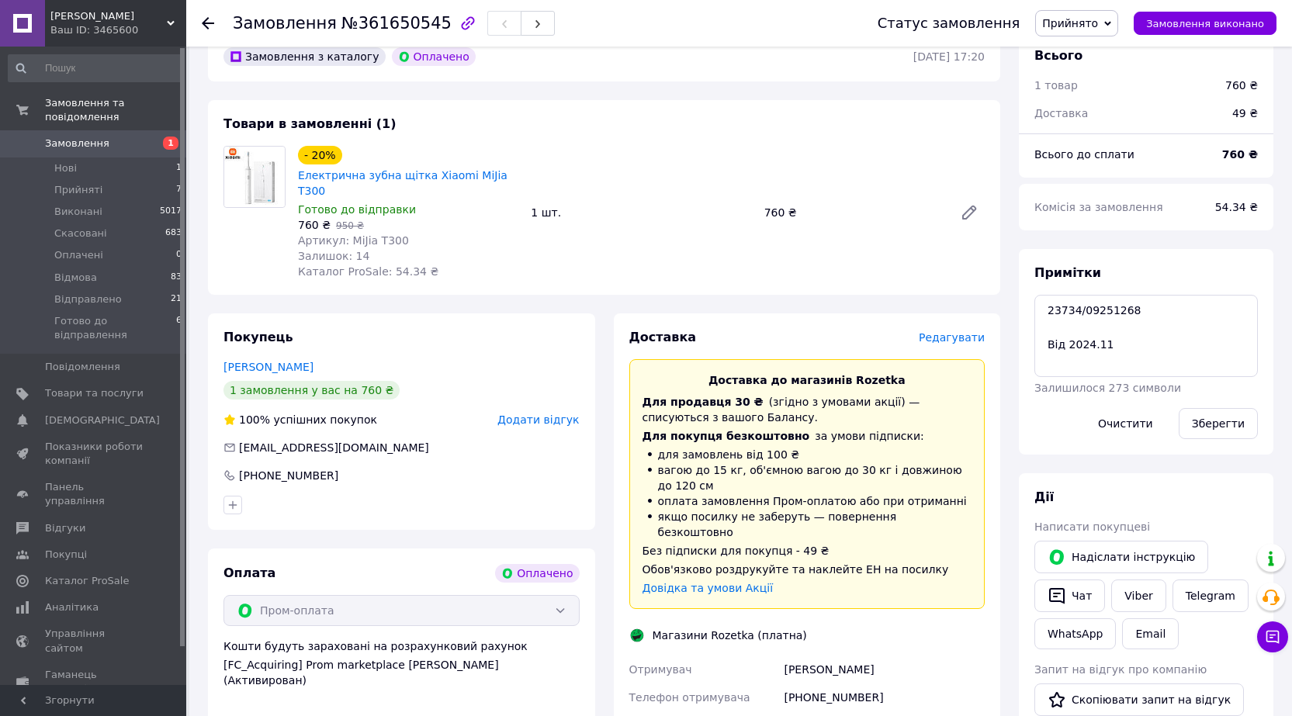
click at [964, 331] on span "Редагувати" at bounding box center [952, 337] width 66 height 12
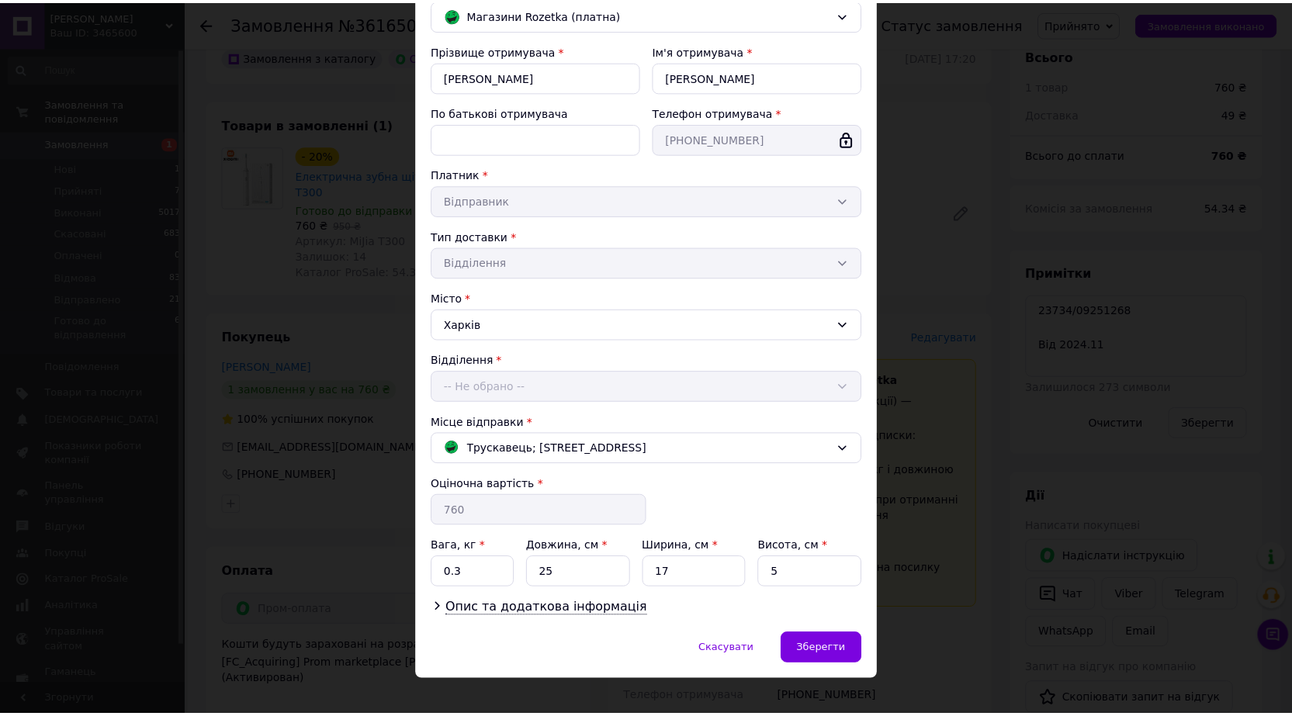
scroll to position [156, 0]
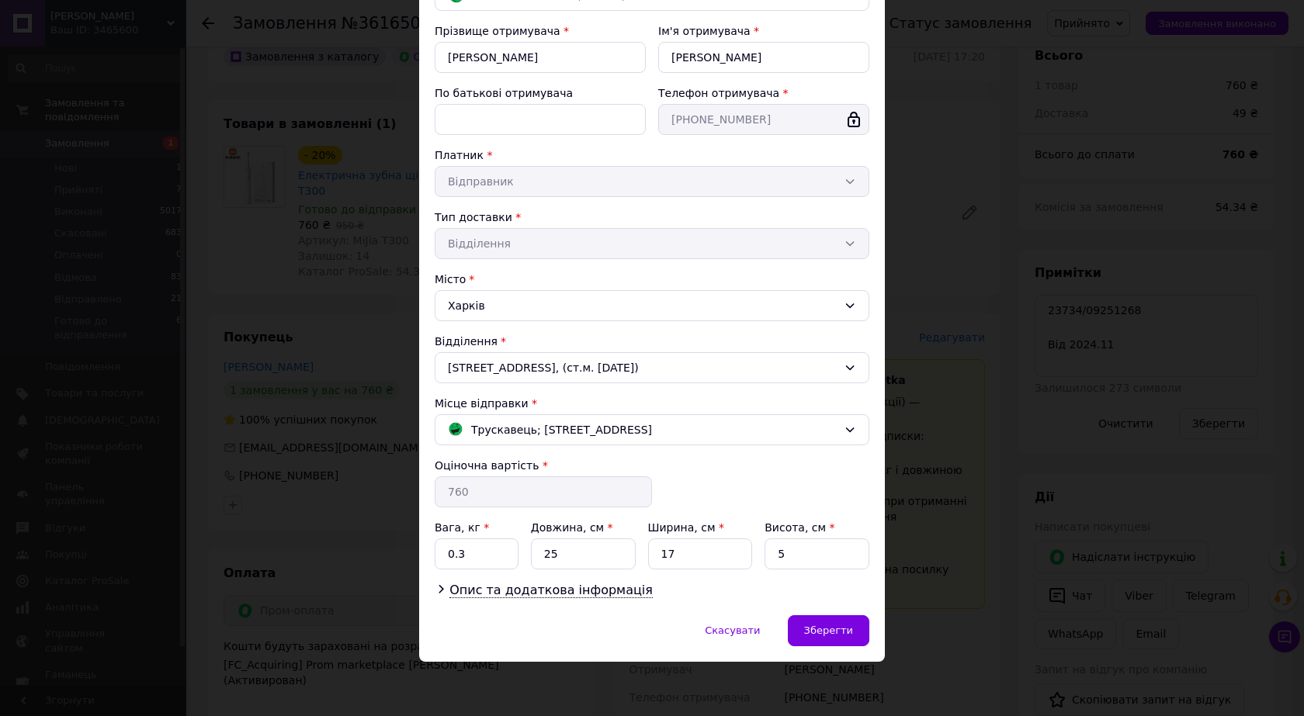
click at [981, 328] on div "× Редагування доставки Спосіб доставки Магазини Rozetka (платна) Прізвище отрим…" at bounding box center [652, 358] width 1304 height 716
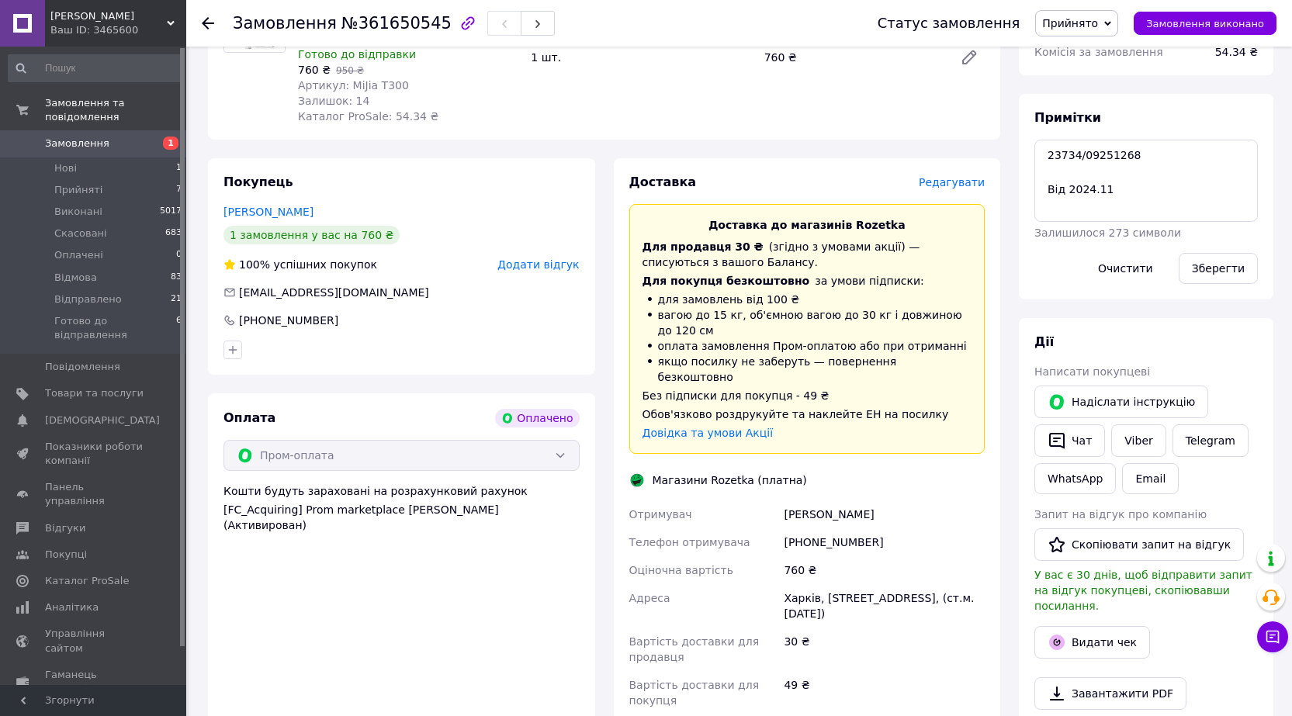
scroll to position [776, 0]
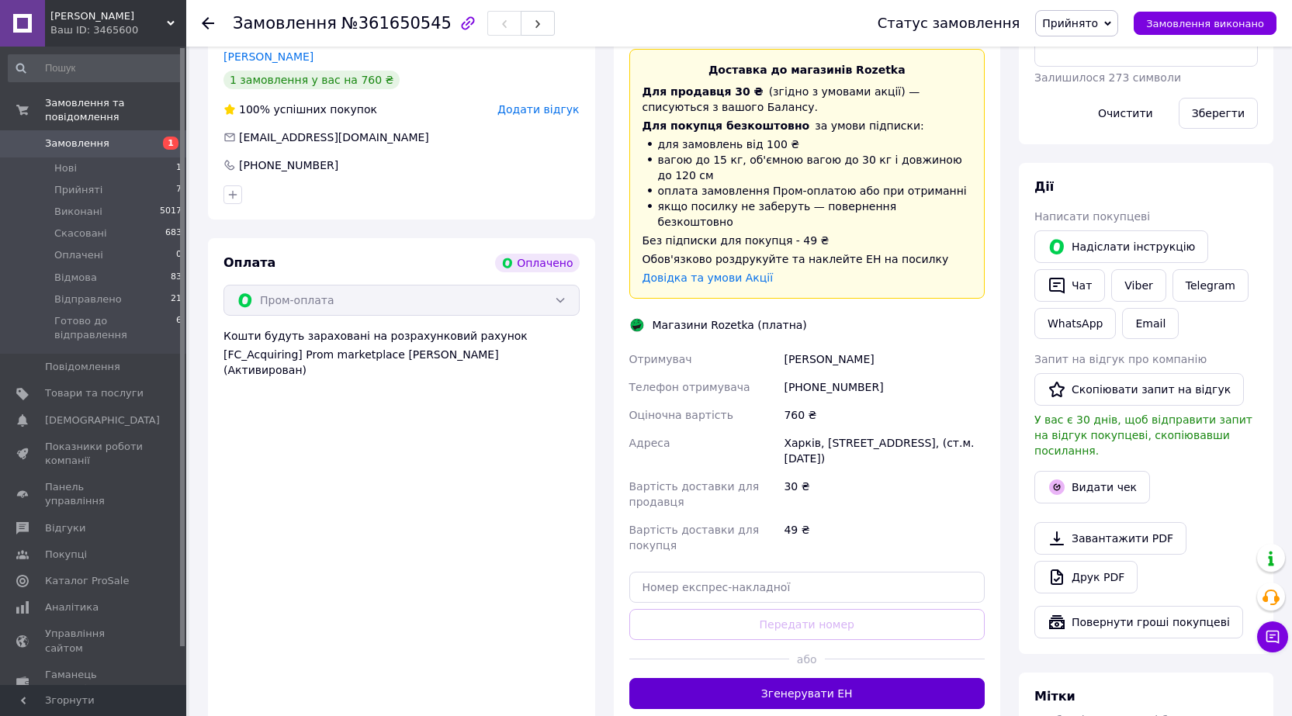
click at [856, 678] on button "Згенерувати ЕН" at bounding box center [807, 693] width 356 height 31
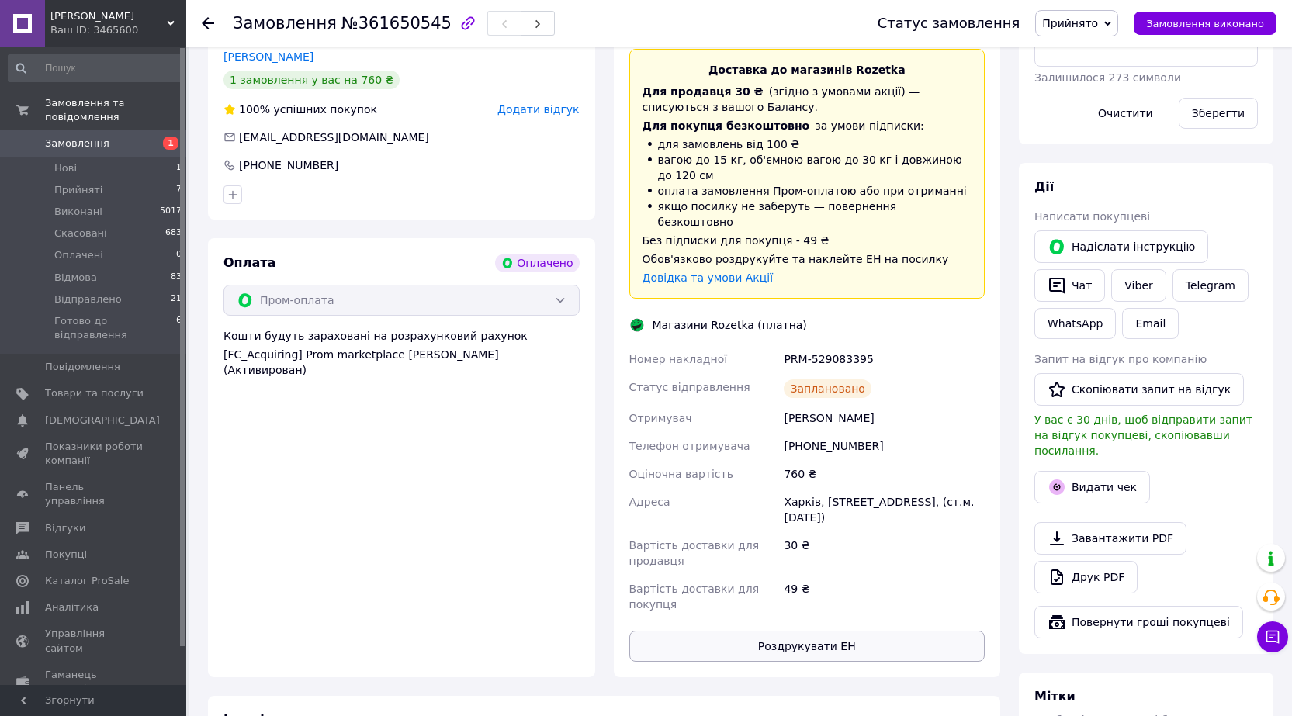
click at [828, 631] on button "Роздрукувати ЕН" at bounding box center [807, 646] width 356 height 31
click at [1094, 471] on button "Видати чек" at bounding box center [1093, 487] width 116 height 33
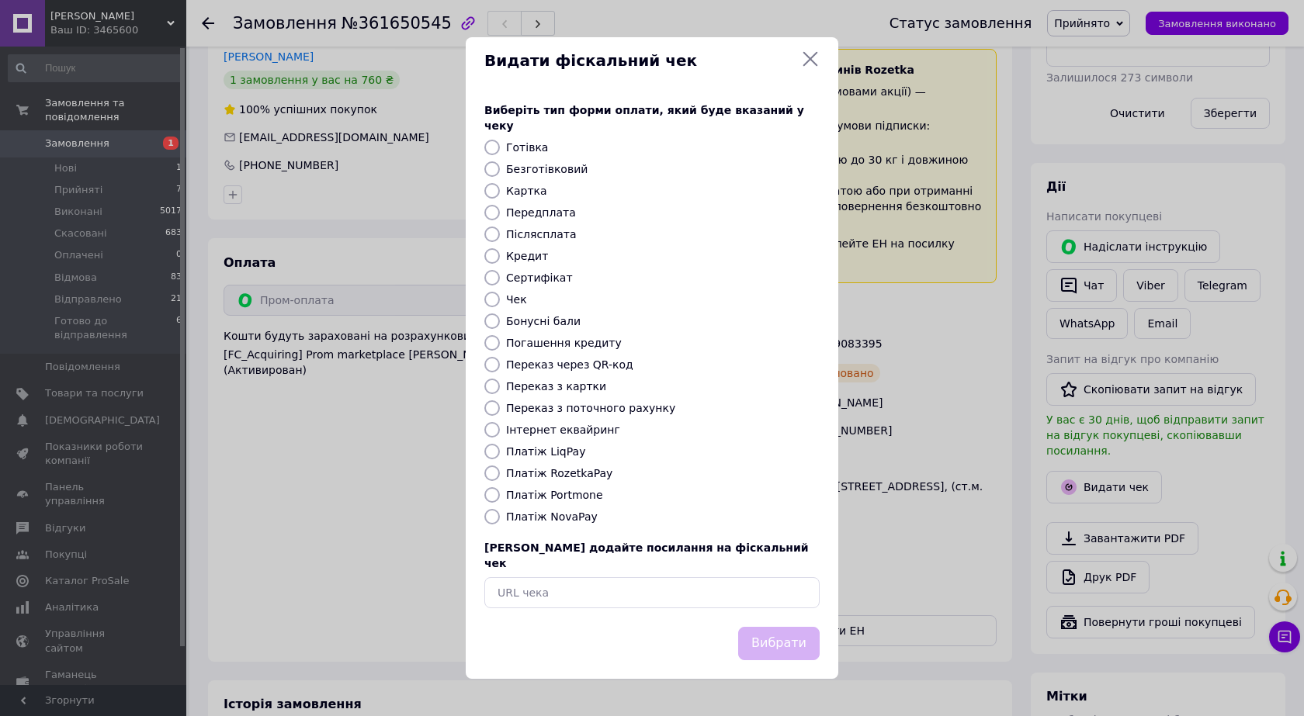
click at [567, 477] on label "Платіж RozetkaPay" at bounding box center [559, 473] width 106 height 12
click at [500, 477] on input "Платіж RozetkaPay" at bounding box center [492, 474] width 16 height 16
radio input "true"
click at [809, 627] on button "Вибрати" at bounding box center [778, 643] width 81 height 33
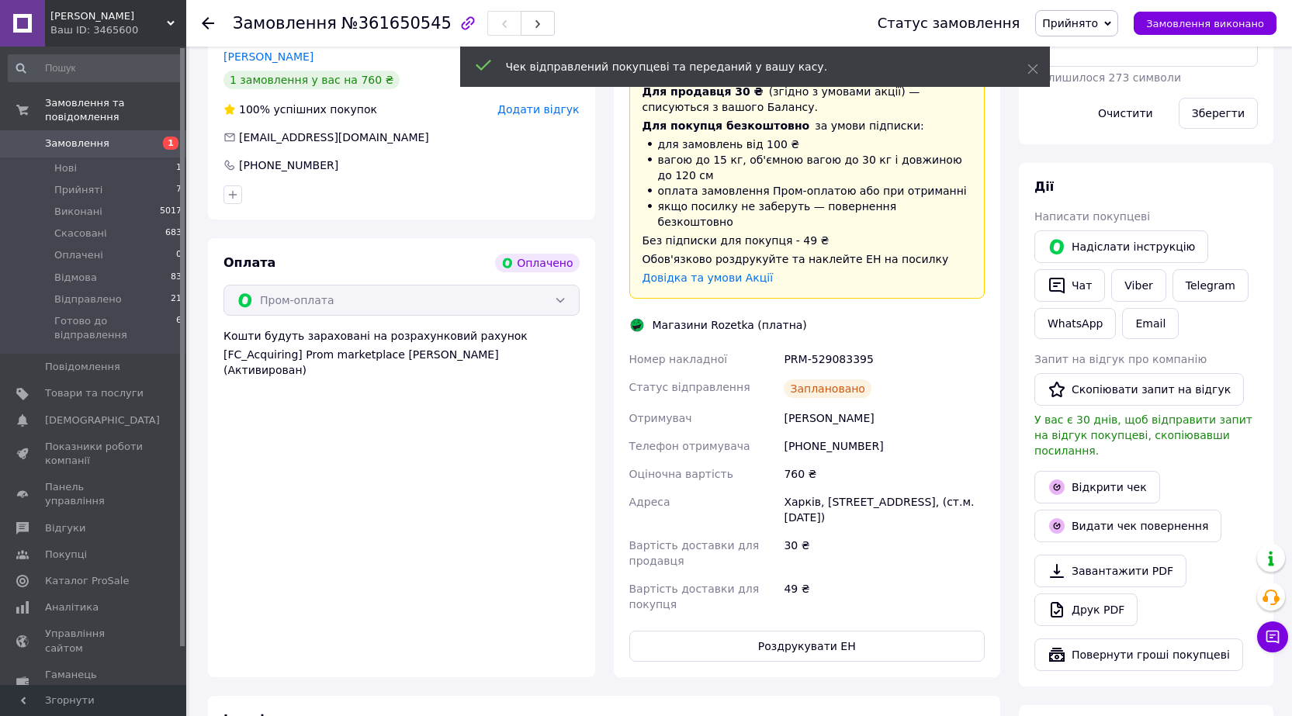
click at [1097, 21] on span "Прийнято" at bounding box center [1070, 23] width 56 height 12
click at [1104, 172] on li "Готово до відправлення" at bounding box center [1108, 170] width 144 height 23
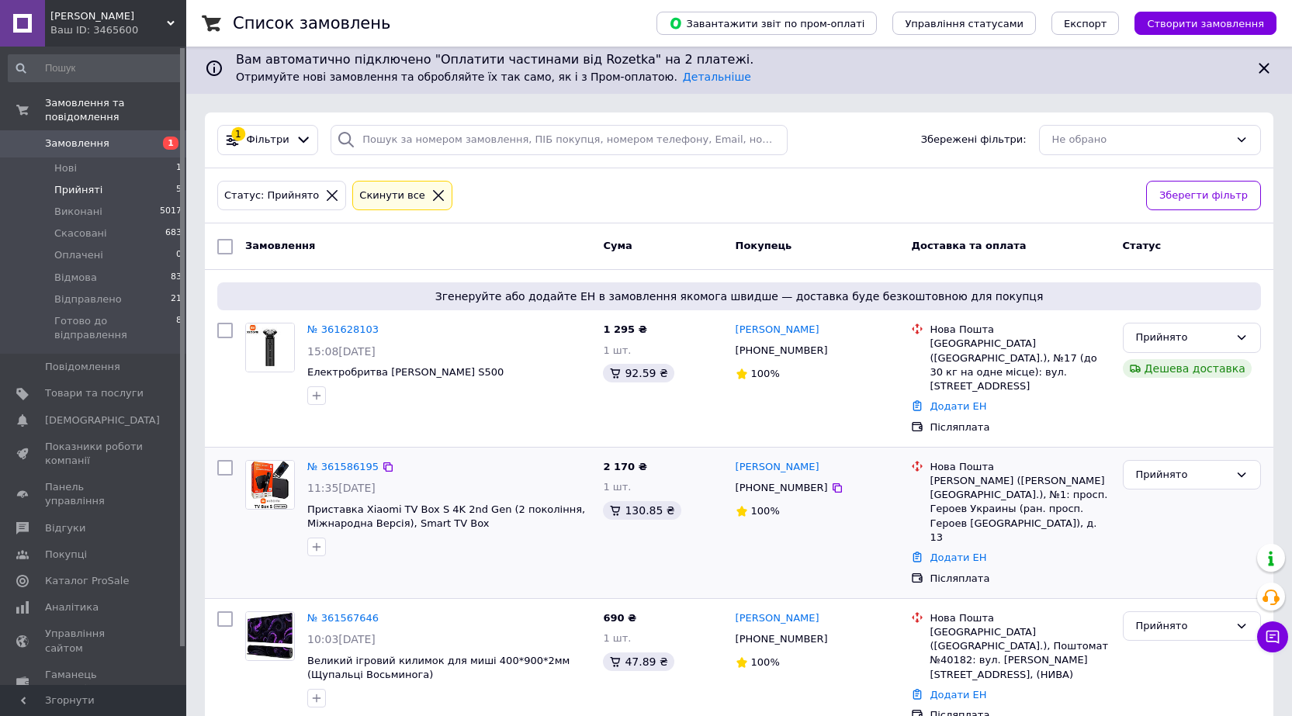
scroll to position [227, 0]
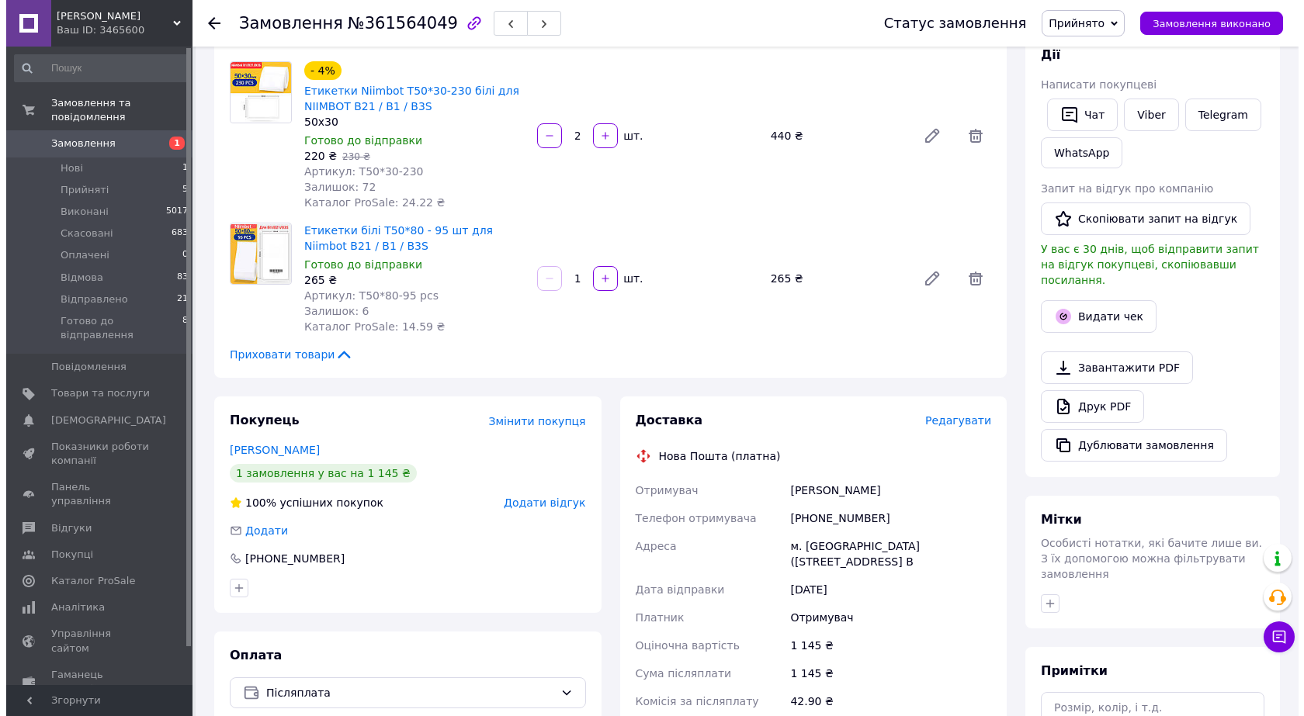
scroll to position [310, 0]
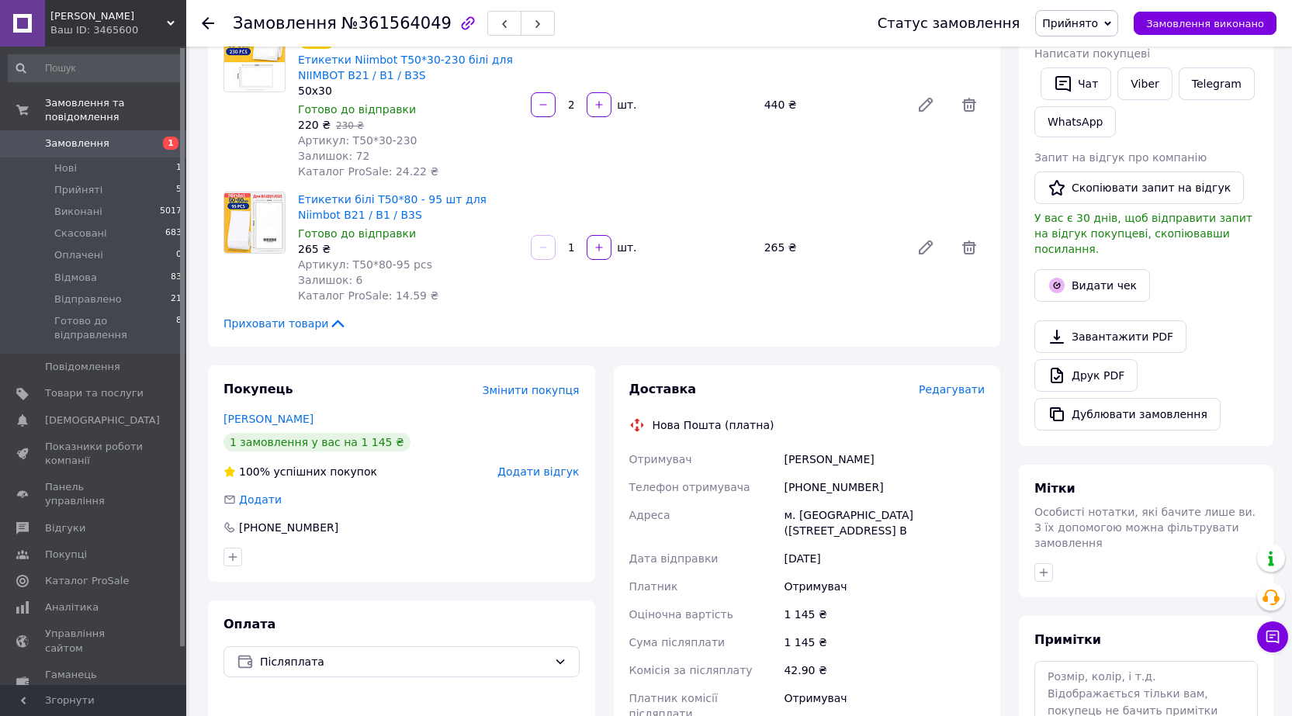
click at [952, 392] on span "Редагувати" at bounding box center [952, 389] width 66 height 12
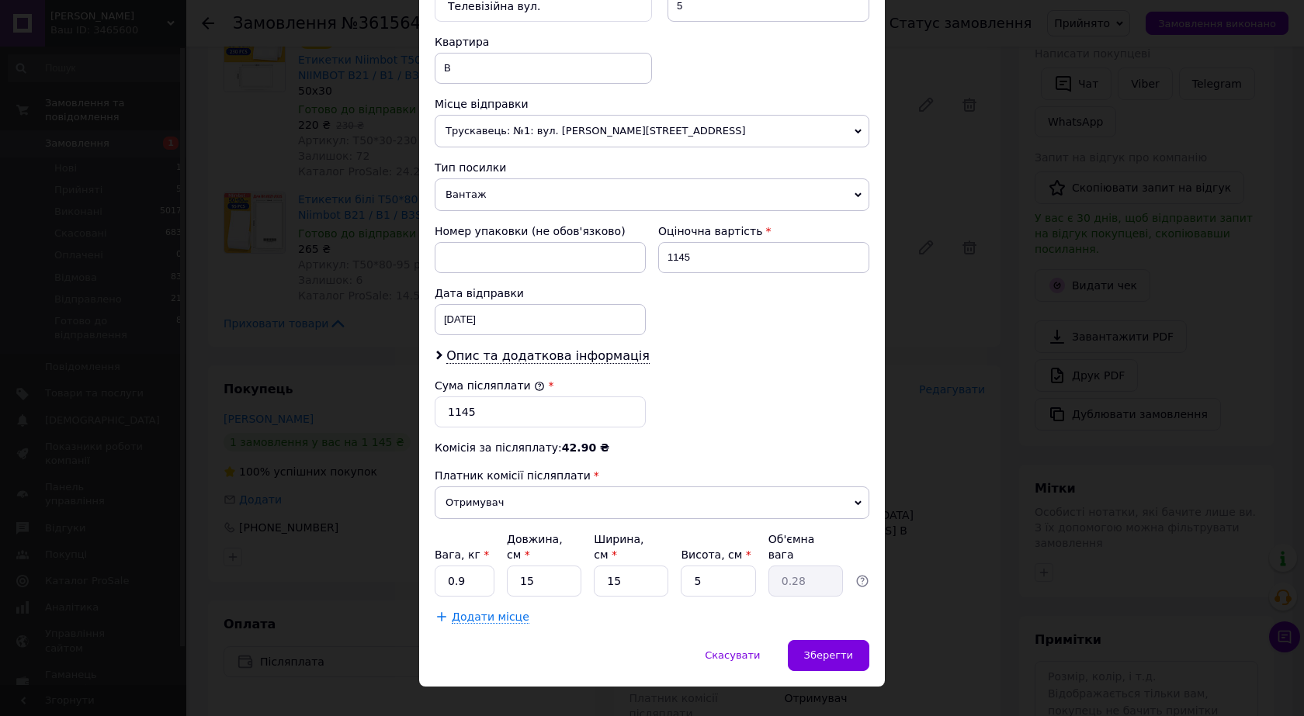
scroll to position [530, 0]
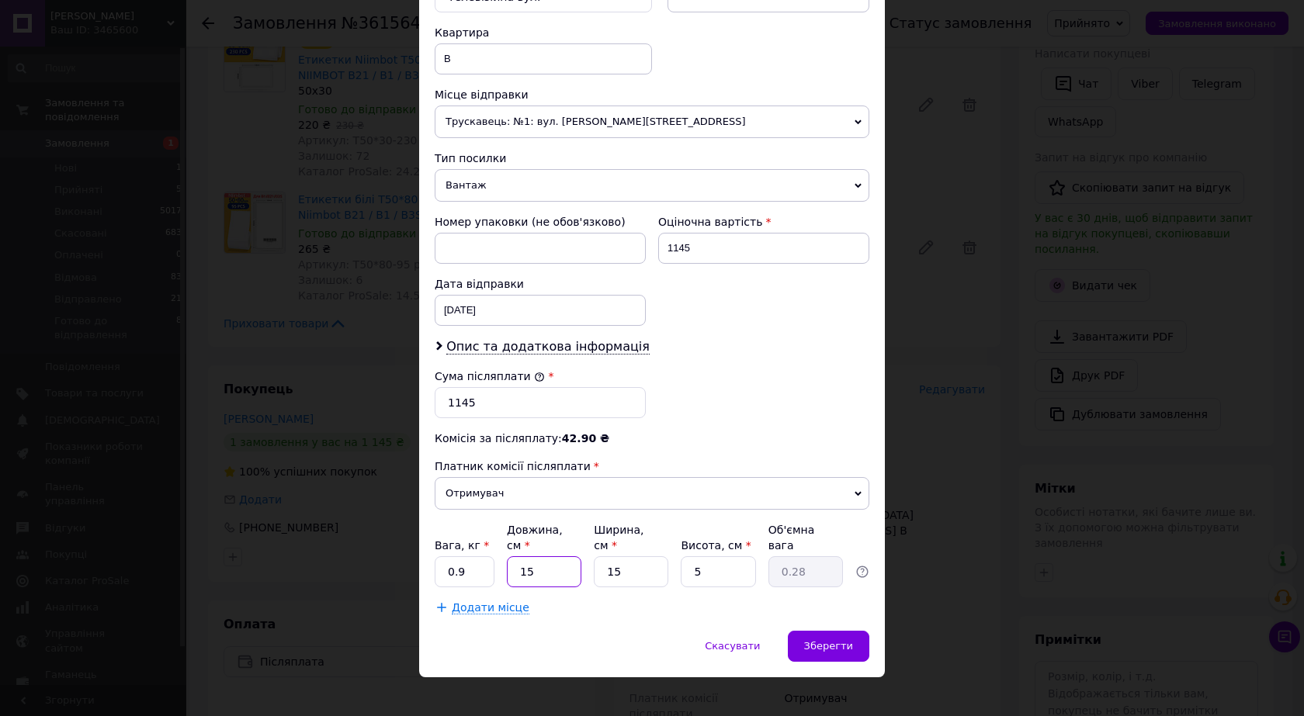
click at [536, 558] on input "15" at bounding box center [544, 571] width 75 height 31
type input "3"
type input "0.1"
type input "33"
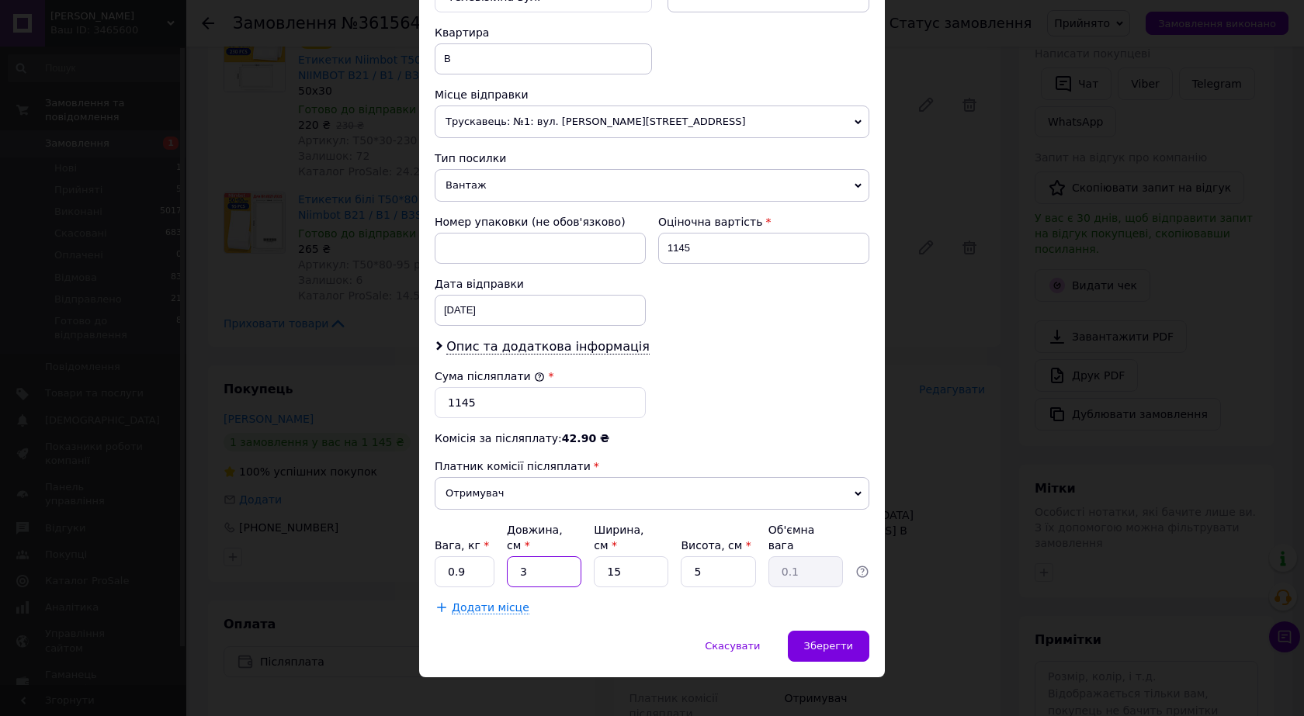
type input "0.62"
type input "33"
click at [639, 556] on input "15" at bounding box center [631, 571] width 75 height 31
type input "6"
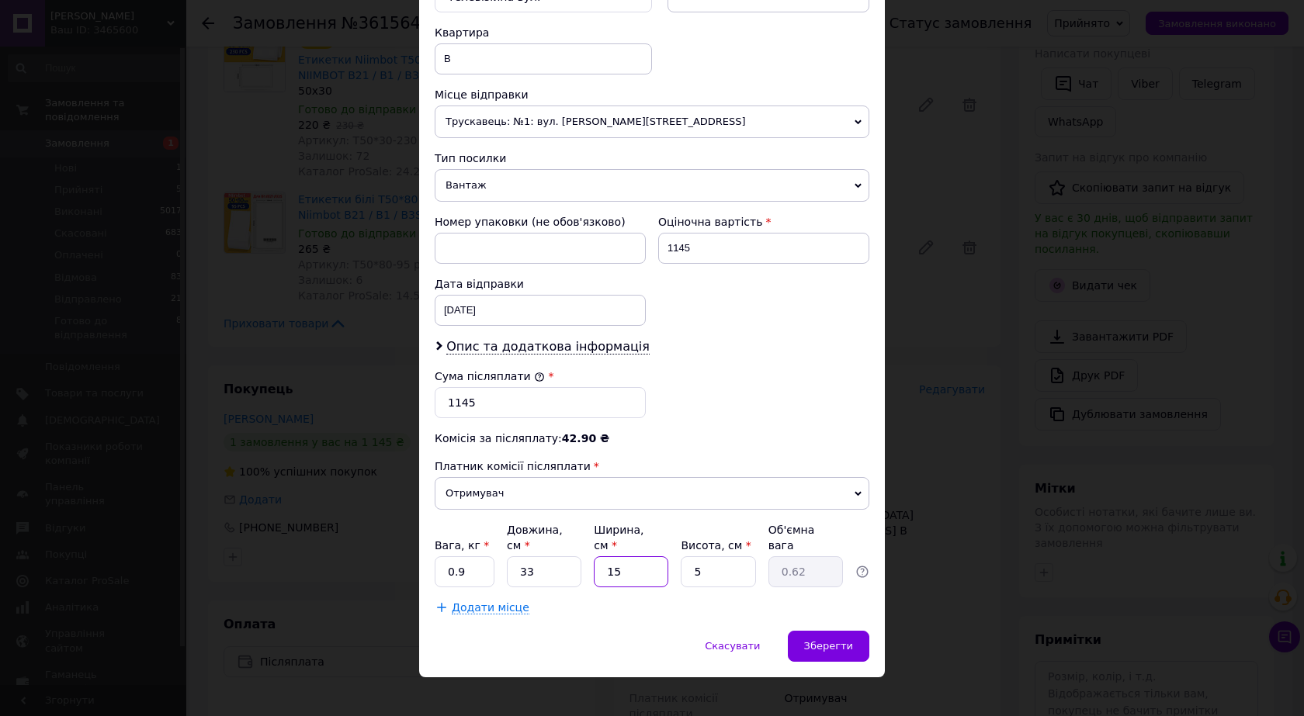
type input "0.25"
type input "6"
click at [735, 562] on input "5" at bounding box center [718, 571] width 75 height 31
type input "6"
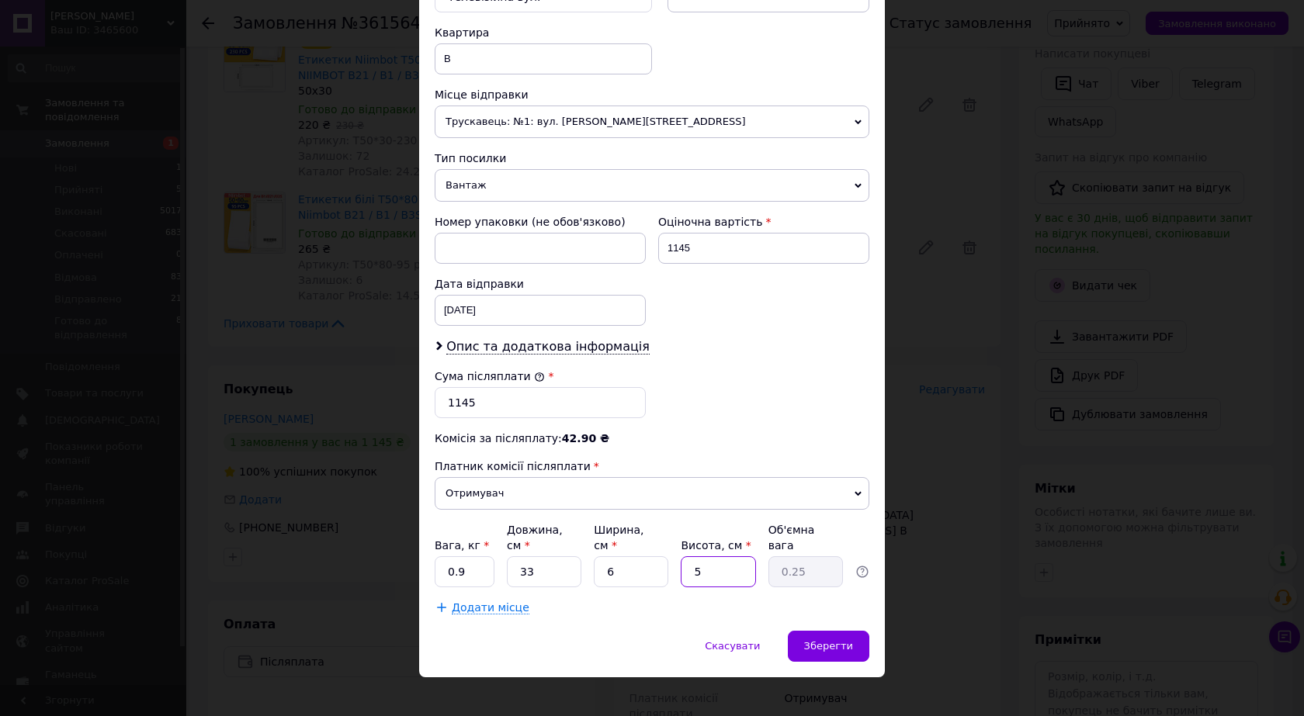
type input "0.3"
type input "6"
click at [476, 556] on input "0.9" at bounding box center [465, 571] width 60 height 31
type input "0.5"
click at [857, 638] on div "Зберегти" at bounding box center [828, 646] width 81 height 31
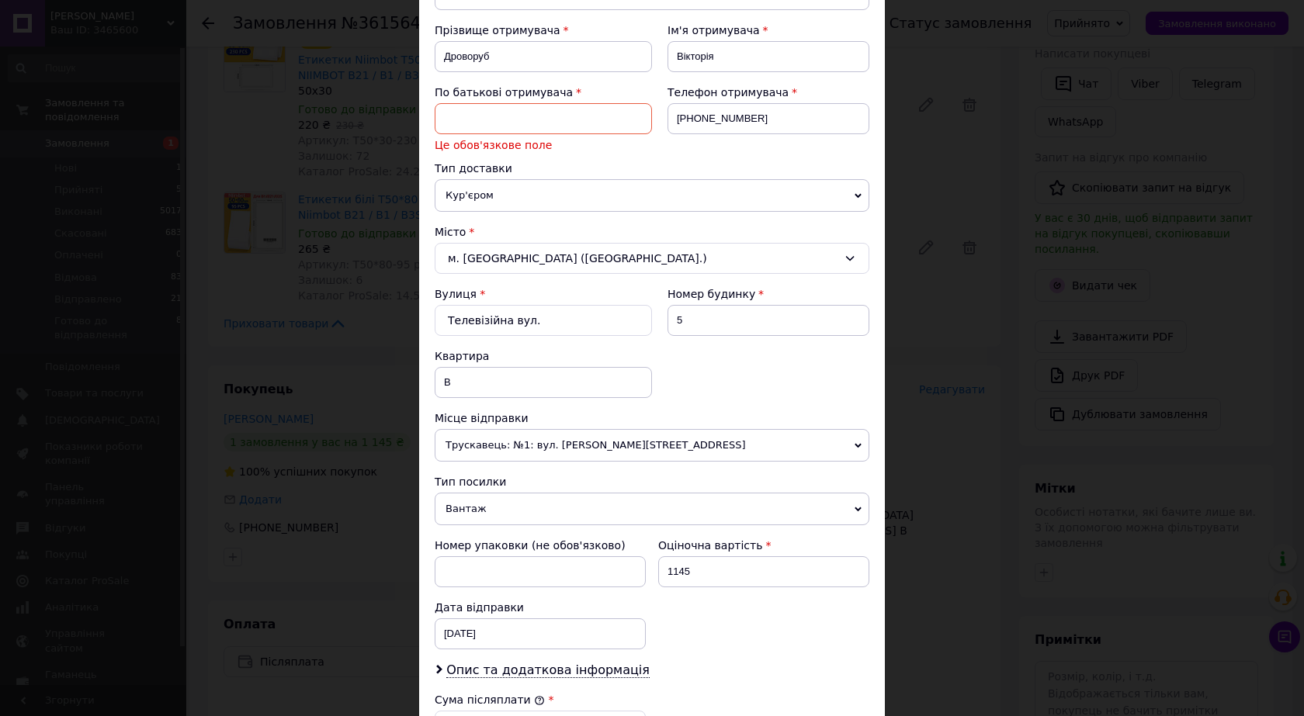
scroll to position [155, 0]
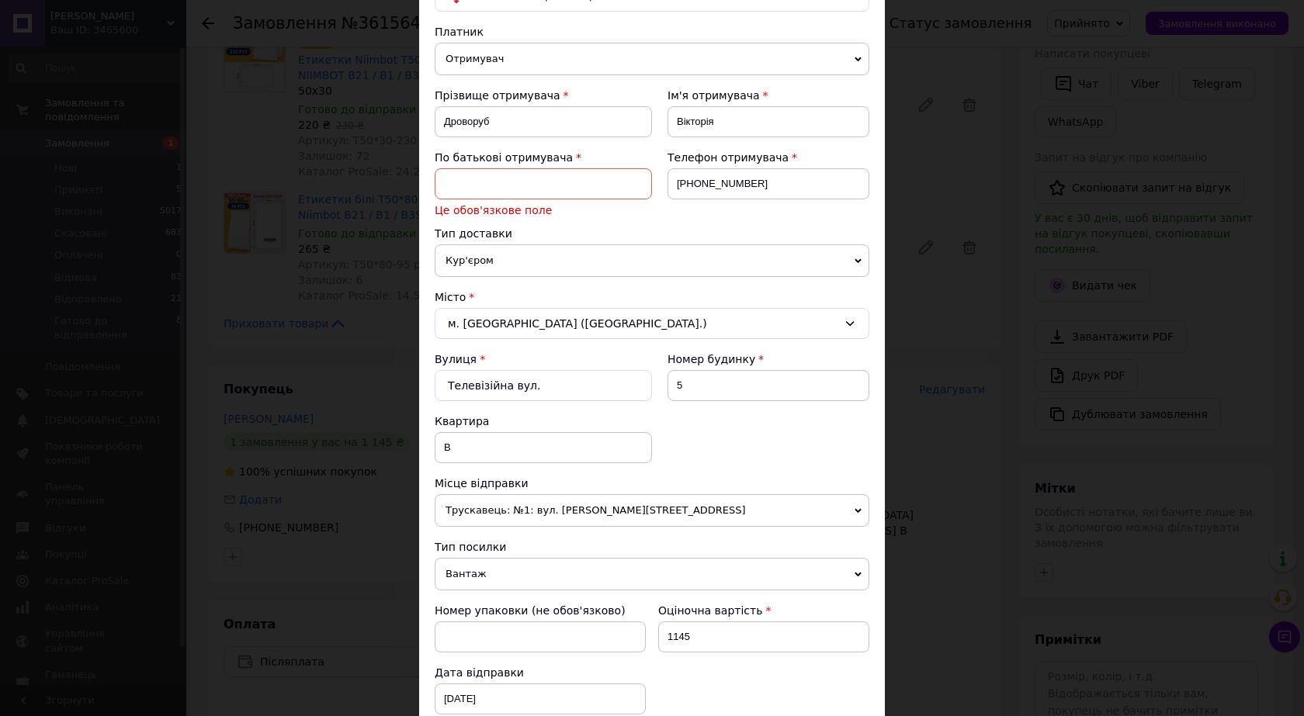
click at [504, 187] on input at bounding box center [543, 183] width 217 height 31
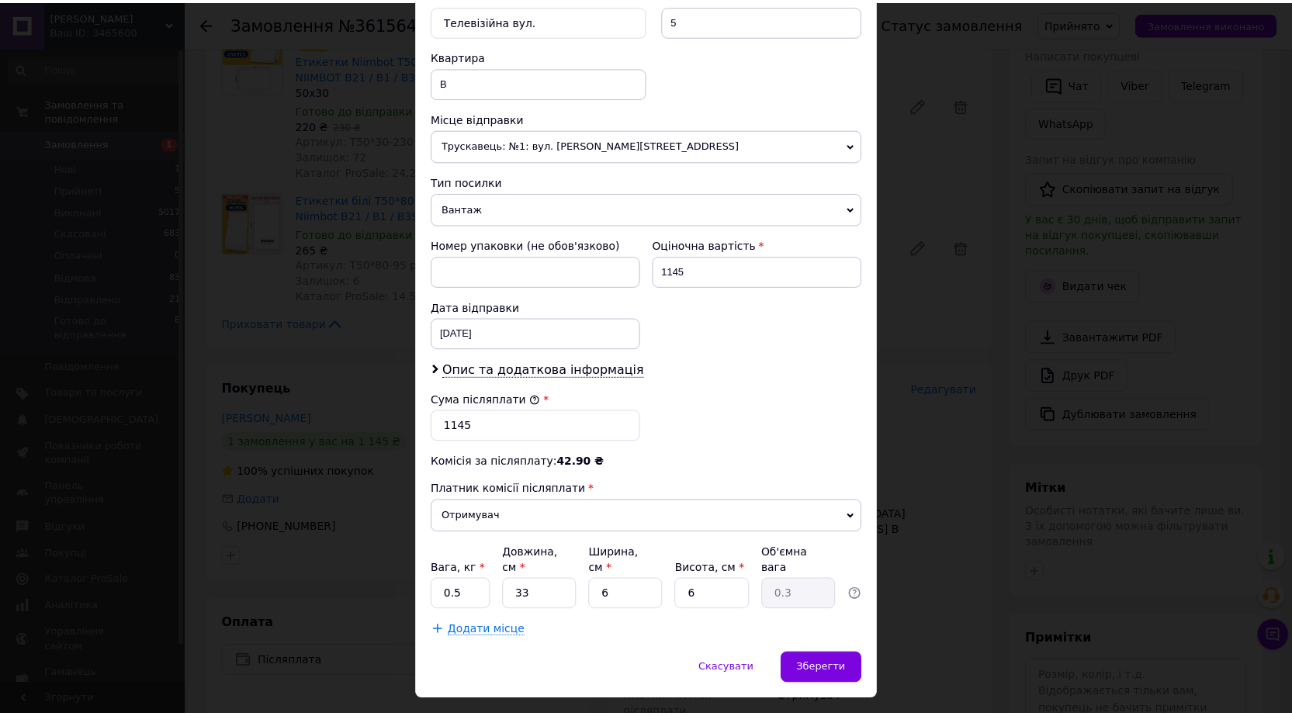
scroll to position [530, 0]
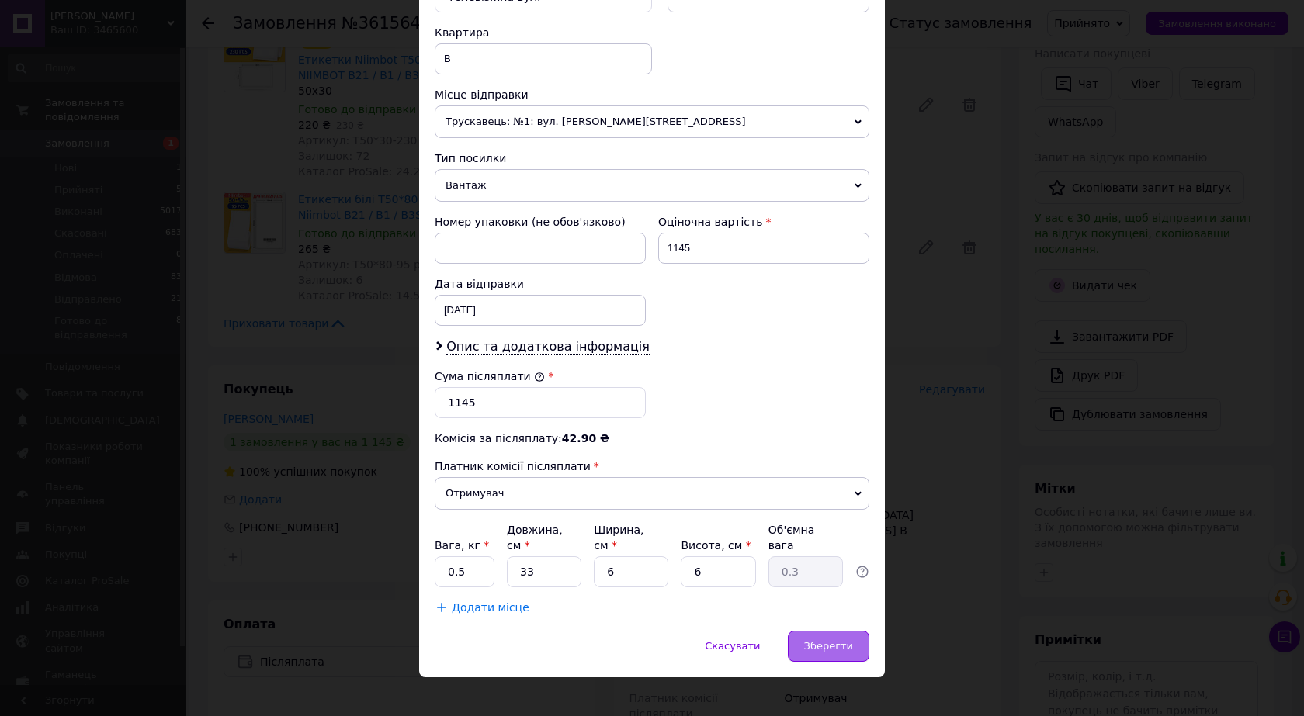
type input "Генадіївна"
click at [829, 640] on span "Зберегти" at bounding box center [828, 646] width 49 height 12
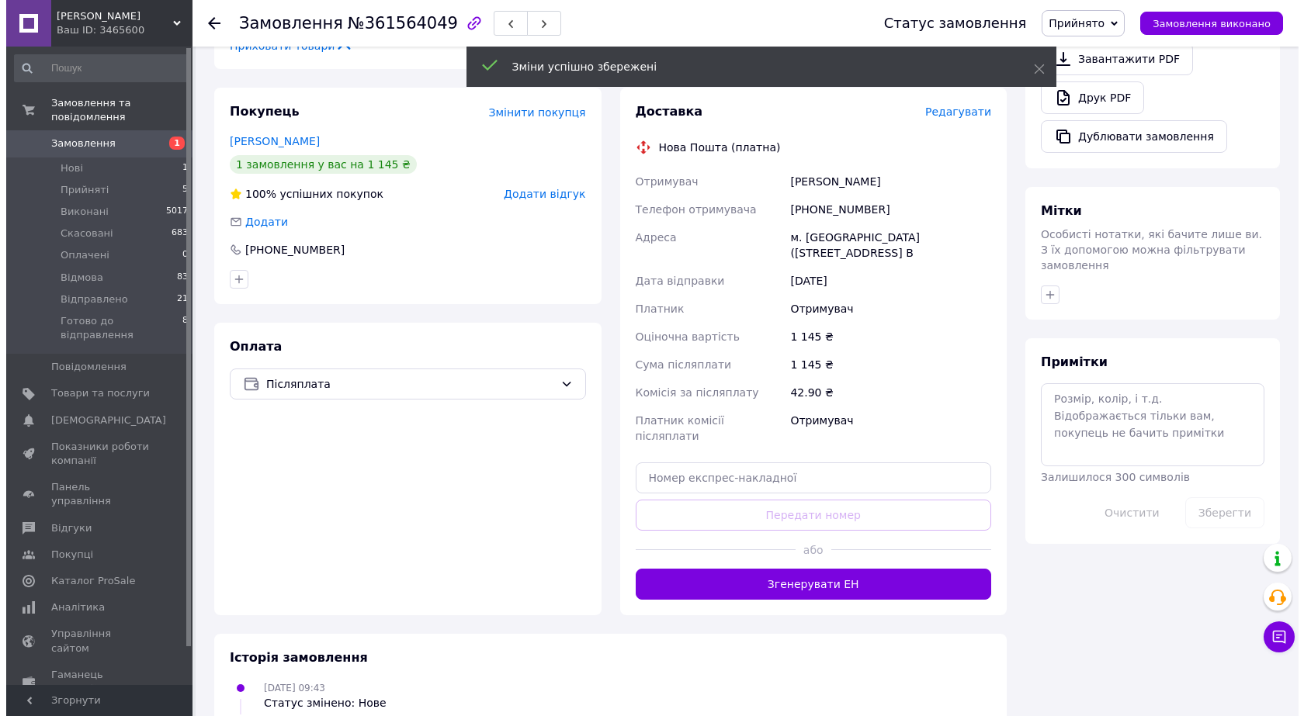
scroll to position [621, 0]
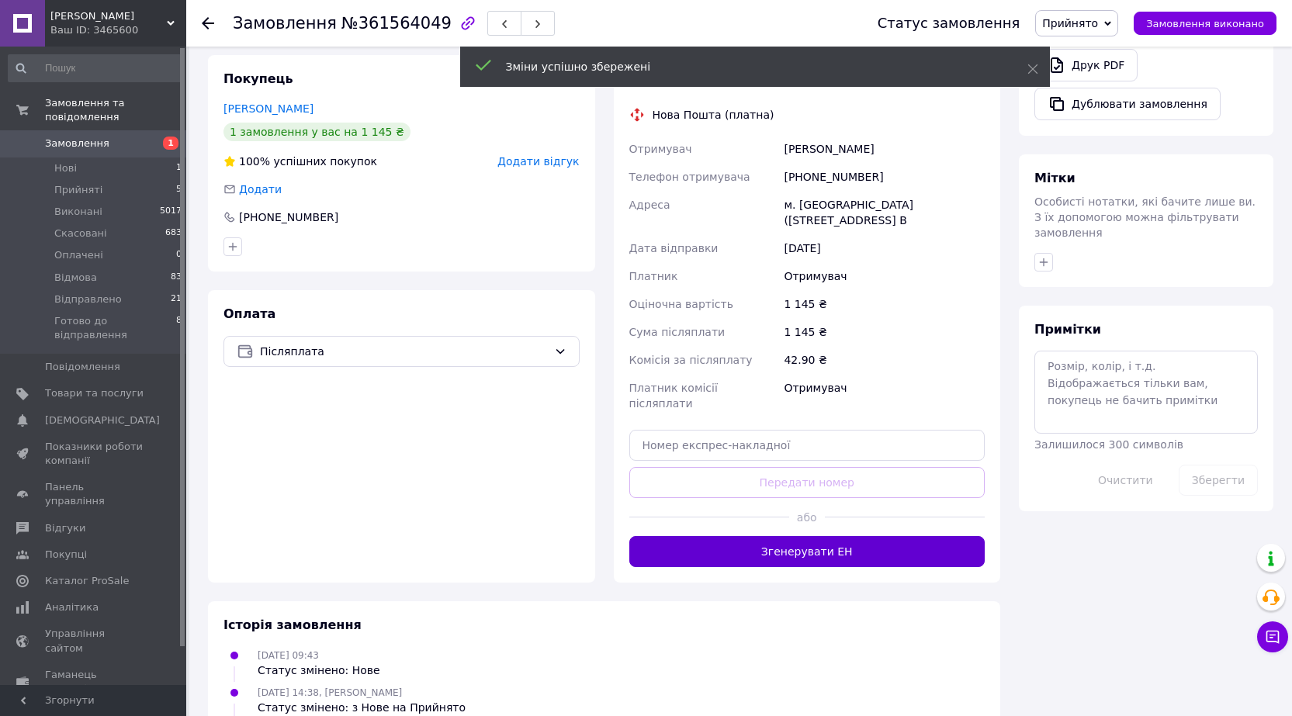
click at [890, 536] on button "Згенерувати ЕН" at bounding box center [807, 551] width 356 height 31
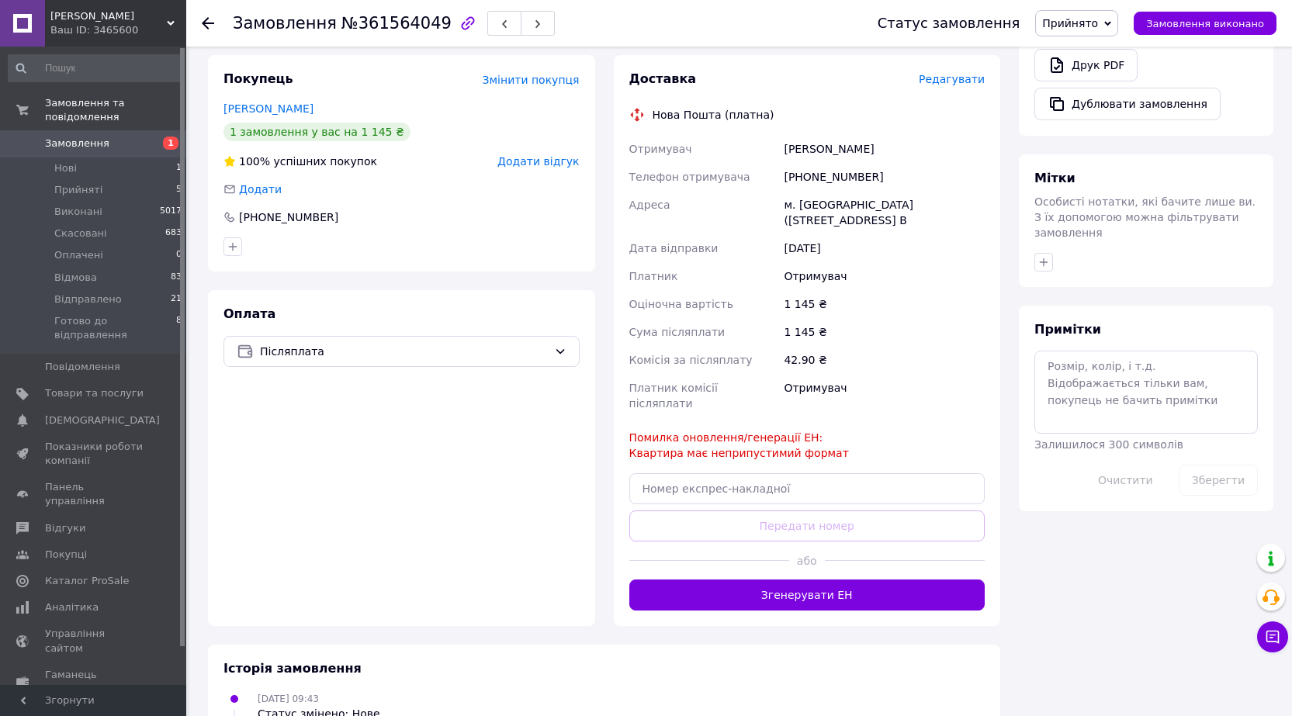
click at [968, 78] on span "Редагувати" at bounding box center [952, 79] width 66 height 12
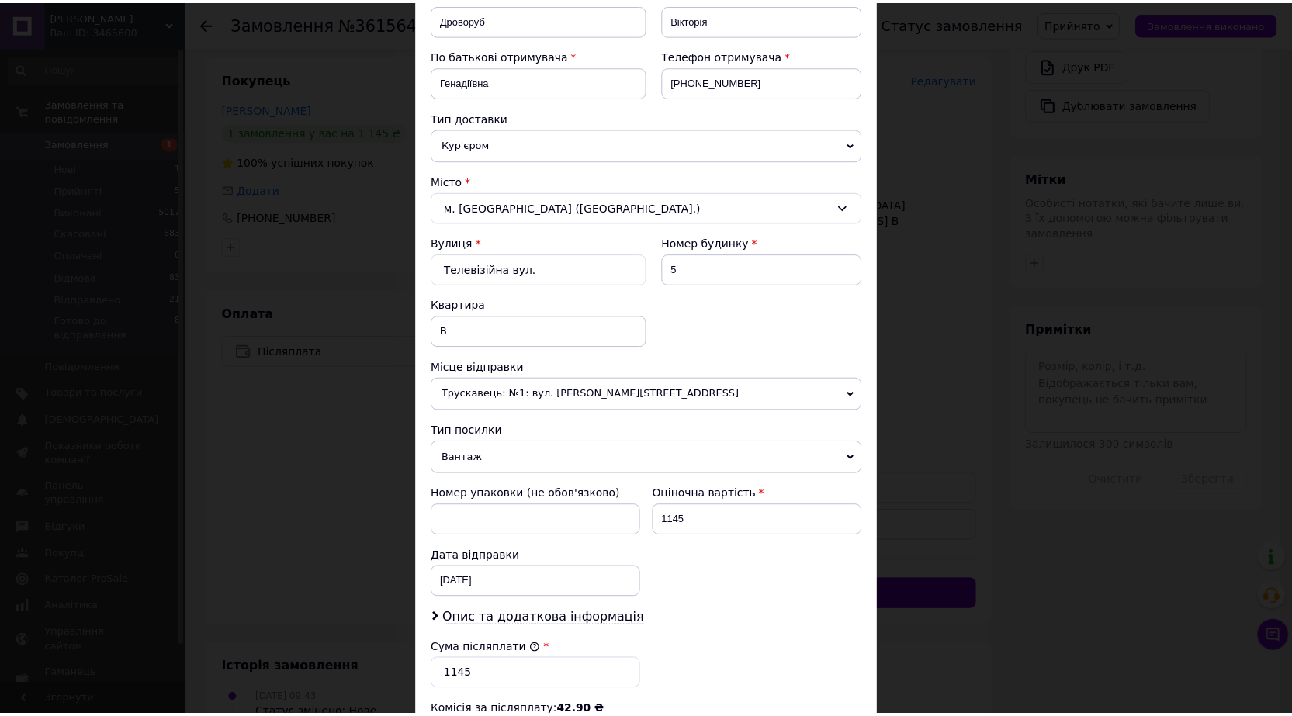
scroll to position [530, 0]
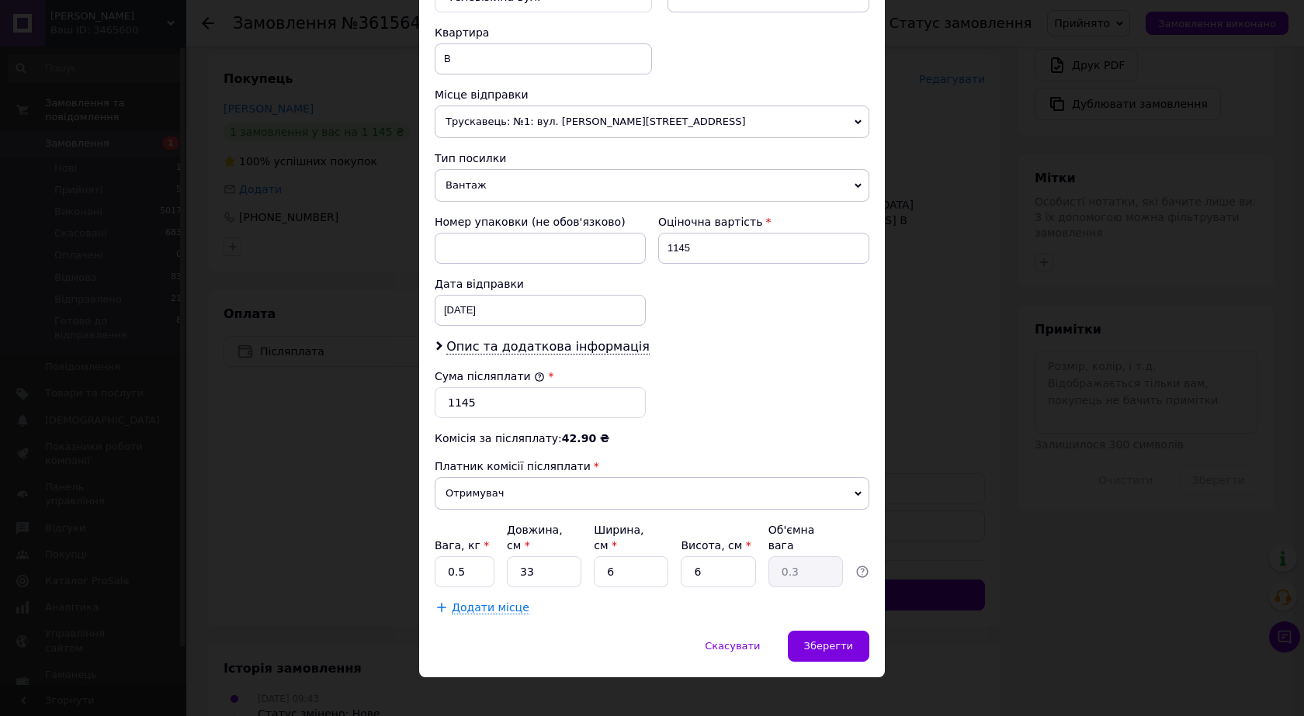
click at [989, 418] on div "× Редагування доставки Спосіб доставки Нова Пошта (платна) Платник Отримувач Ві…" at bounding box center [652, 358] width 1304 height 716
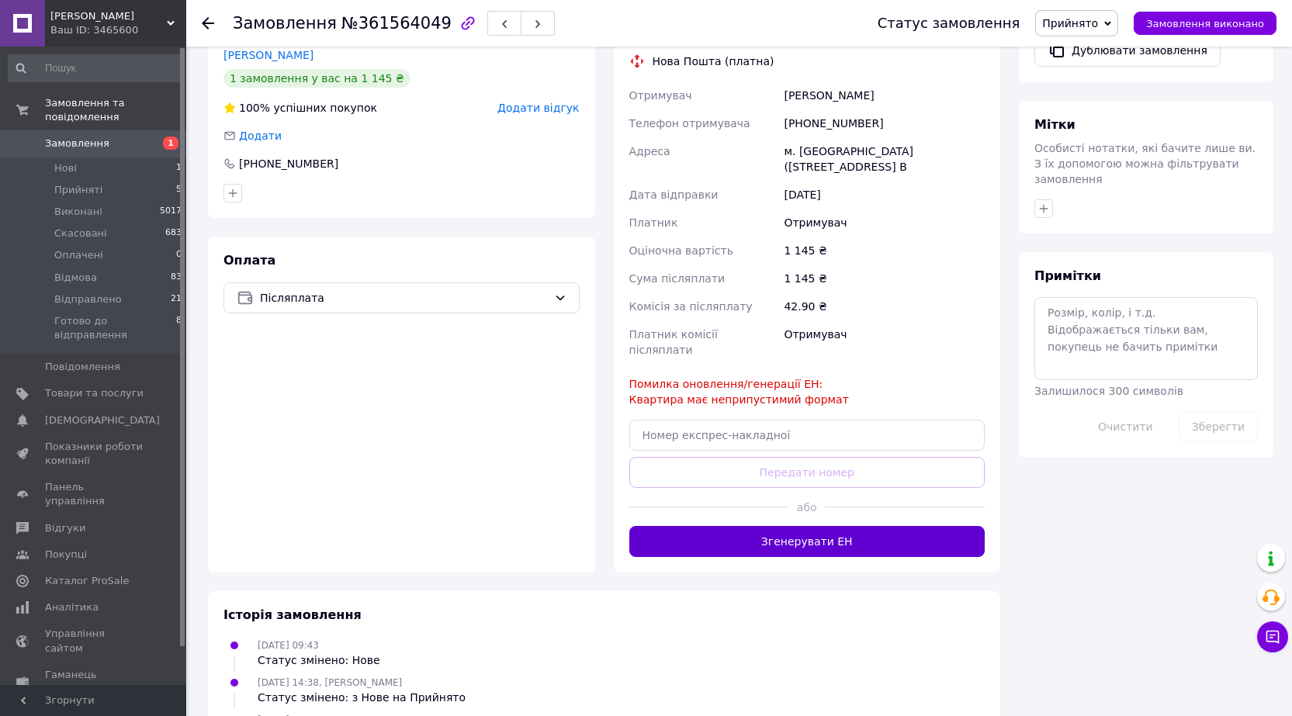
scroll to position [699, 0]
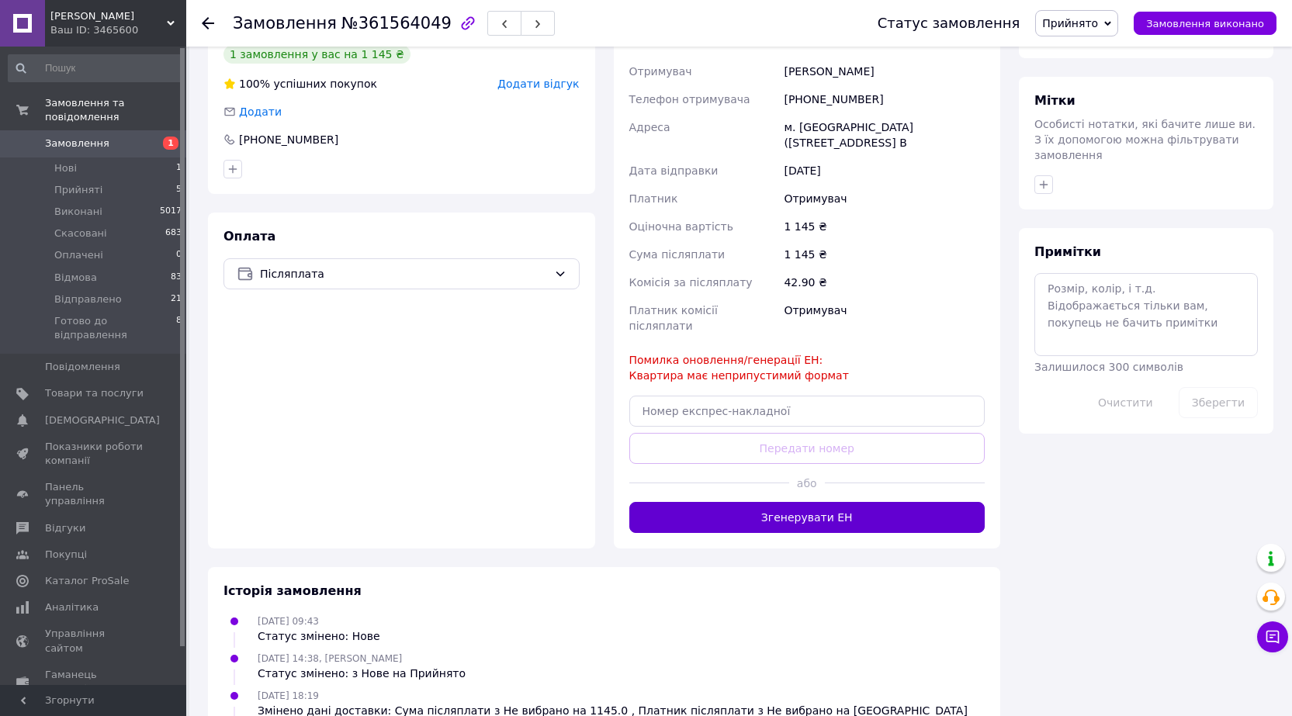
click at [887, 508] on button "Згенерувати ЕН" at bounding box center [807, 517] width 356 height 31
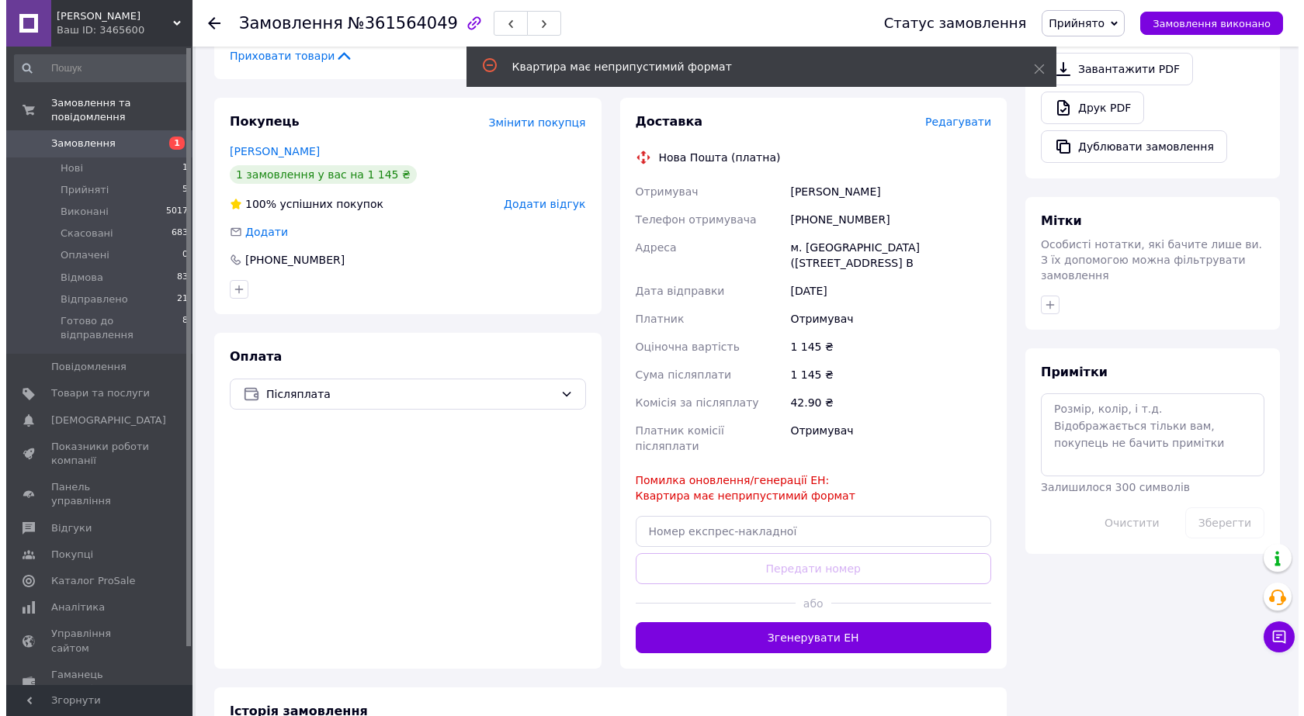
scroll to position [543, 0]
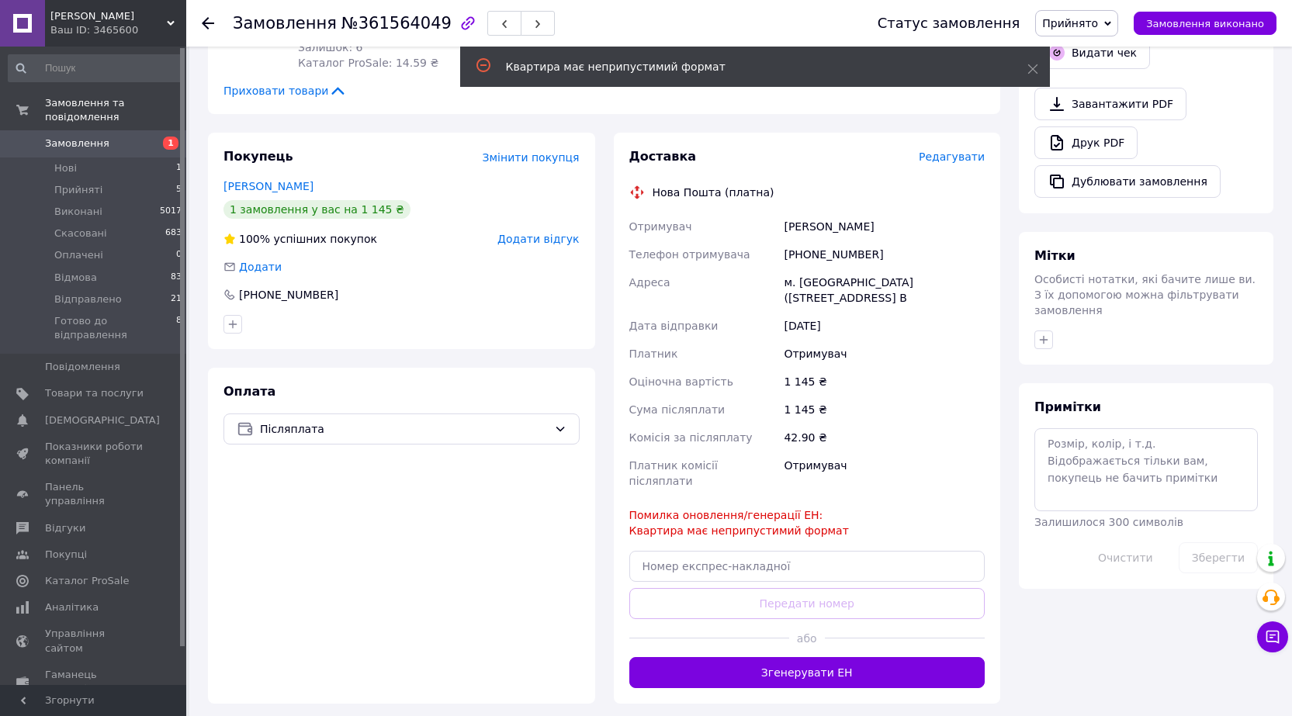
click at [956, 151] on span "Редагувати" at bounding box center [952, 157] width 66 height 12
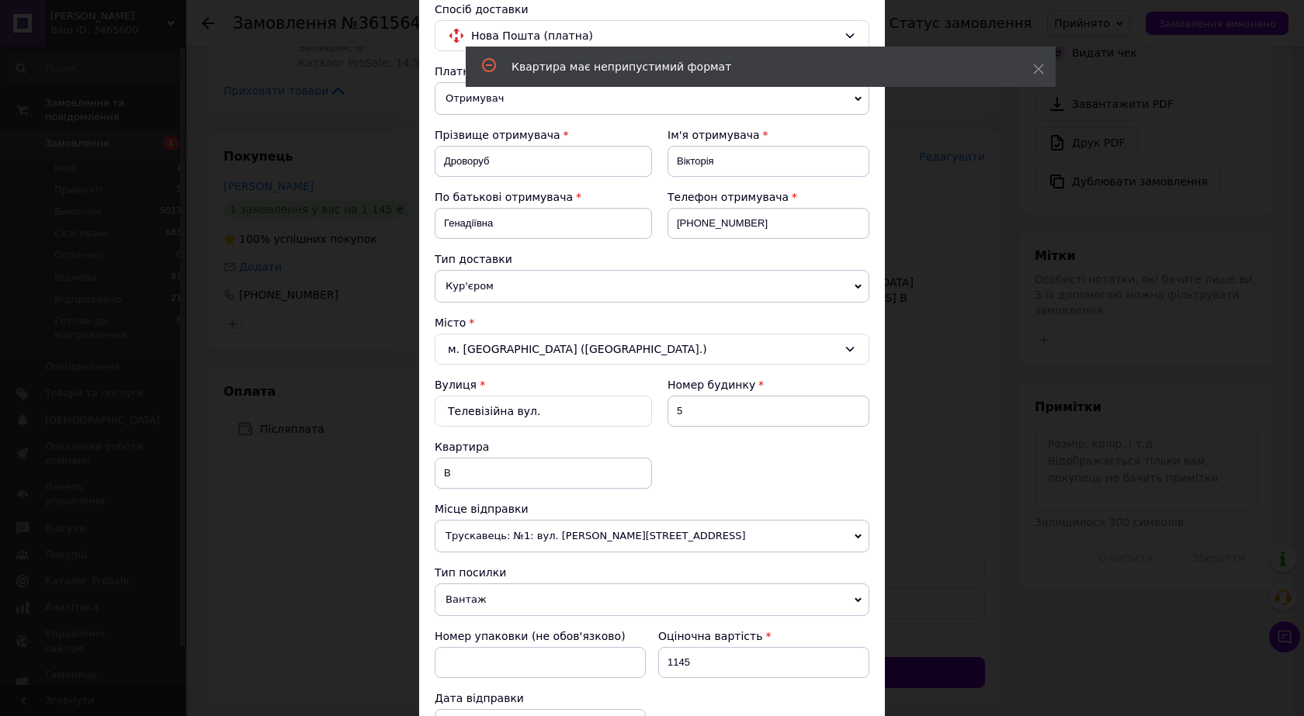
scroll to position [155, 0]
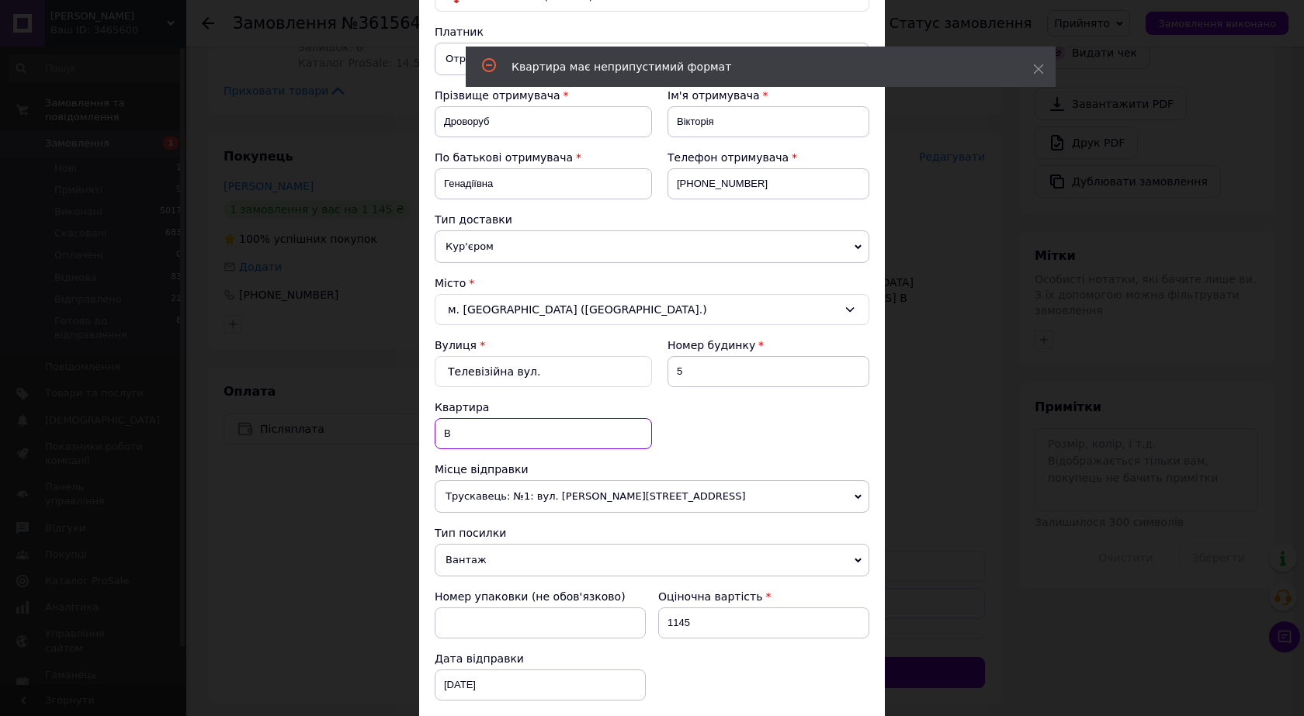
click at [543, 435] on input "В" at bounding box center [543, 433] width 217 height 31
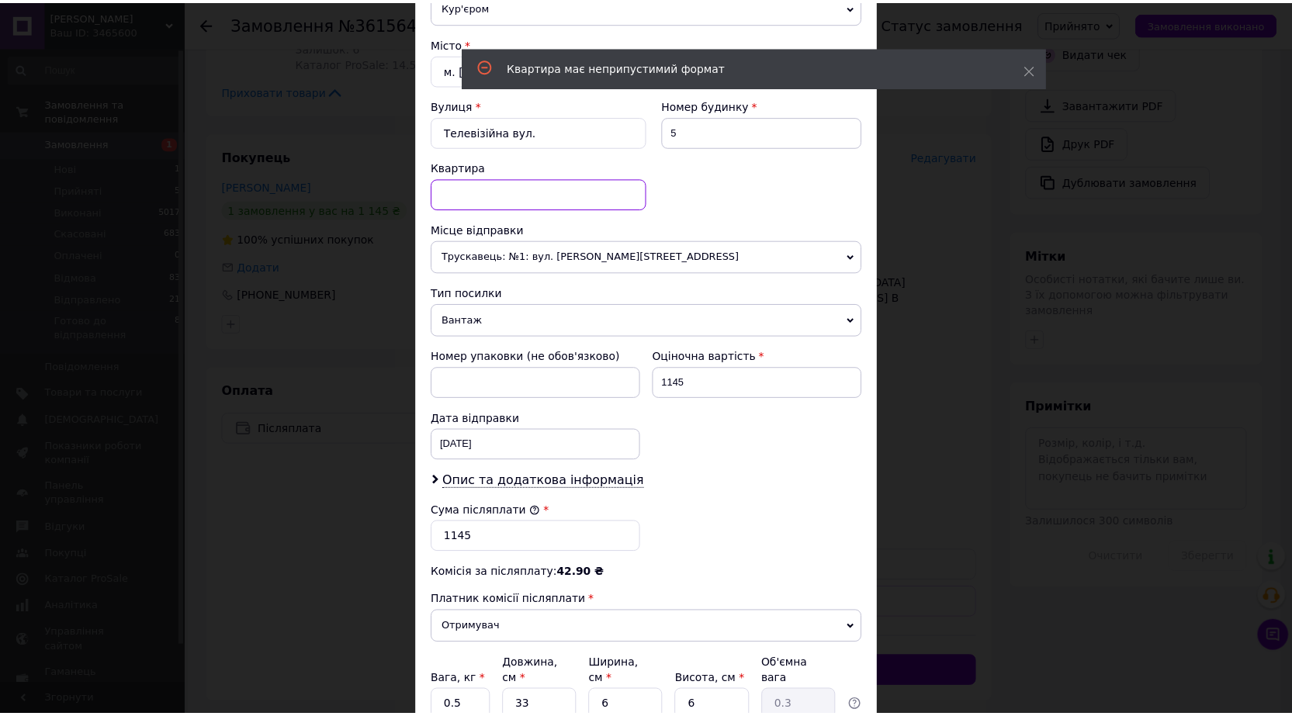
scroll to position [530, 0]
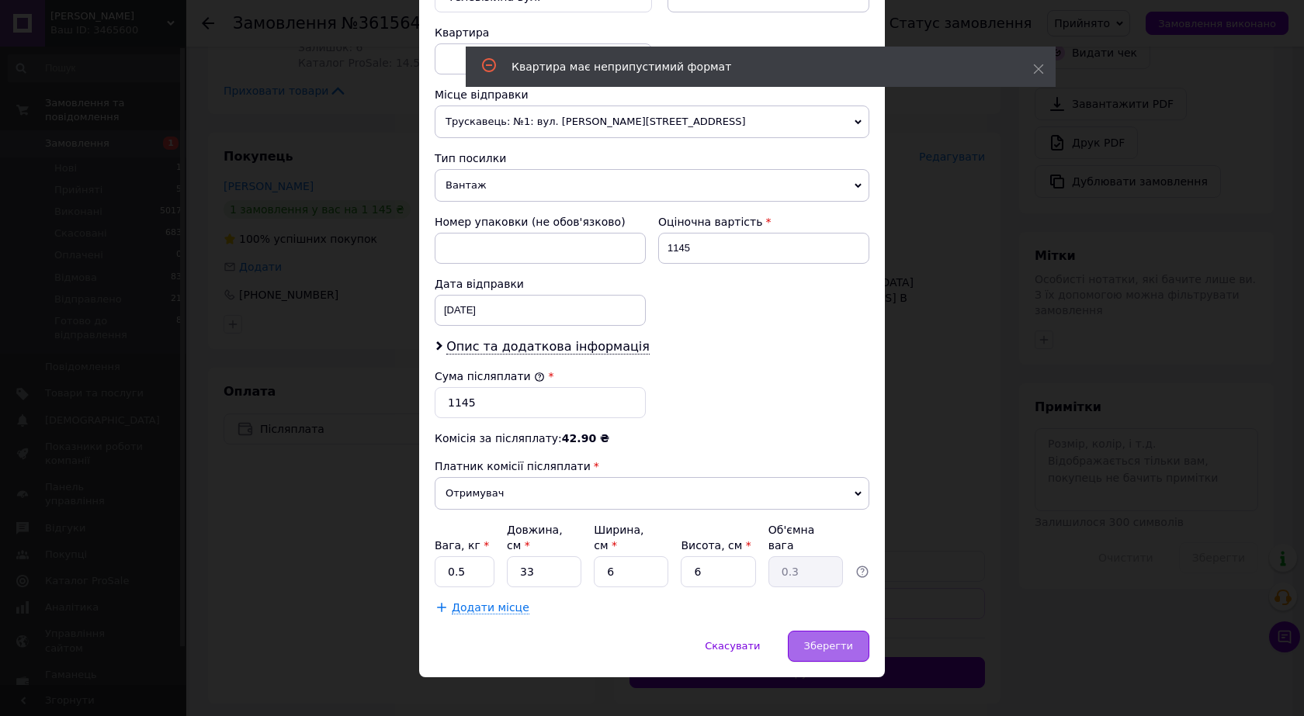
click at [830, 640] on span "Зберегти" at bounding box center [828, 646] width 49 height 12
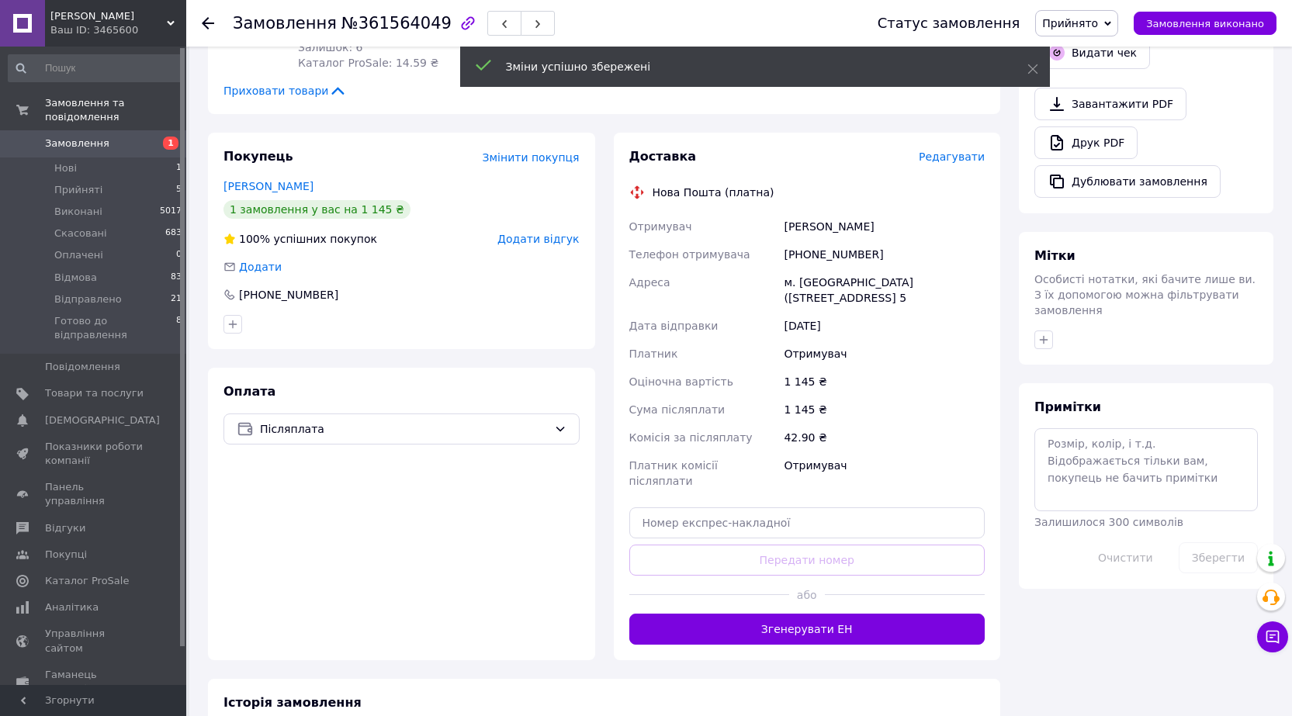
click at [869, 614] on button "Згенерувати ЕН" at bounding box center [807, 629] width 356 height 31
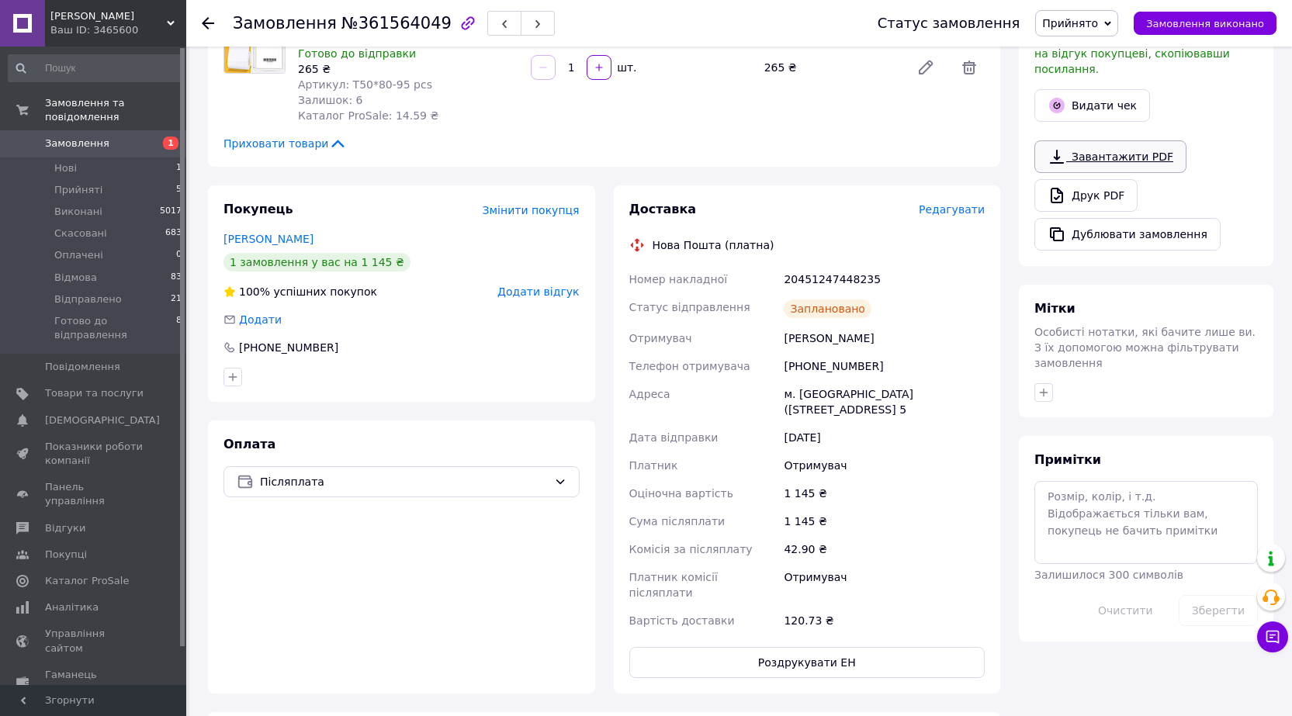
scroll to position [388, 0]
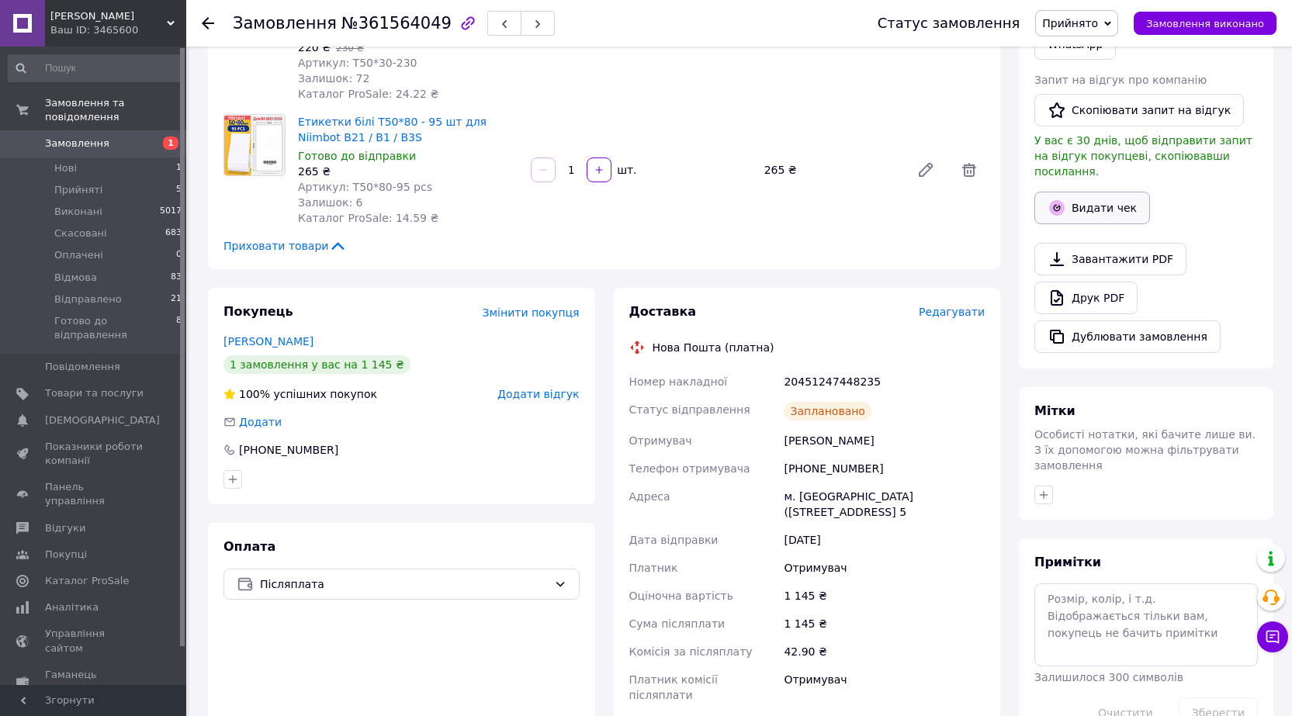
click at [1101, 192] on button "Видати чек" at bounding box center [1093, 208] width 116 height 33
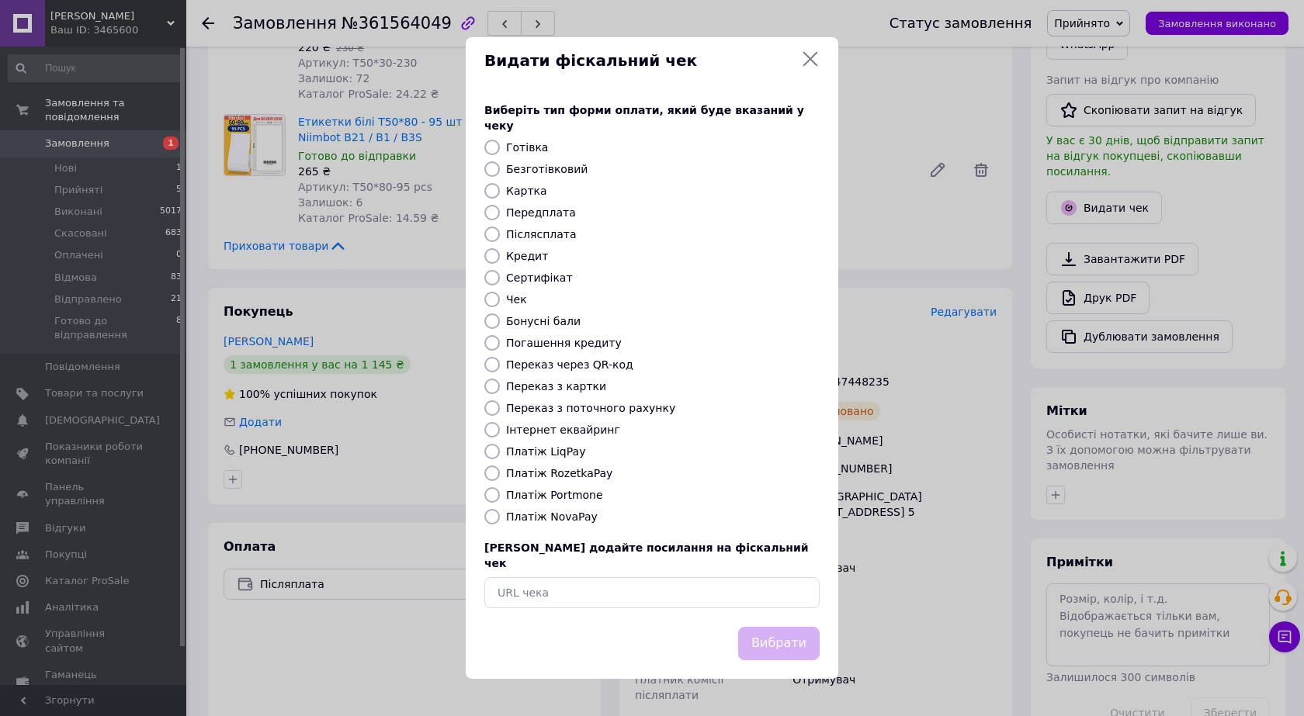
click at [546, 522] on label "Платіж NovaPay" at bounding box center [552, 517] width 92 height 12
click at [500, 522] on input "Платіж NovaPay" at bounding box center [492, 517] width 16 height 16
radio input "true"
click at [773, 630] on button "Вибрати" at bounding box center [778, 643] width 81 height 33
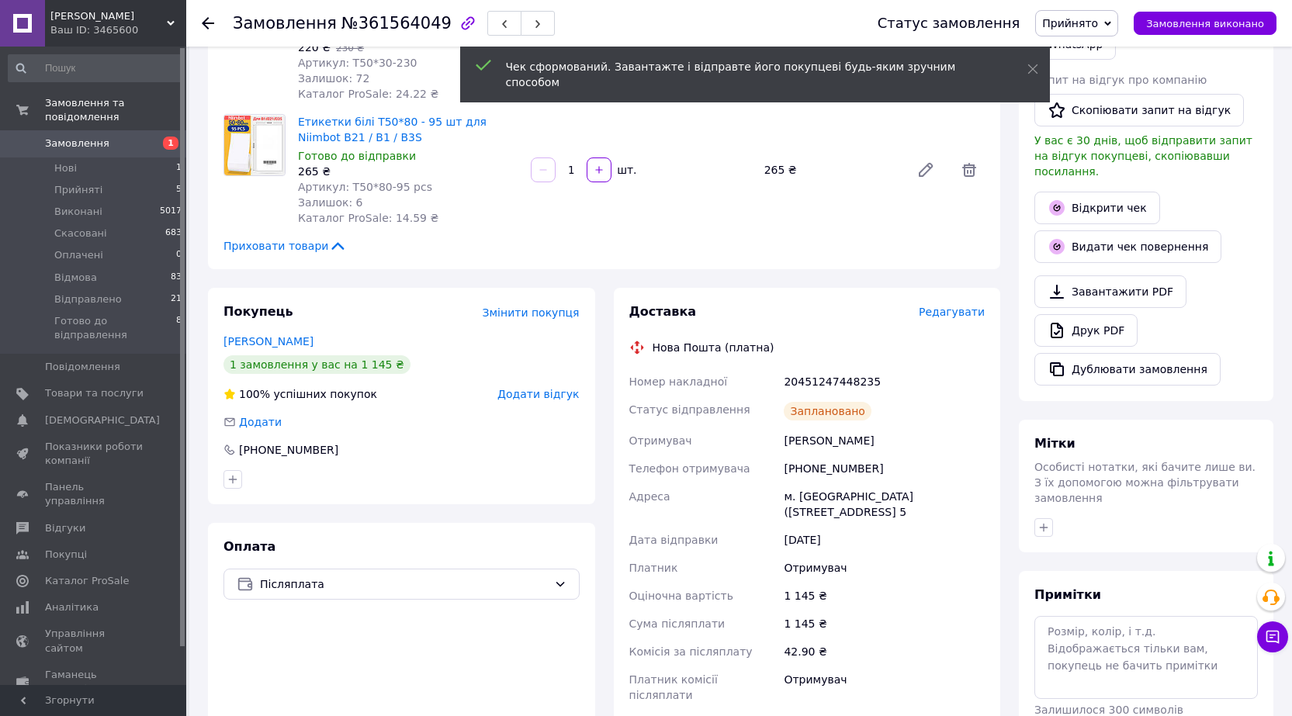
click at [1098, 24] on span "Прийнято" at bounding box center [1070, 23] width 56 height 12
click at [1109, 167] on li "Готово до відправлення" at bounding box center [1108, 170] width 144 height 23
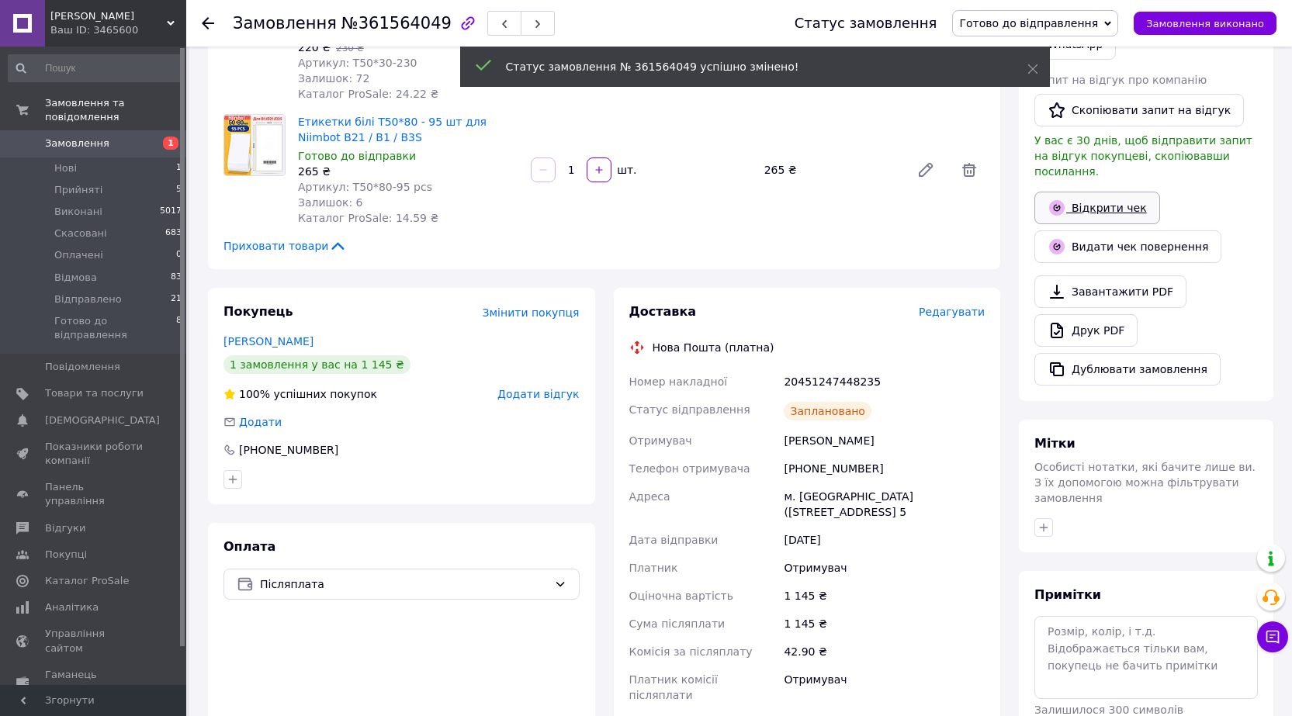
click at [1099, 192] on link "Відкрити чек" at bounding box center [1098, 208] width 126 height 33
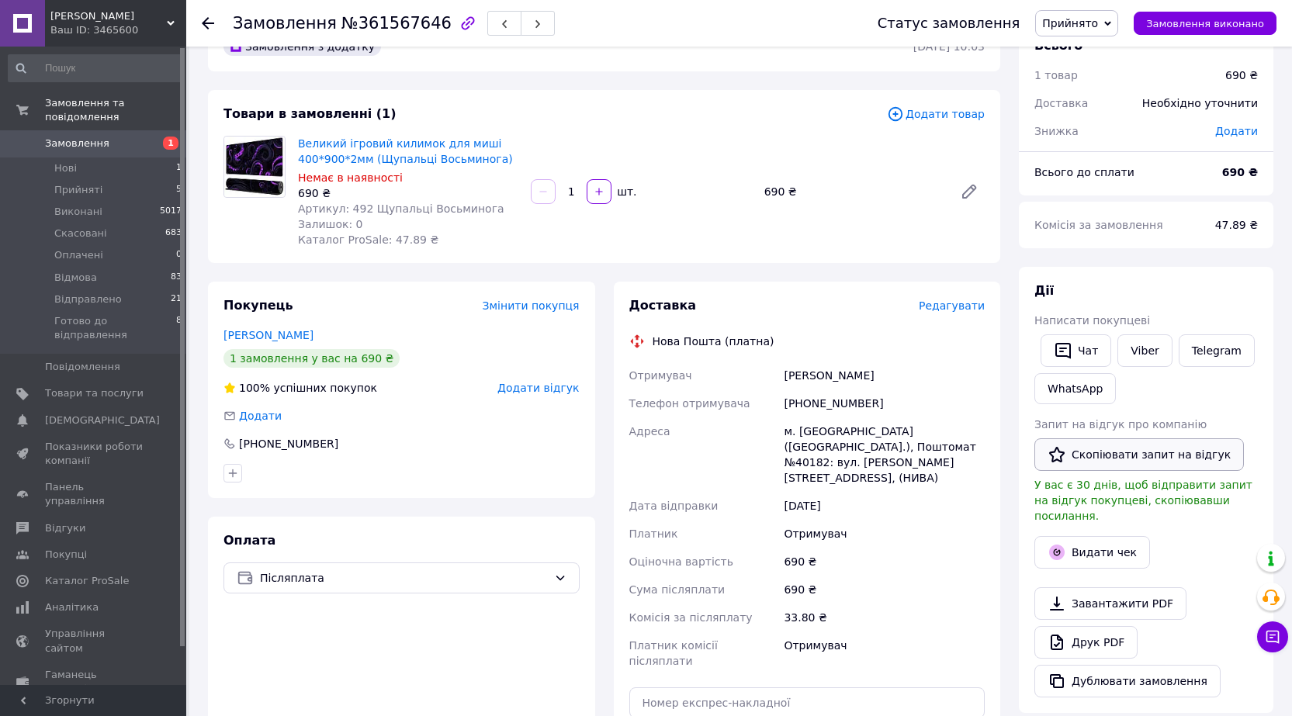
scroll to position [233, 0]
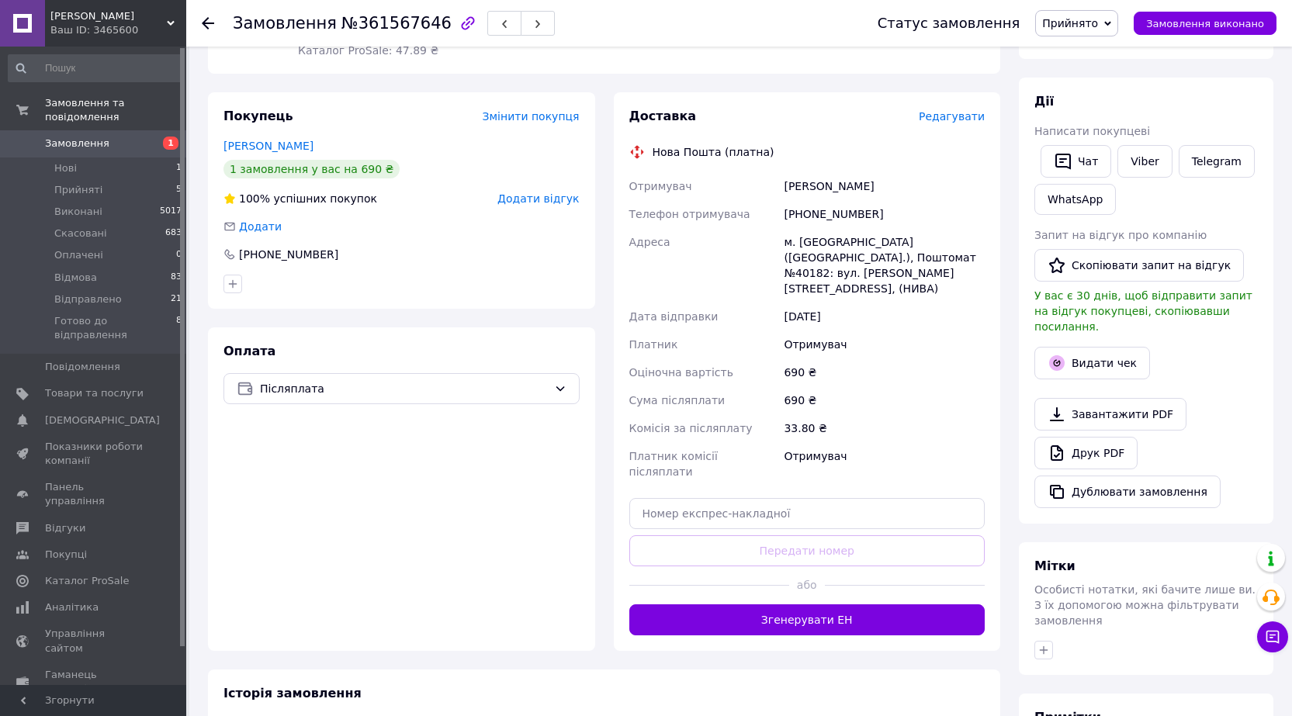
click at [855, 605] on button "Згенерувати ЕН" at bounding box center [807, 620] width 356 height 31
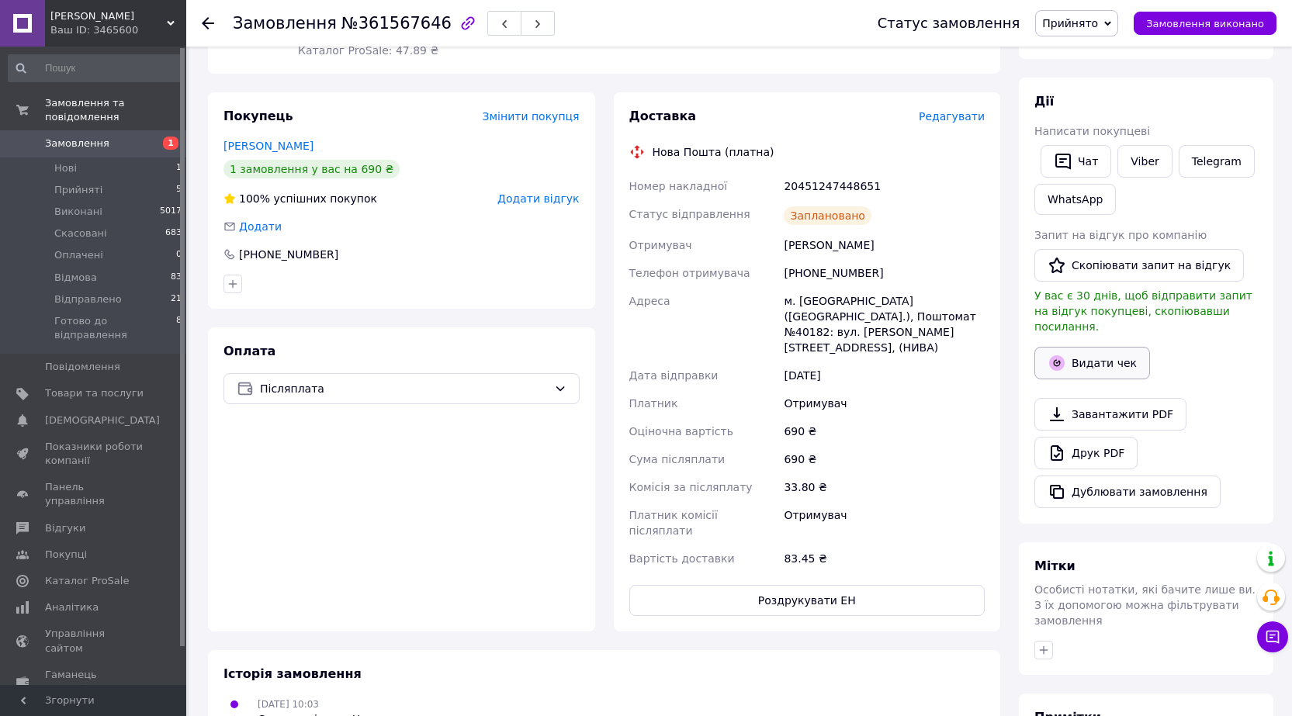
click at [1102, 350] on button "Видати чек" at bounding box center [1093, 363] width 116 height 33
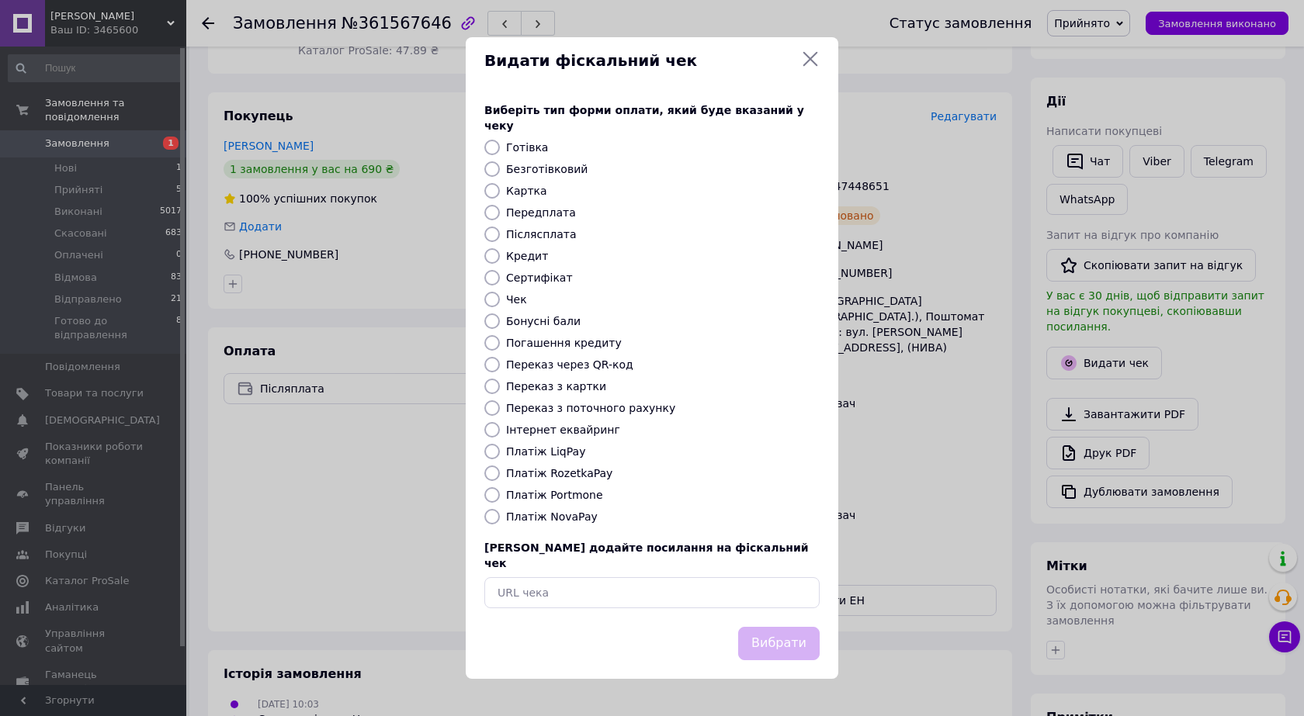
click at [491, 522] on input "Платіж NovaPay" at bounding box center [492, 517] width 16 height 16
radio input "true"
click at [811, 636] on button "Вибрати" at bounding box center [778, 643] width 81 height 33
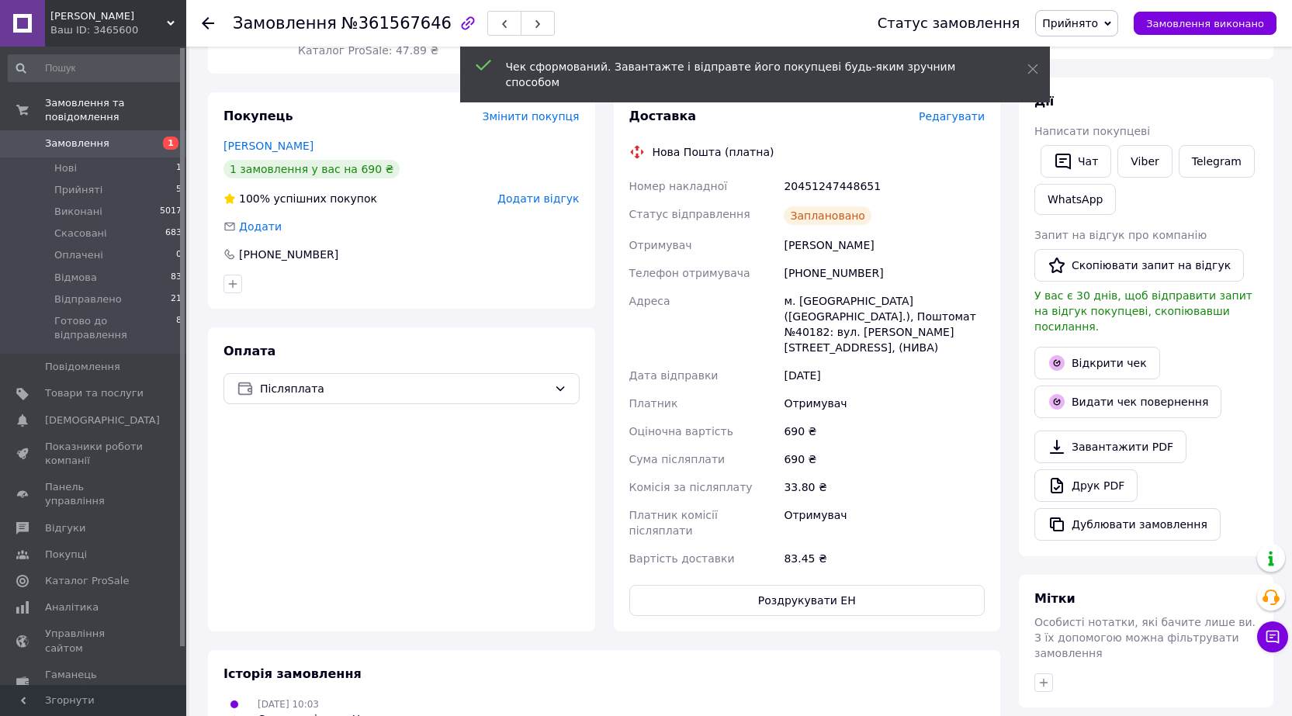
click at [1091, 29] on span "Прийнято" at bounding box center [1076, 23] width 83 height 26
click at [1093, 178] on li "Готово до відправлення" at bounding box center [1108, 170] width 144 height 23
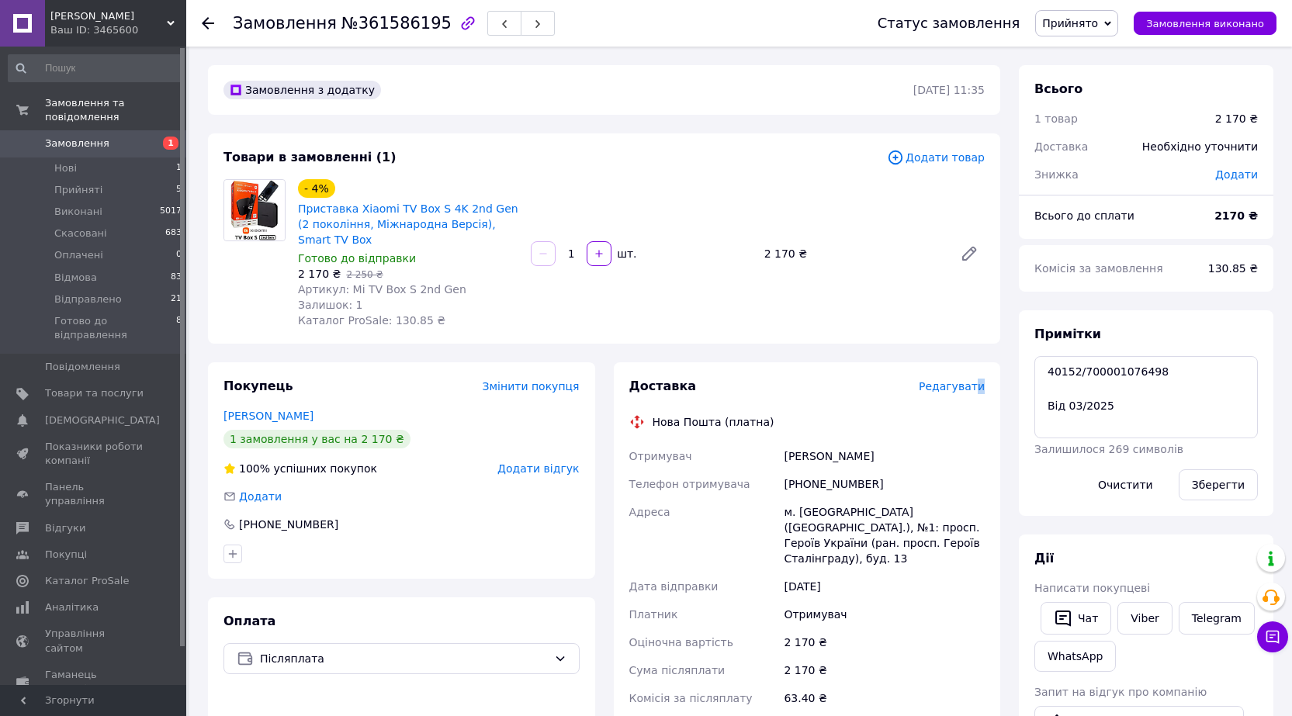
click at [978, 383] on span "Редагувати" at bounding box center [952, 386] width 66 height 12
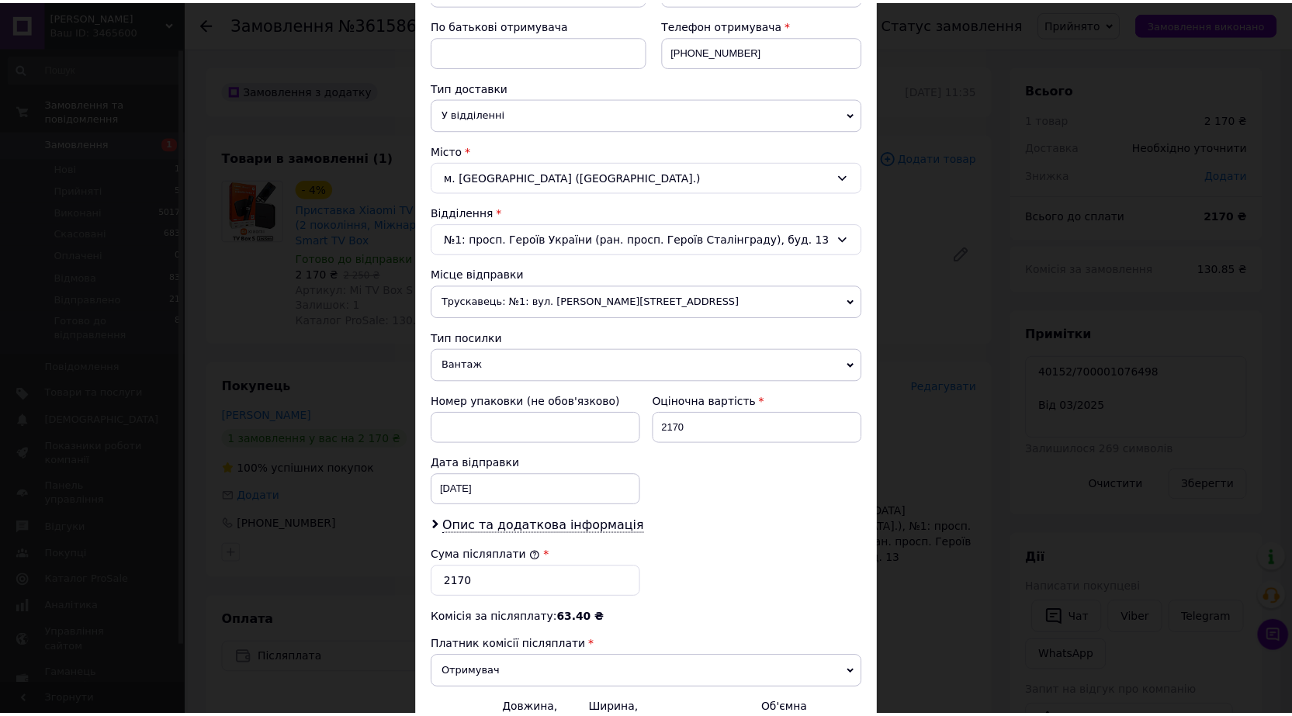
scroll to position [468, 0]
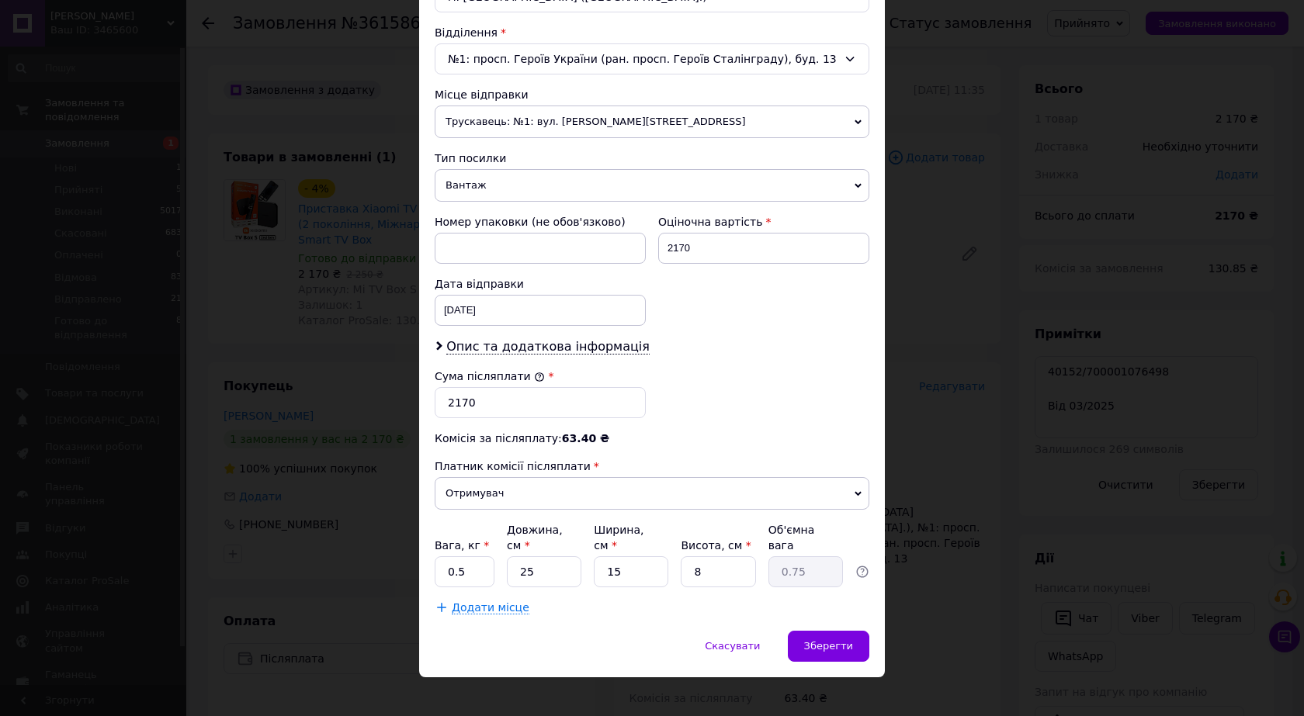
click at [1032, 373] on div "× Редагування доставки Спосіб доставки Нова Пошта (платна) Платник Отримувач Ві…" at bounding box center [652, 358] width 1304 height 716
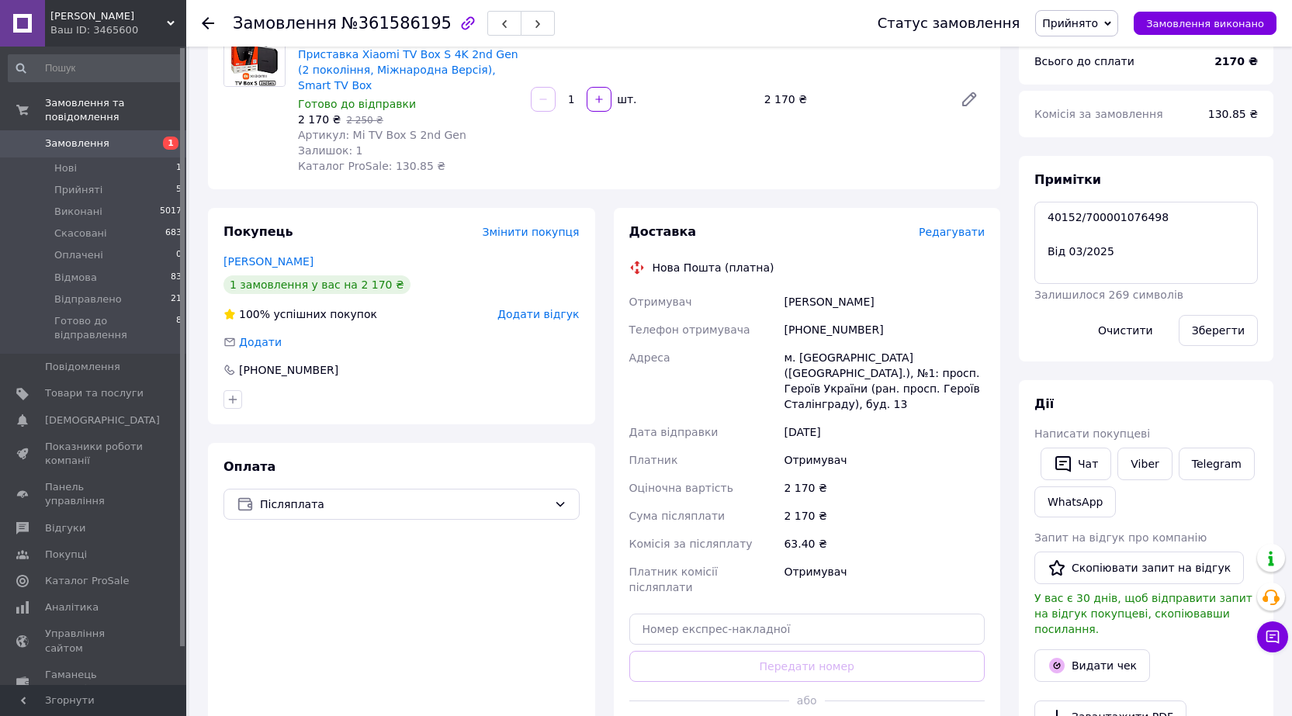
scroll to position [155, 0]
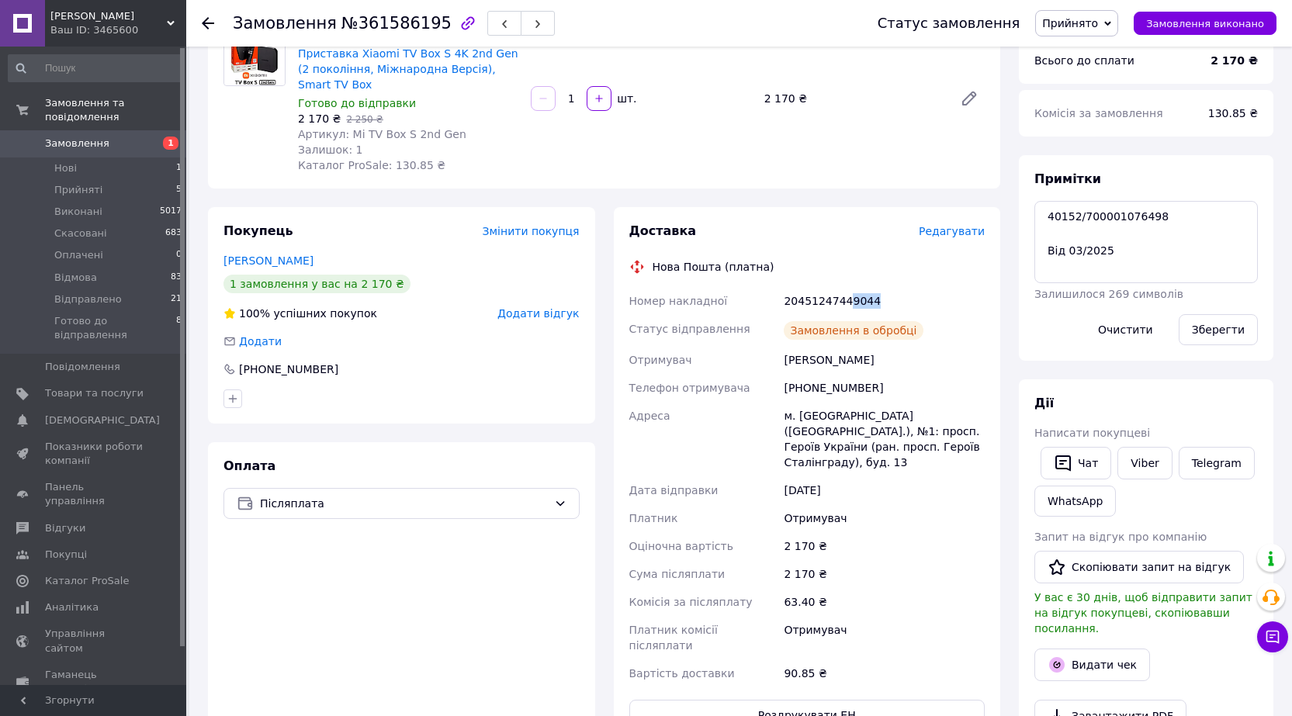
drag, startPoint x: 844, startPoint y: 300, endPoint x: 914, endPoint y: 321, distance: 73.5
click at [896, 304] on div "20451247449044" at bounding box center [884, 301] width 207 height 28
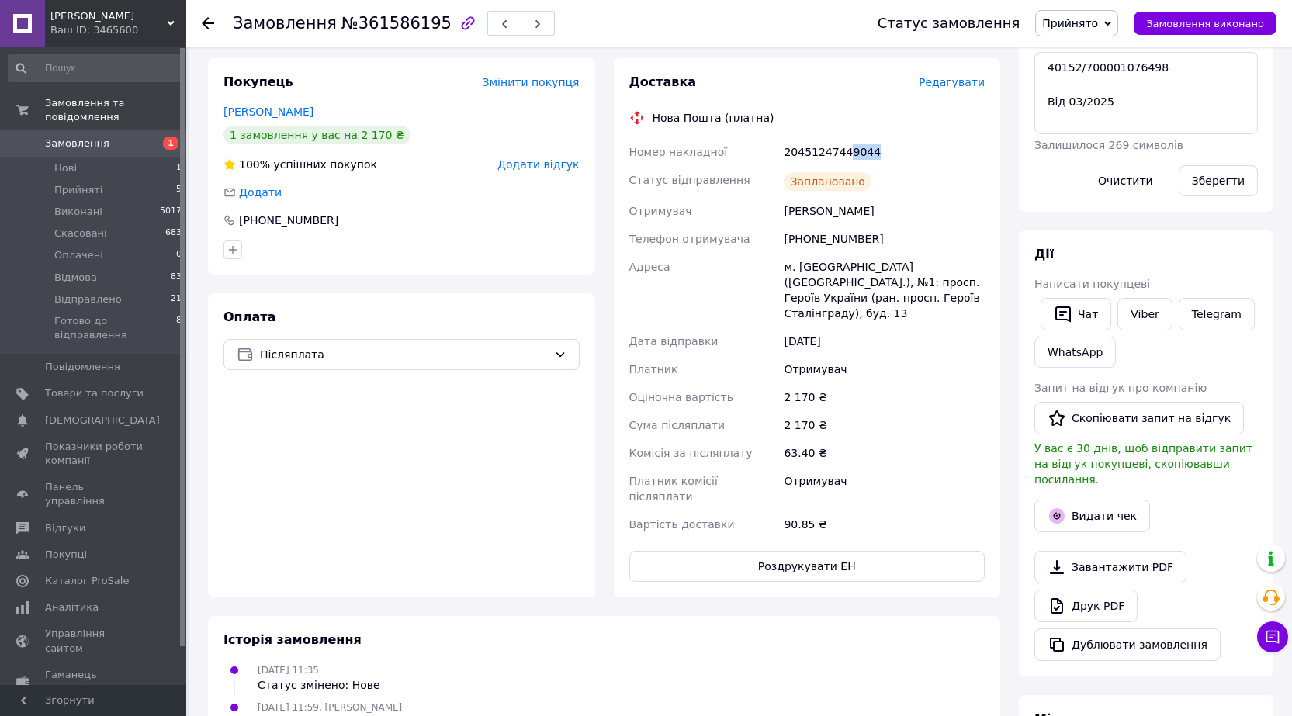
scroll to position [310, 0]
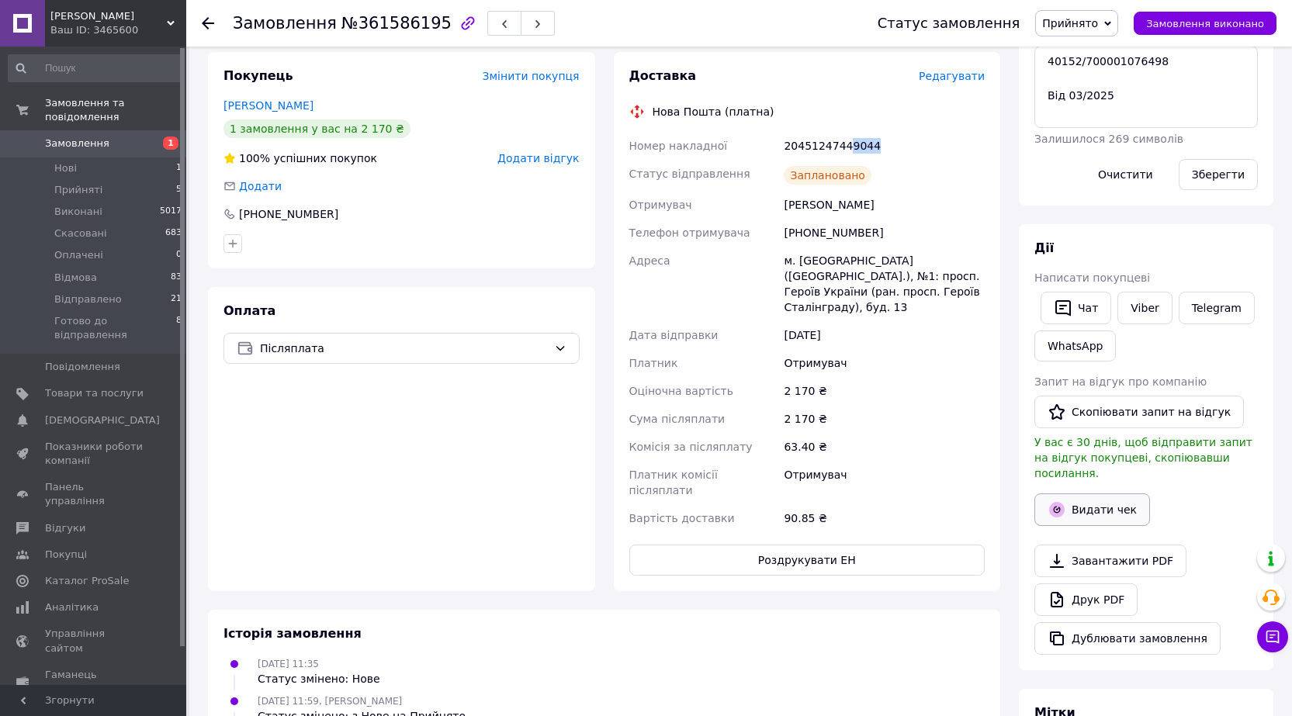
click at [1080, 494] on button "Видати чек" at bounding box center [1093, 510] width 116 height 33
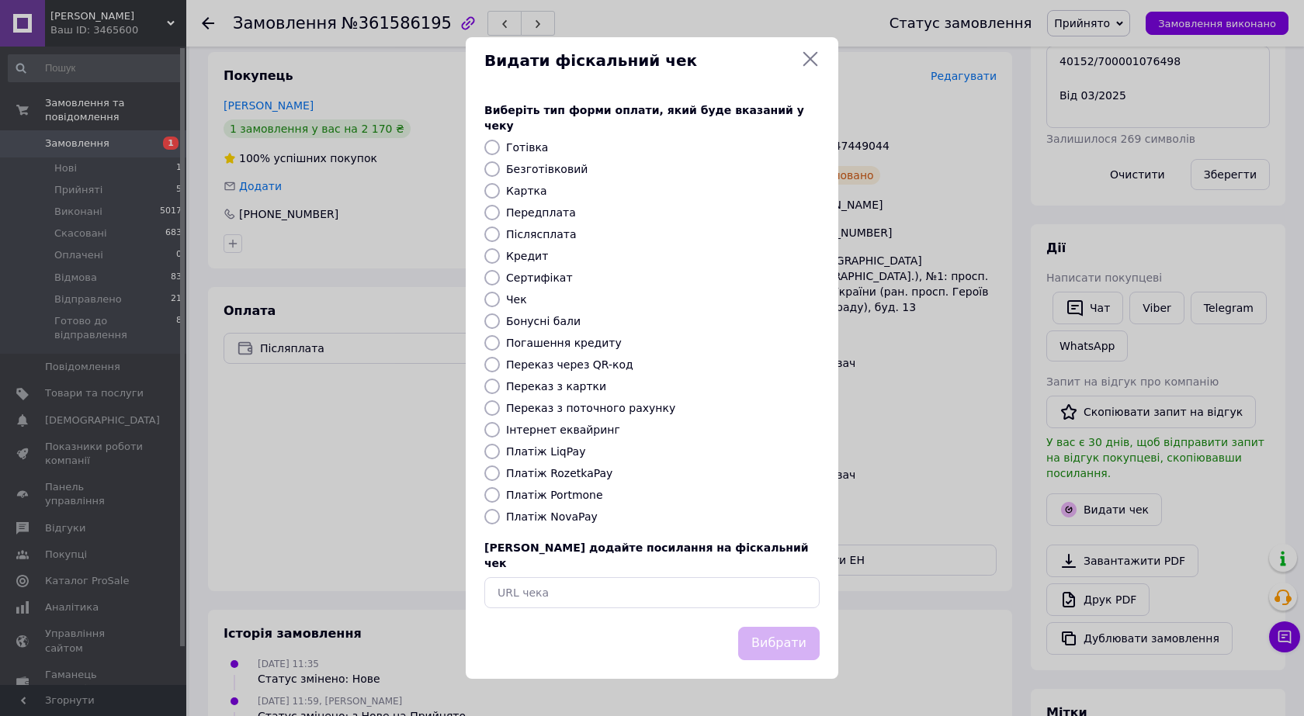
click at [560, 506] on div "Виберіть тип форми оплати, який буде вказаний у чеку Готівка Безготівковий Карт…" at bounding box center [652, 355] width 373 height 543
click at [561, 511] on label "Платіж NovaPay" at bounding box center [552, 517] width 92 height 12
click at [500, 511] on input "Платіж NovaPay" at bounding box center [492, 517] width 16 height 16
radio input "true"
click at [798, 648] on div "Вибрати" at bounding box center [652, 653] width 373 height 52
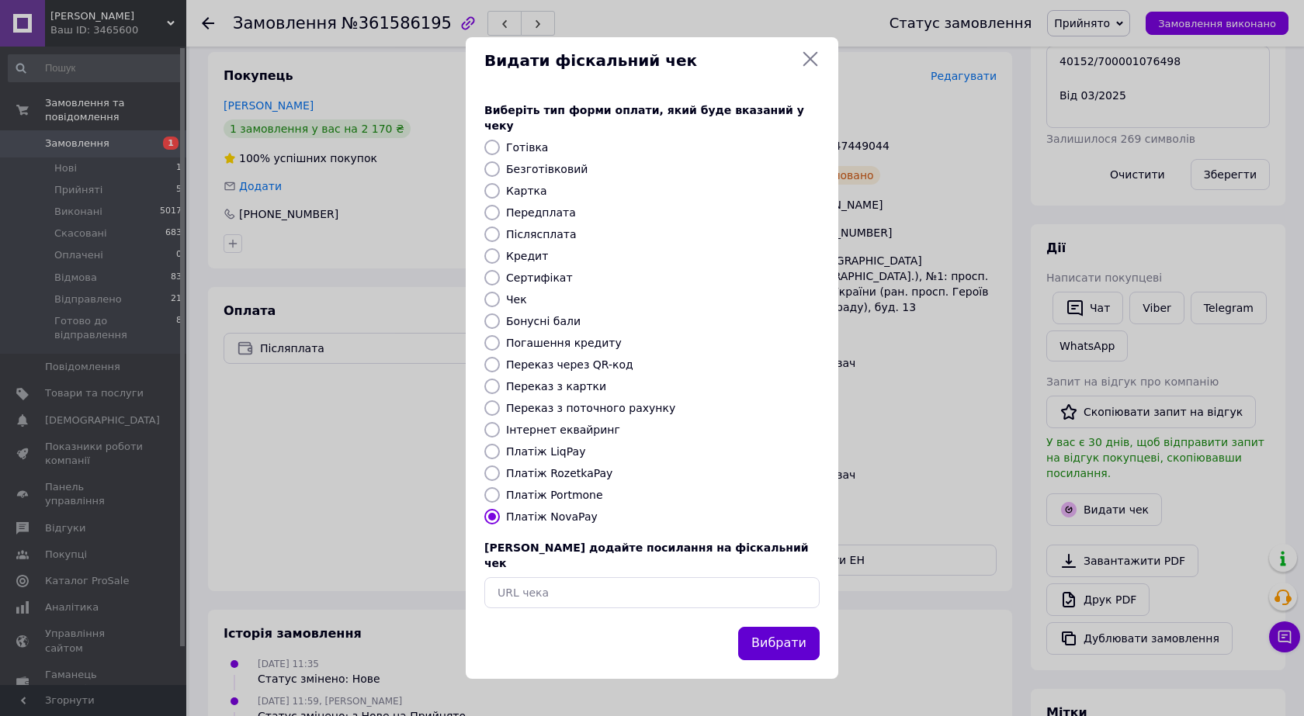
click at [780, 627] on button "Вибрати" at bounding box center [778, 643] width 81 height 33
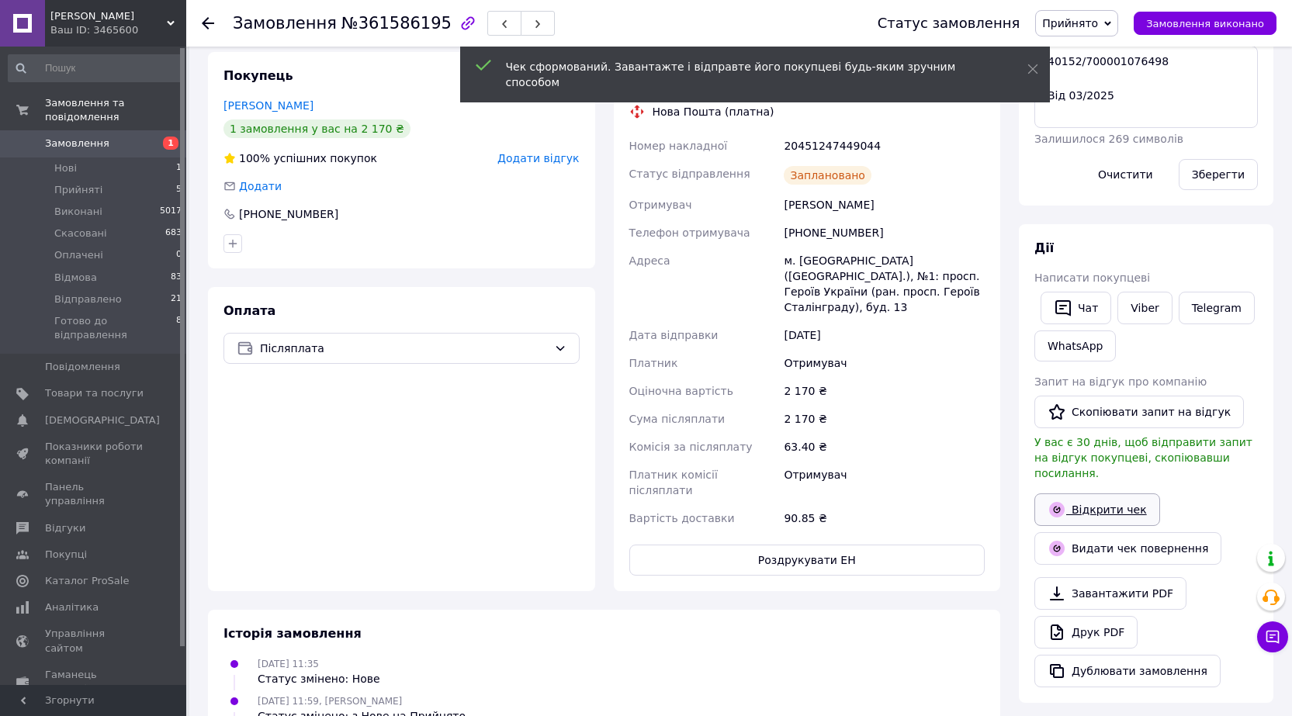
click at [1073, 497] on link "Відкрити чек" at bounding box center [1098, 510] width 126 height 33
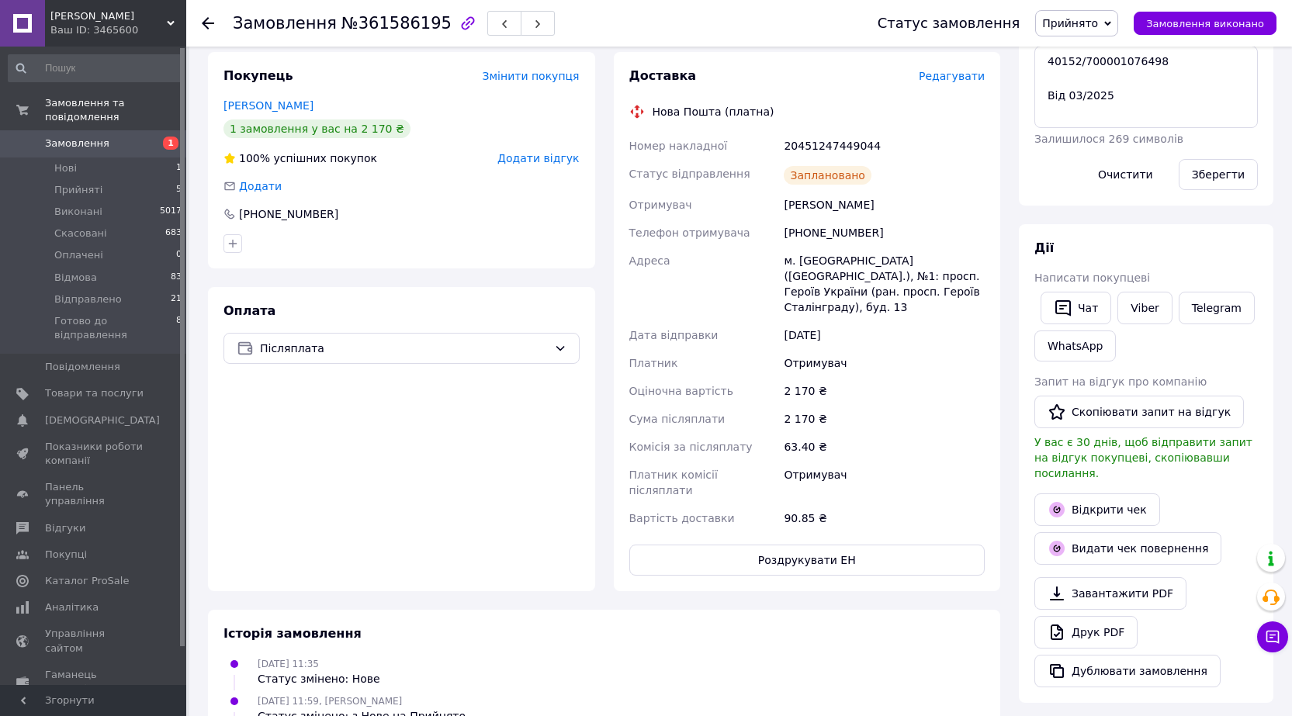
click at [1113, 11] on span "Прийнято" at bounding box center [1076, 23] width 83 height 26
click at [1097, 168] on li "Готово до відправлення" at bounding box center [1108, 170] width 144 height 23
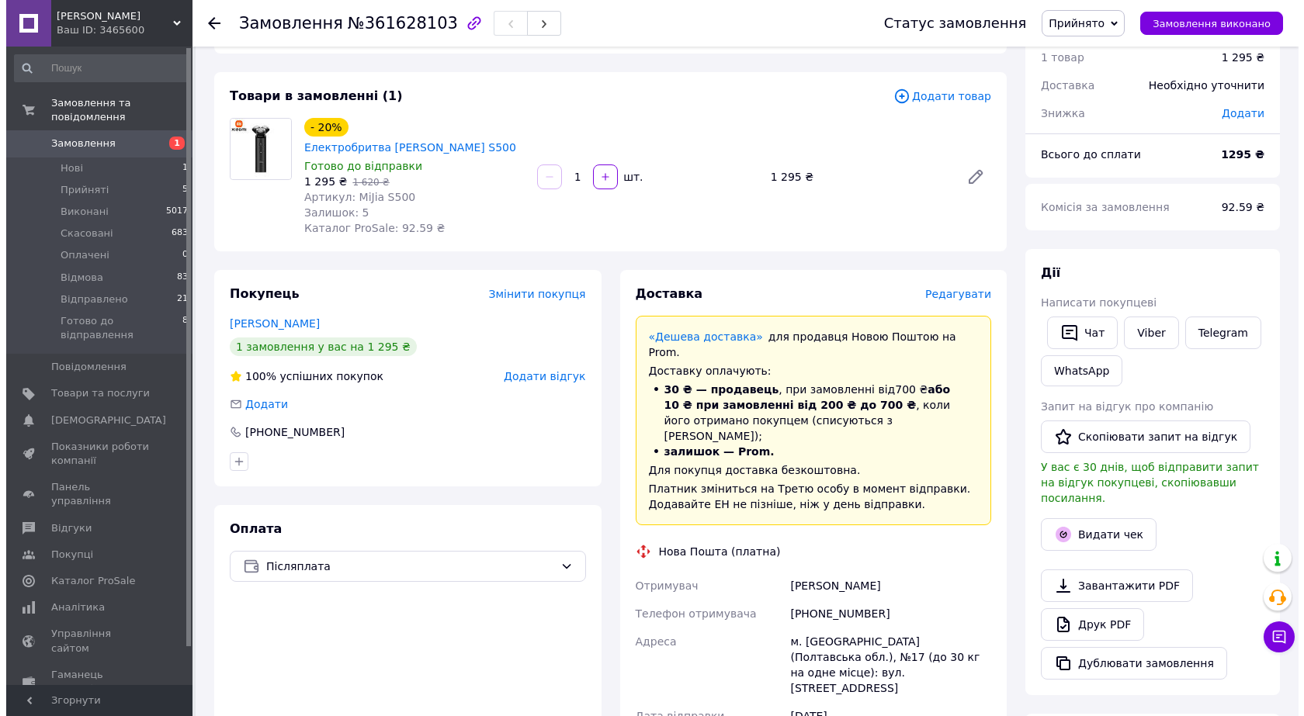
scroll to position [233, 0]
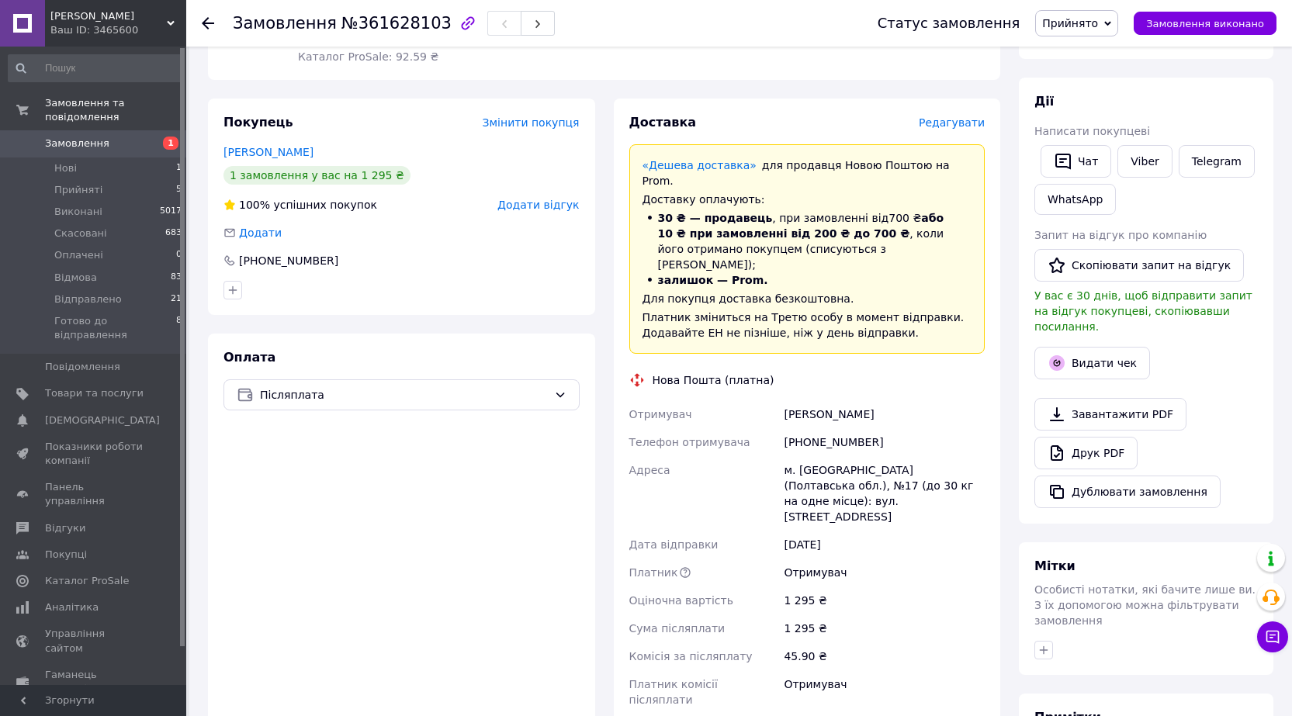
click at [983, 116] on span "Редагувати" at bounding box center [952, 122] width 66 height 12
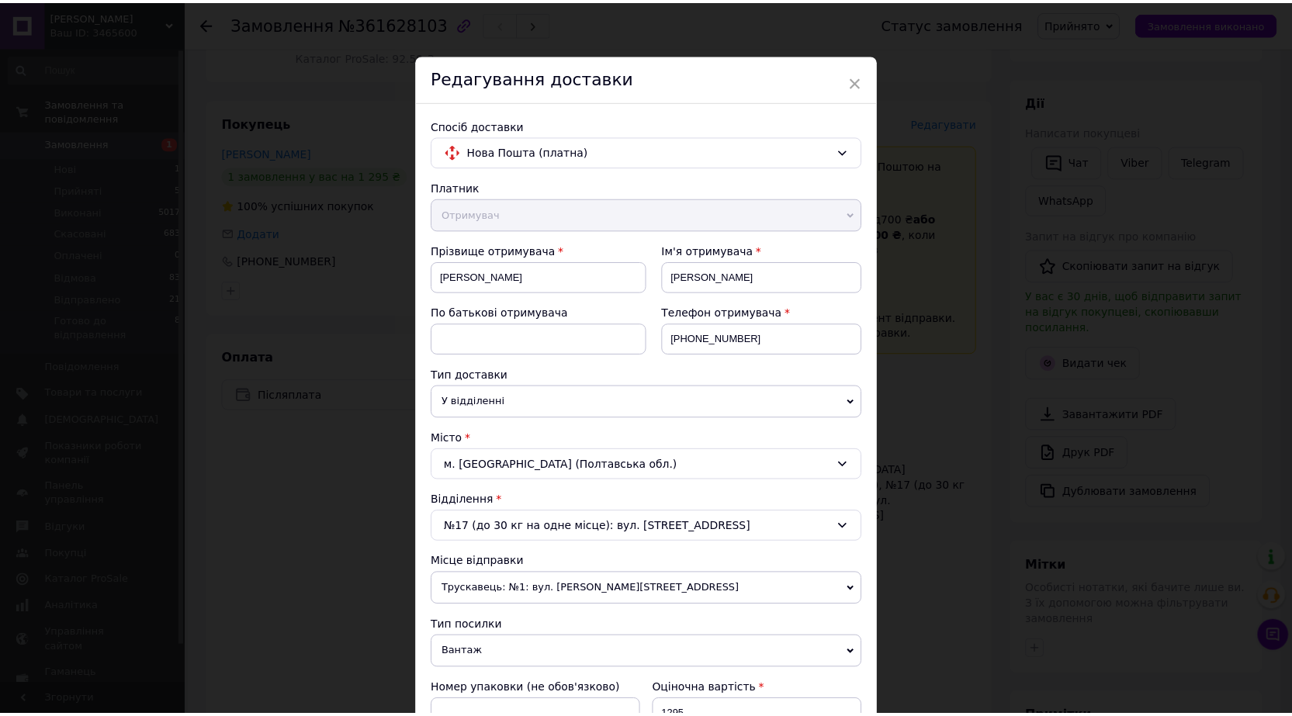
scroll to position [468, 0]
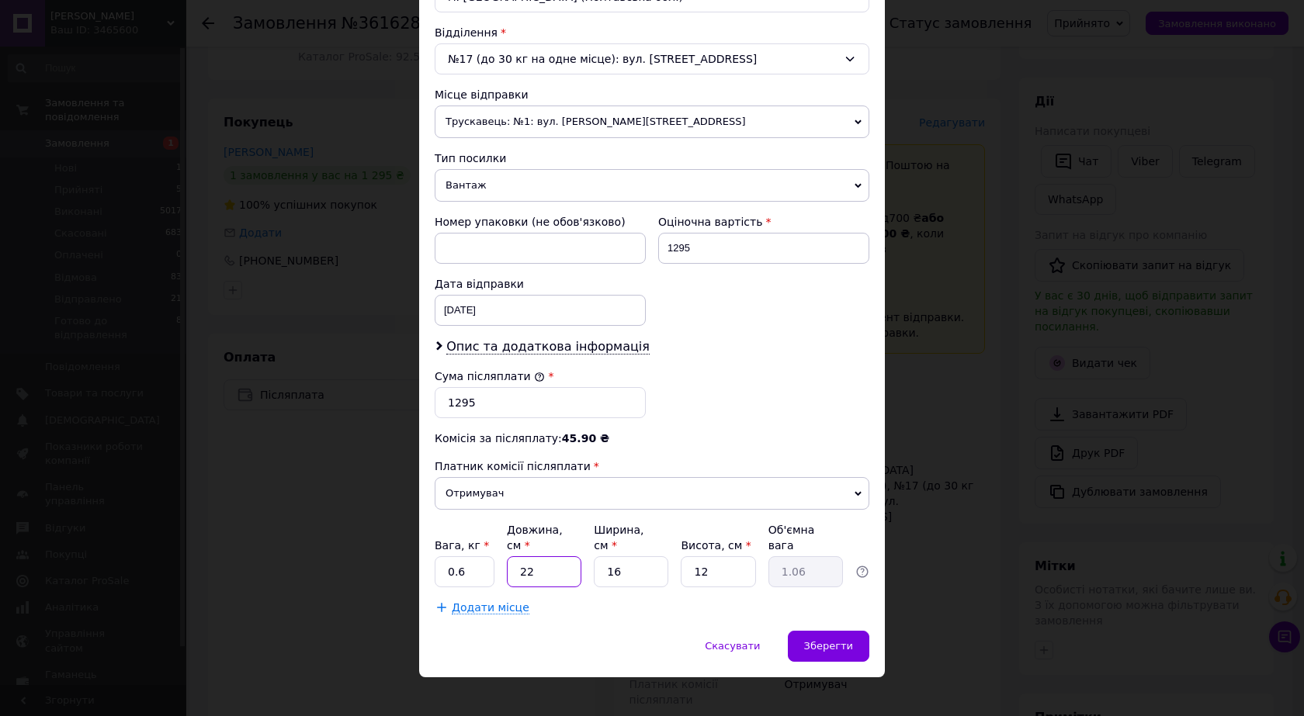
click at [539, 556] on input "22" at bounding box center [544, 571] width 75 height 31
type input "1"
type input "0.1"
type input "14"
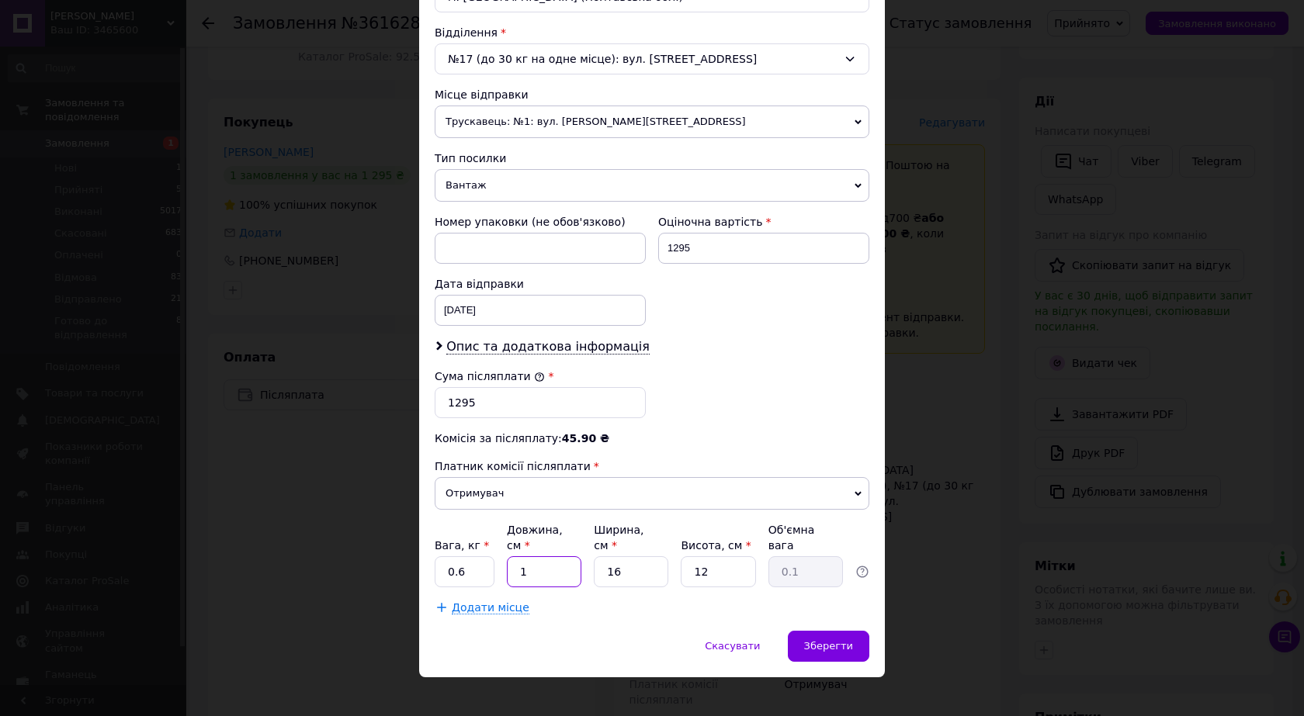
type input "0.67"
type input "1"
type input "0.1"
type input "2"
type input "0.1"
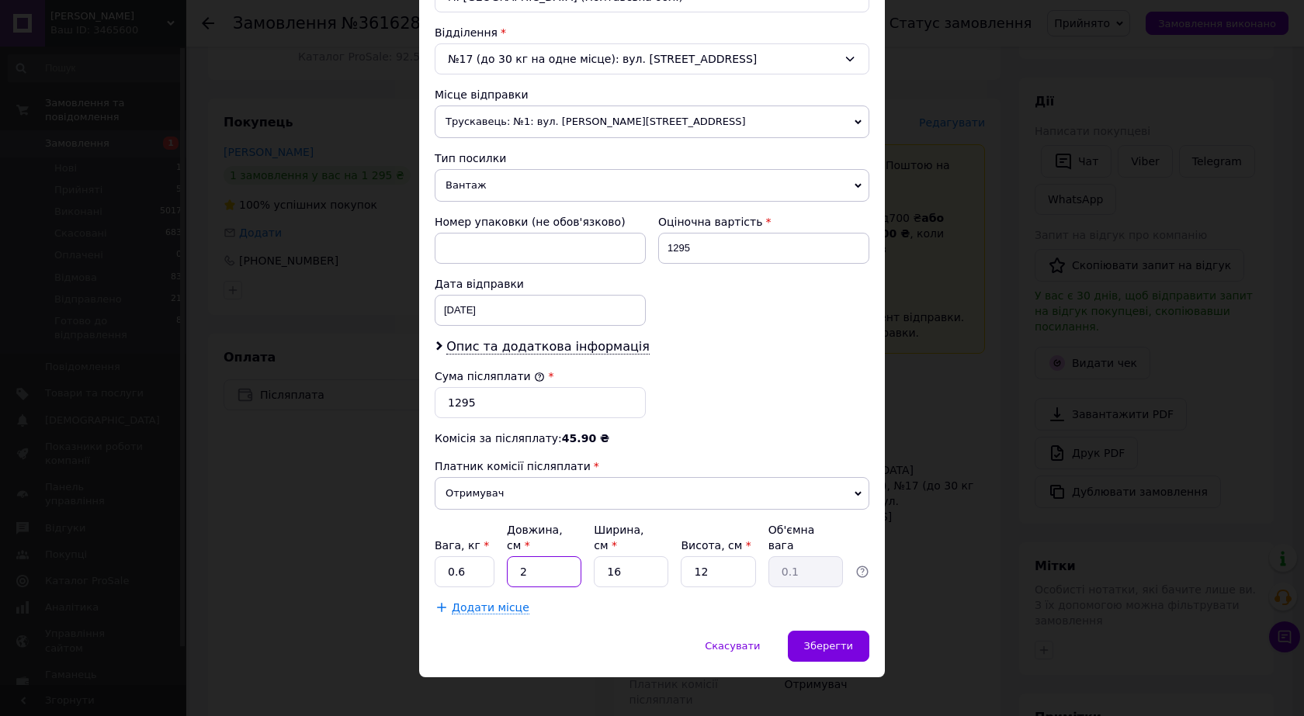
type input "24"
type input "1.15"
type input "24"
click at [625, 567] on input "16" at bounding box center [631, 571] width 75 height 31
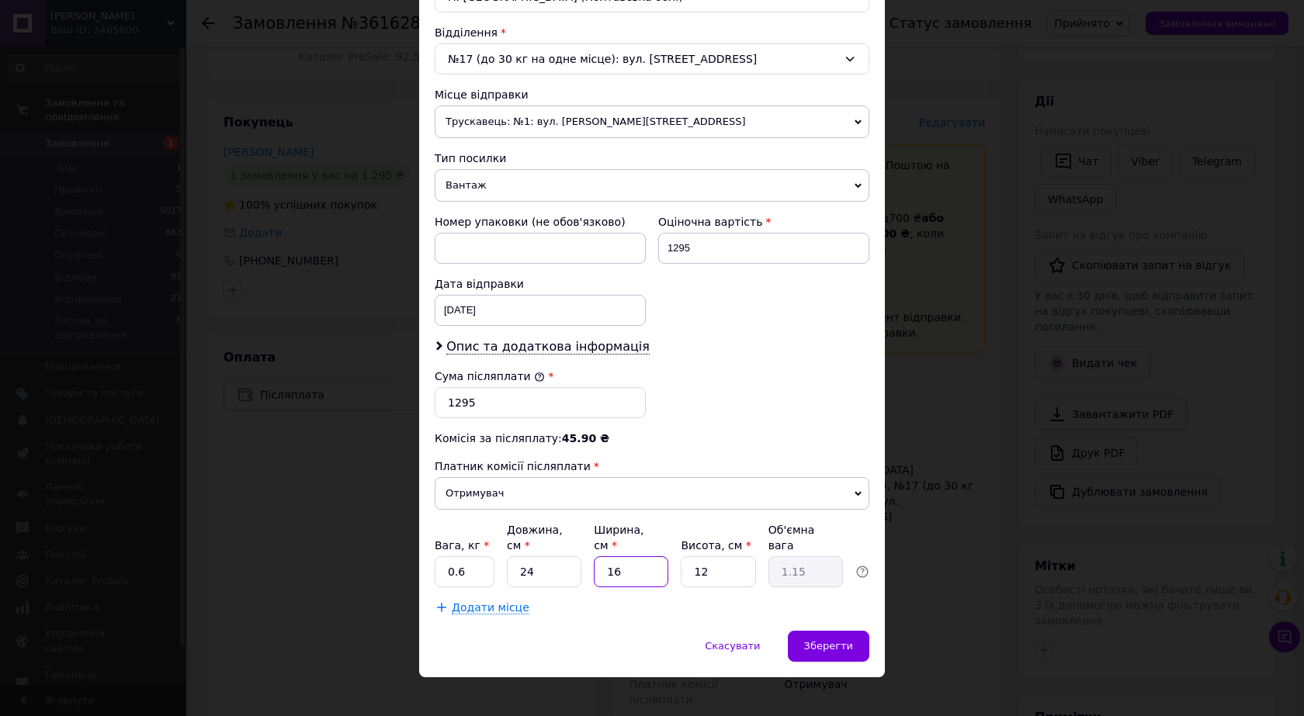
type input "1"
type input "0.1"
type input "17"
type input "1.22"
type input "17"
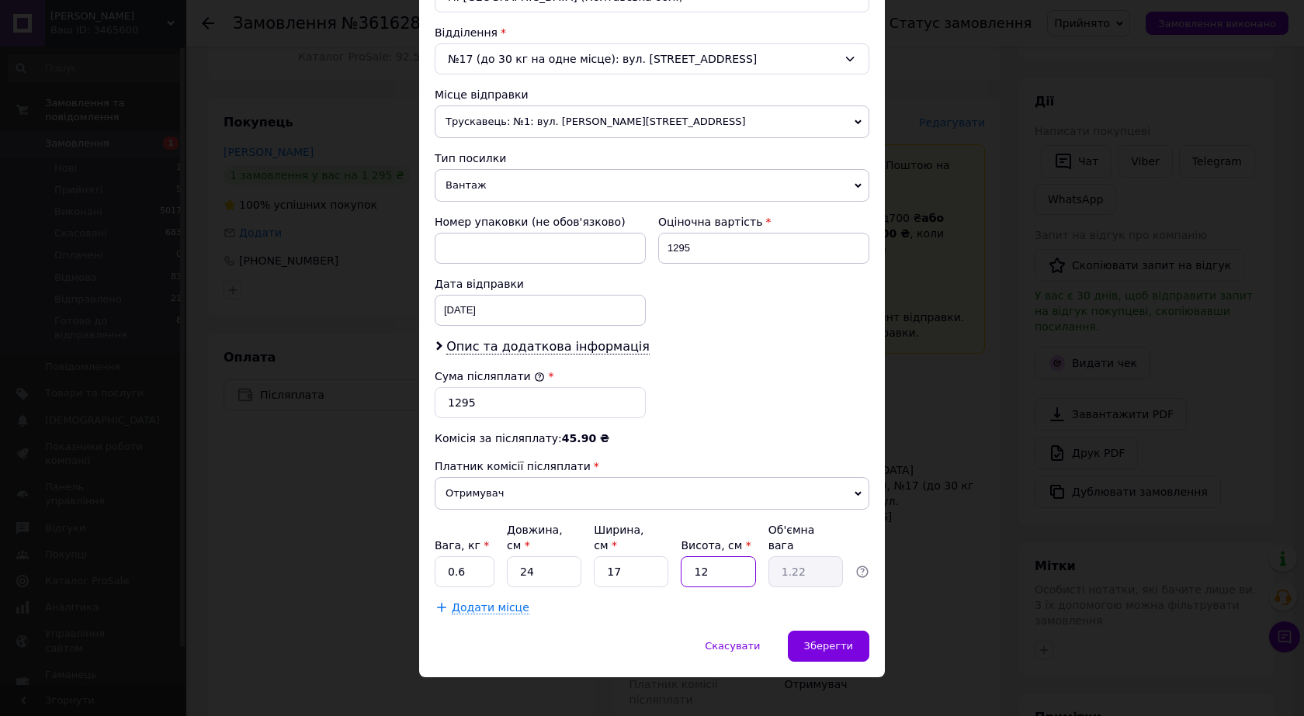
click at [706, 556] on input "12" at bounding box center [718, 571] width 75 height 31
type input "9"
type input "0.92"
type input "9"
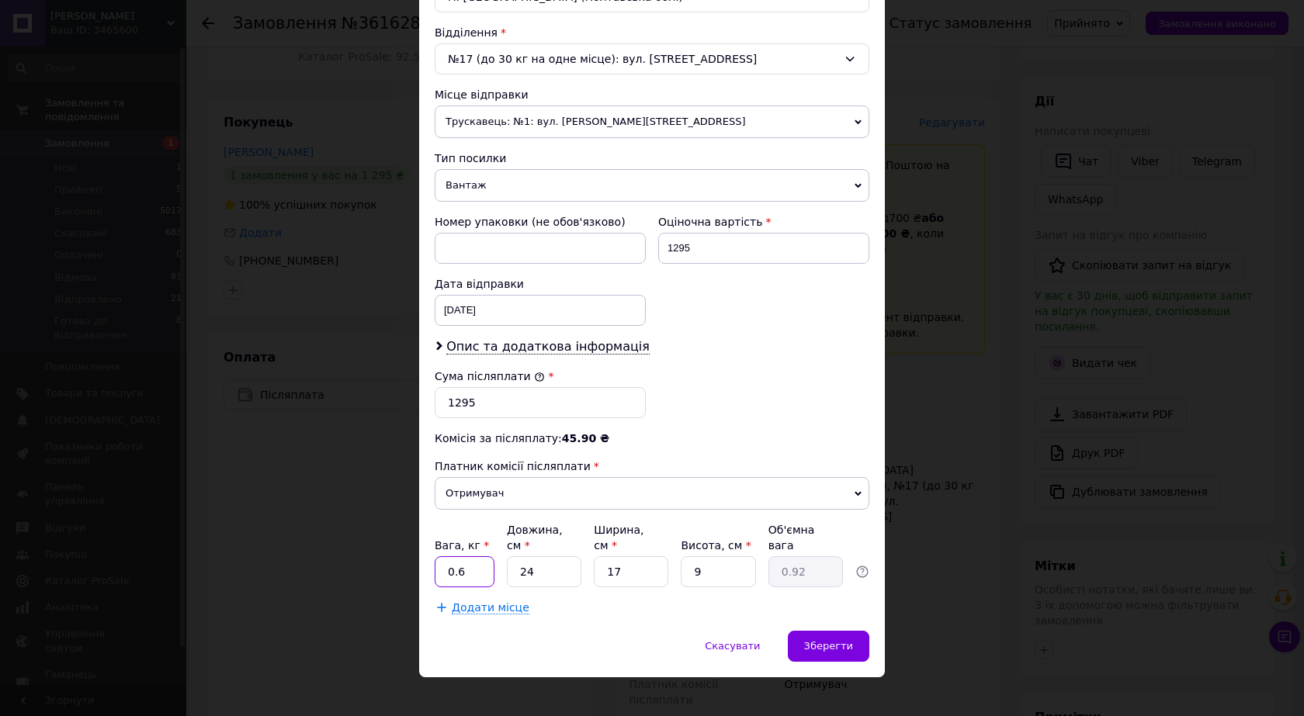
click at [478, 556] on input "0.6" at bounding box center [465, 571] width 60 height 31
type input "1"
click at [843, 640] on span "Зберегти" at bounding box center [828, 646] width 49 height 12
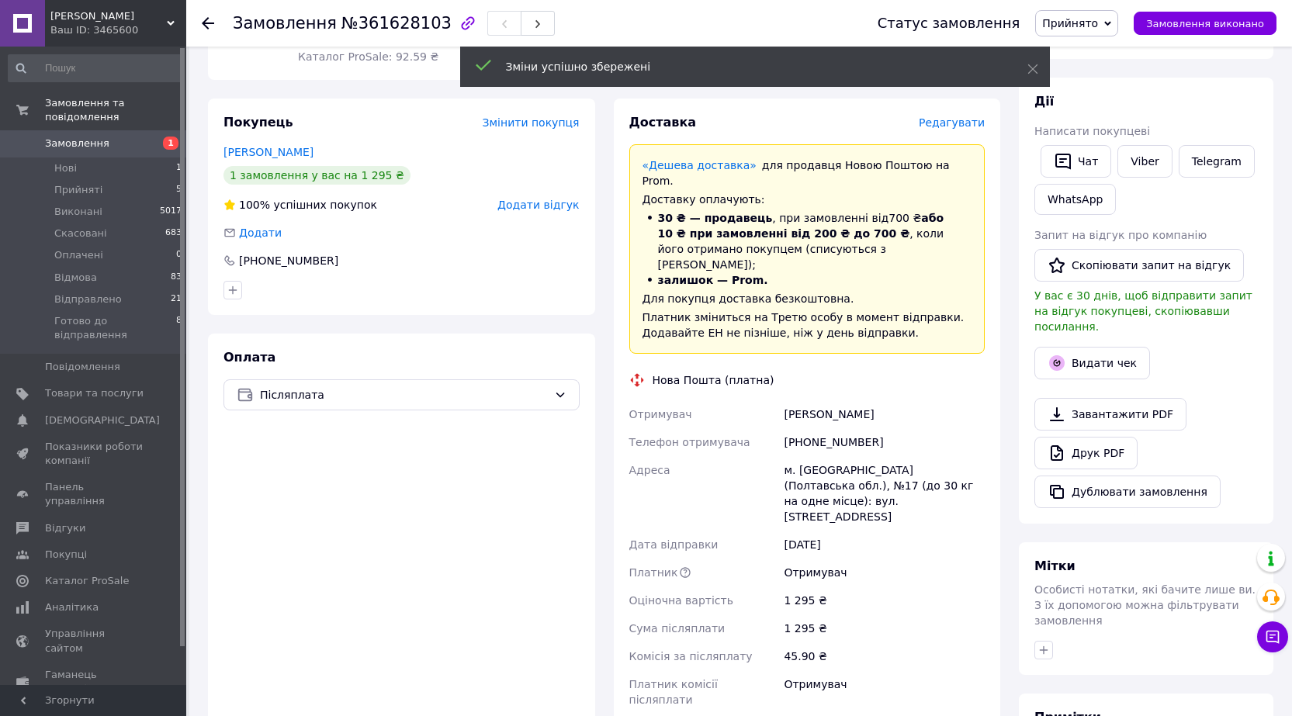
scroll to position [310, 0]
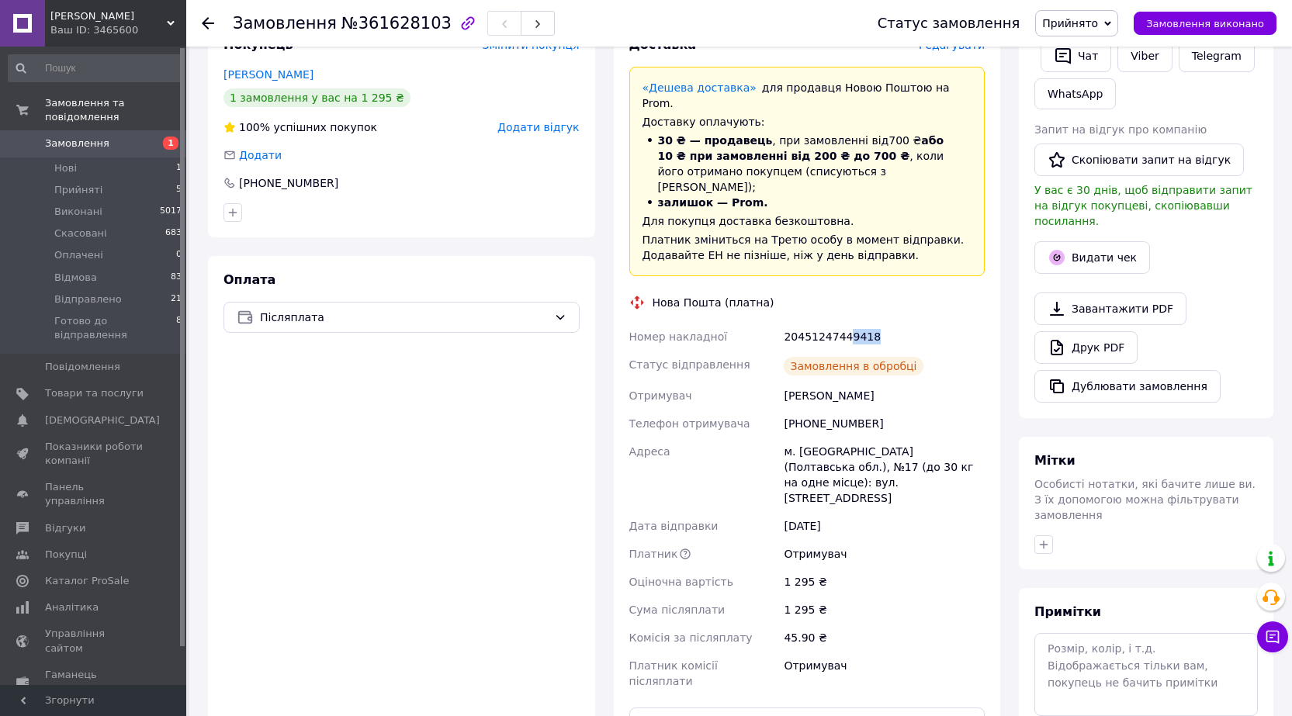
drag, startPoint x: 844, startPoint y: 282, endPoint x: 898, endPoint y: 279, distance: 53.6
click at [898, 323] on div "20451247449418" at bounding box center [884, 337] width 207 height 28
click at [1073, 219] on div "Дії Написати покупцеві   Чат Viber Telegram WhatsApp Запит на відгук про компан…" at bounding box center [1147, 195] width 224 height 415
click at [1076, 241] on button "Видати чек" at bounding box center [1093, 257] width 116 height 33
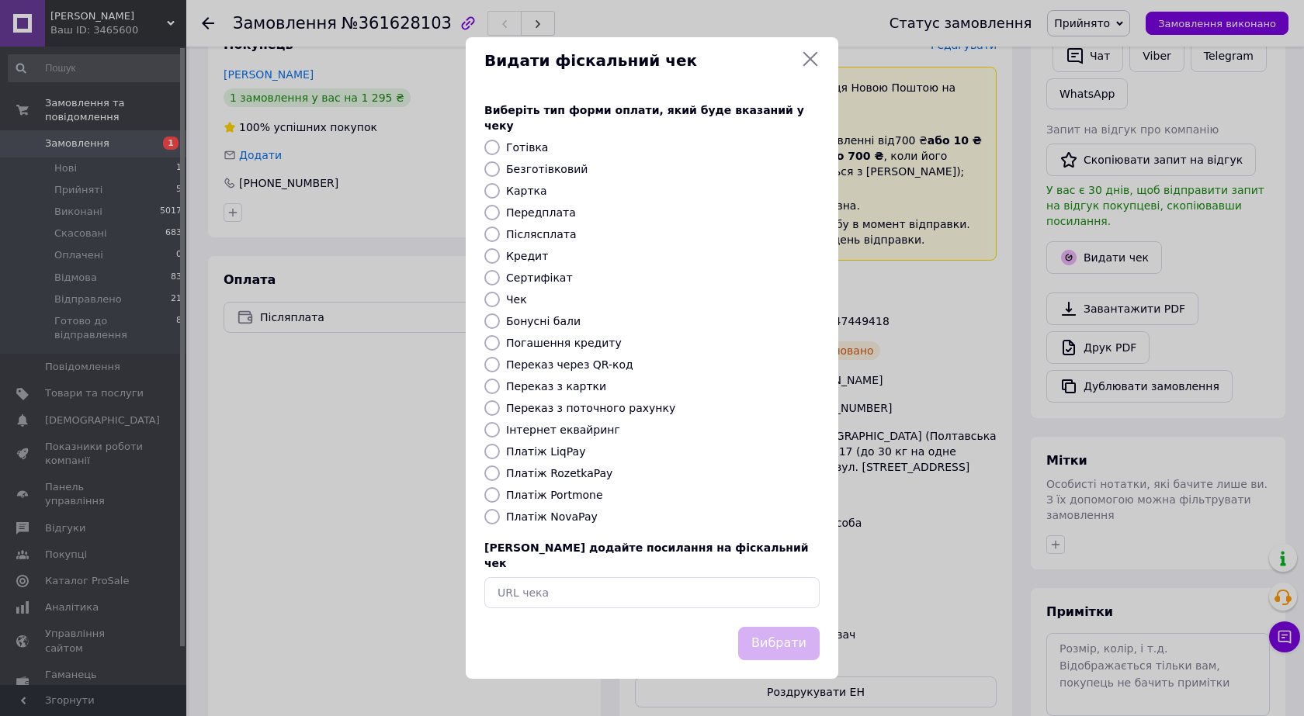
click at [518, 519] on label "Платіж NovaPay" at bounding box center [552, 517] width 92 height 12
click at [500, 519] on input "Платіж NovaPay" at bounding box center [492, 517] width 16 height 16
radio input "true"
click at [764, 627] on button "Вибрати" at bounding box center [778, 643] width 81 height 33
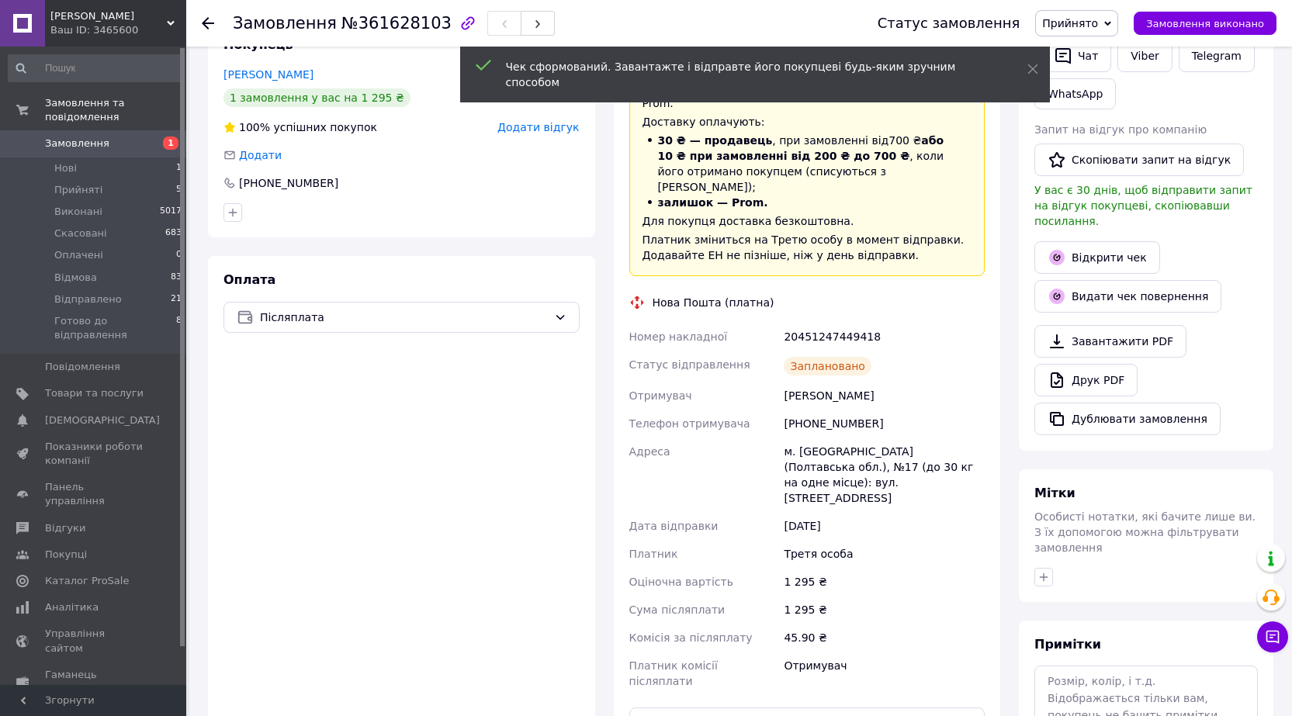
click at [1114, 27] on span "Прийнято" at bounding box center [1076, 23] width 83 height 26
click at [1084, 172] on li "Готово до відправлення" at bounding box center [1108, 170] width 144 height 23
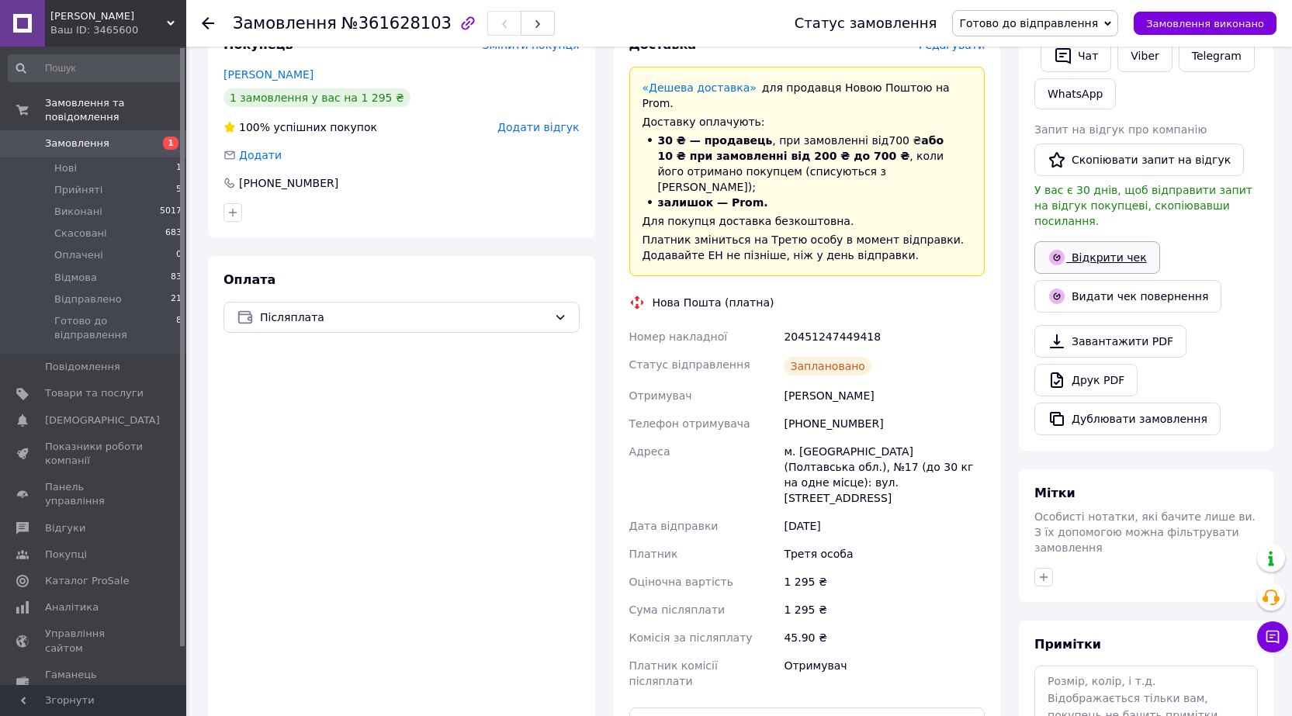
click at [1098, 248] on link "Відкрити чек" at bounding box center [1098, 257] width 126 height 33
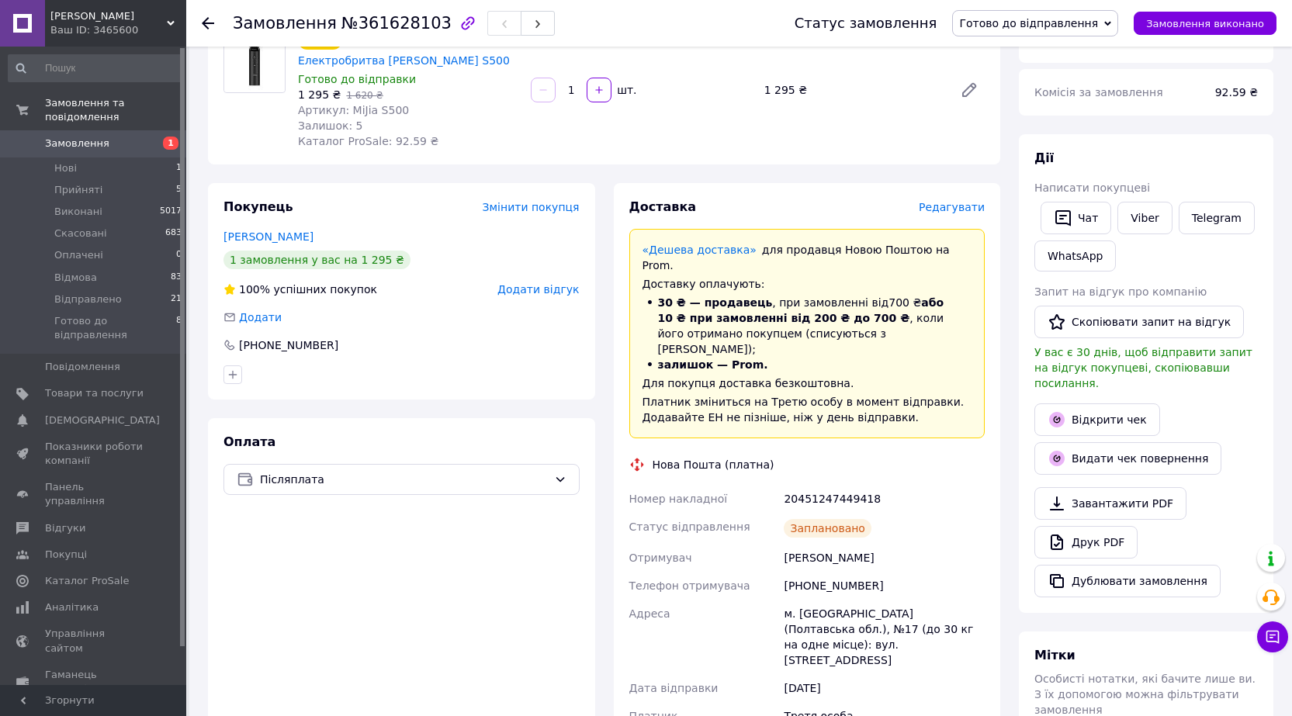
scroll to position [78, 0]
